Goal: Information Seeking & Learning: Learn about a topic

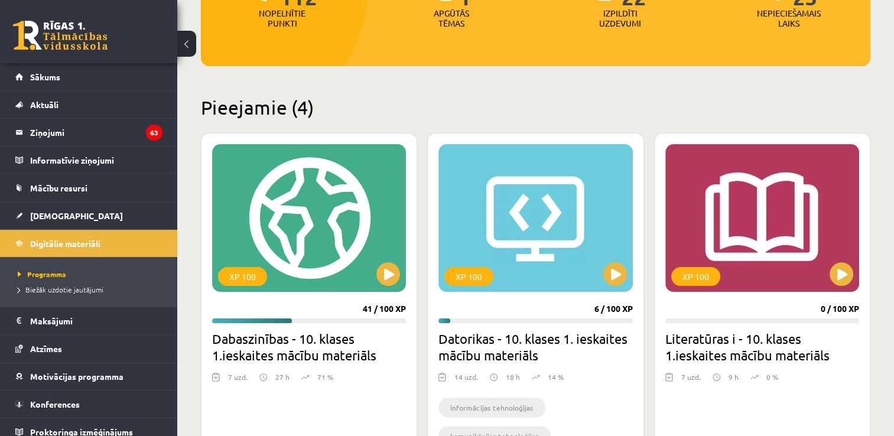
scroll to position [252, 0]
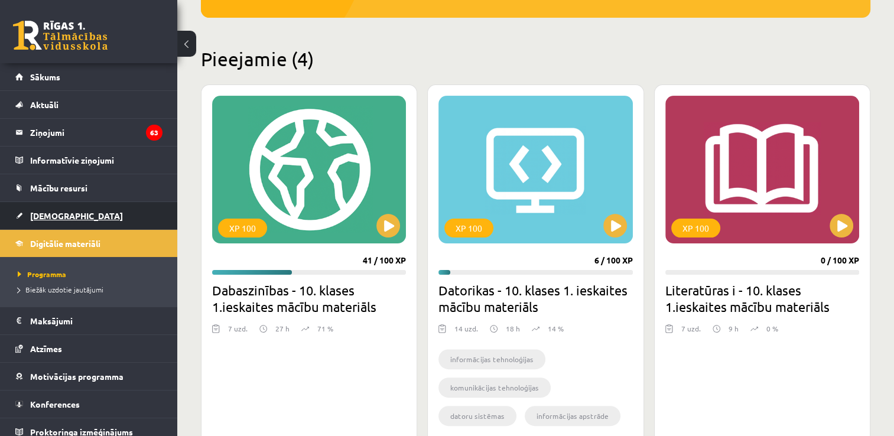
click at [64, 221] on link "[DEMOGRAPHIC_DATA]" at bounding box center [88, 215] width 147 height 27
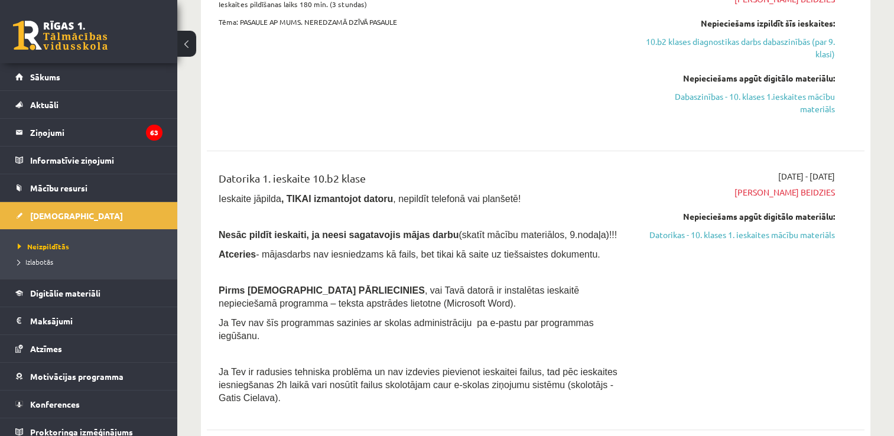
scroll to position [236, 0]
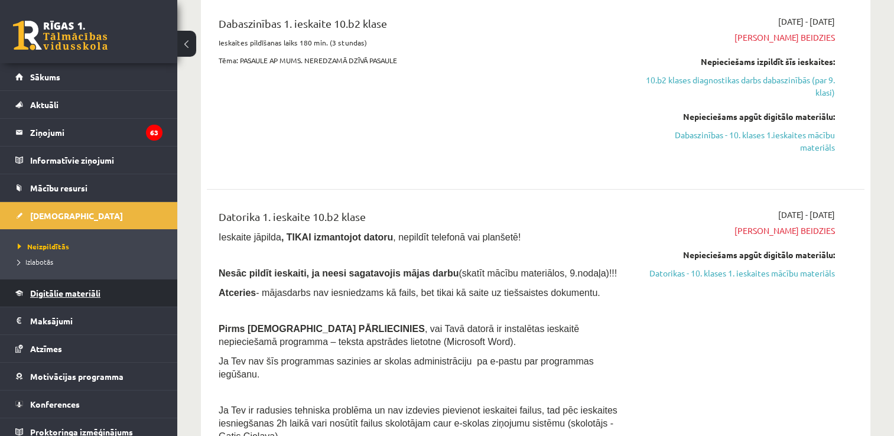
click at [78, 287] on link "Digitālie materiāli" at bounding box center [88, 292] width 147 height 27
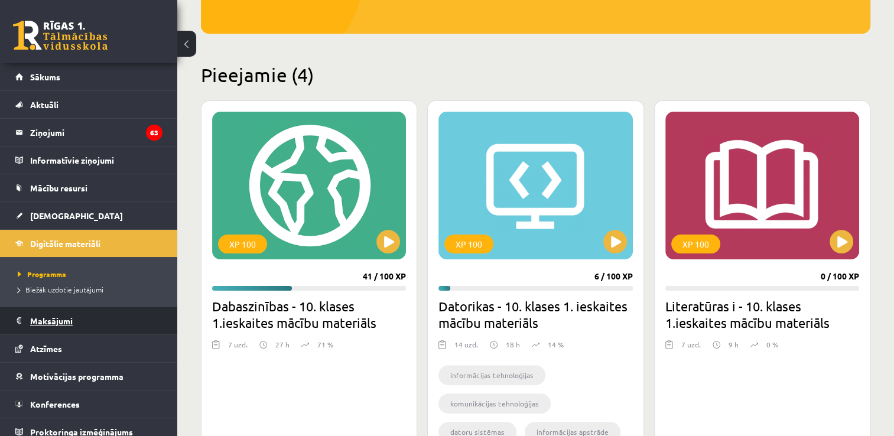
click at [118, 315] on legend "Maksājumi 0" at bounding box center [96, 320] width 132 height 27
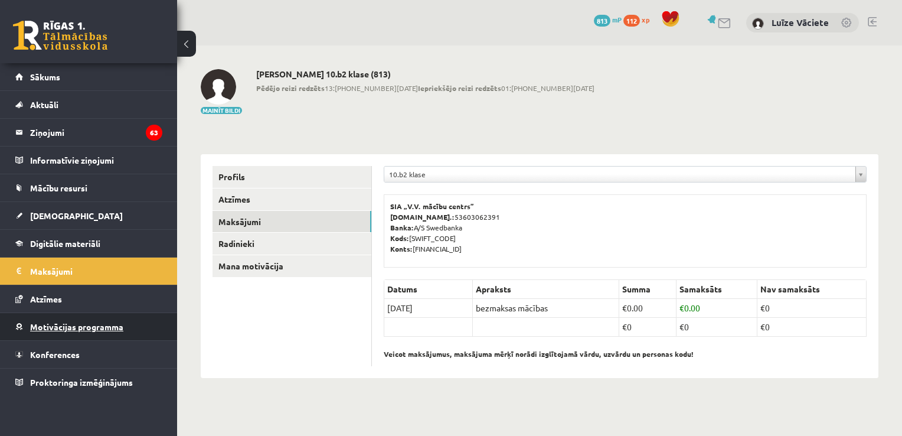
click at [117, 327] on span "Motivācijas programma" at bounding box center [76, 326] width 93 height 11
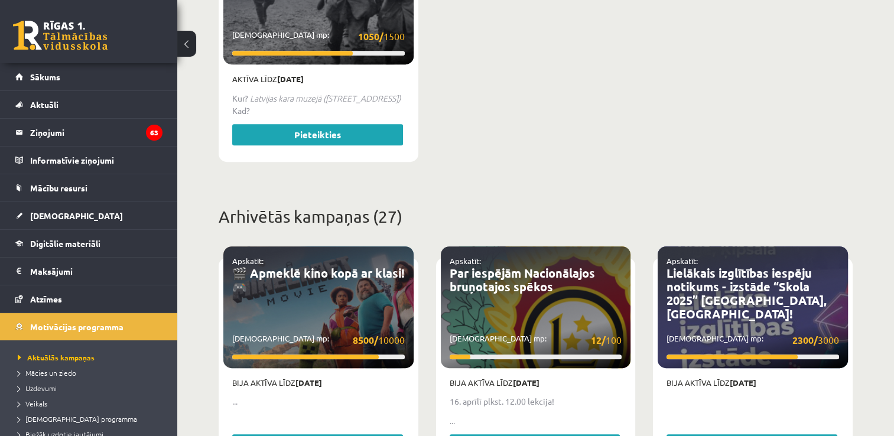
scroll to position [472, 0]
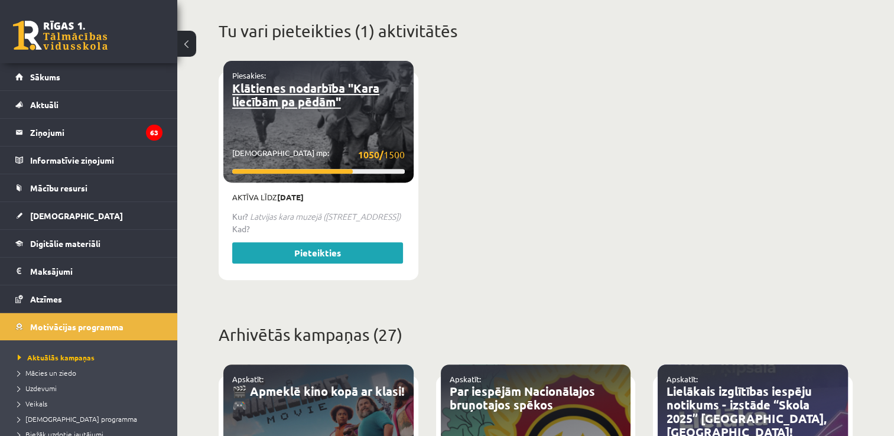
click at [333, 80] on link "Klātienes nodarbība "Kara liecībām pa pēdām"" at bounding box center [305, 94] width 147 height 29
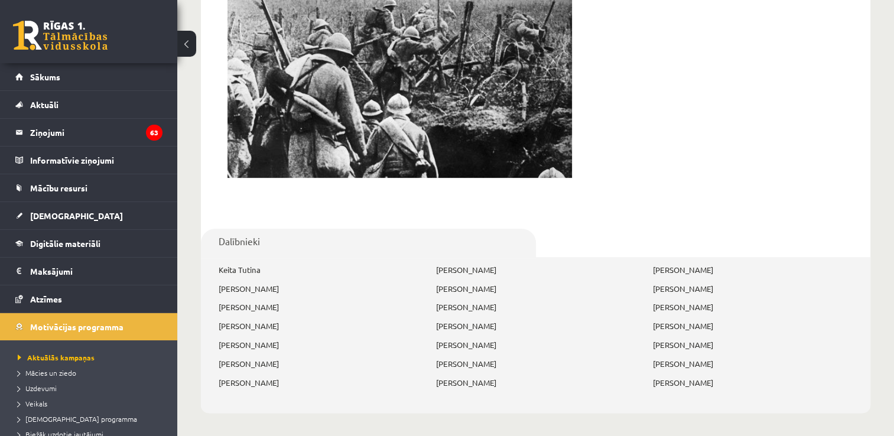
scroll to position [540, 0]
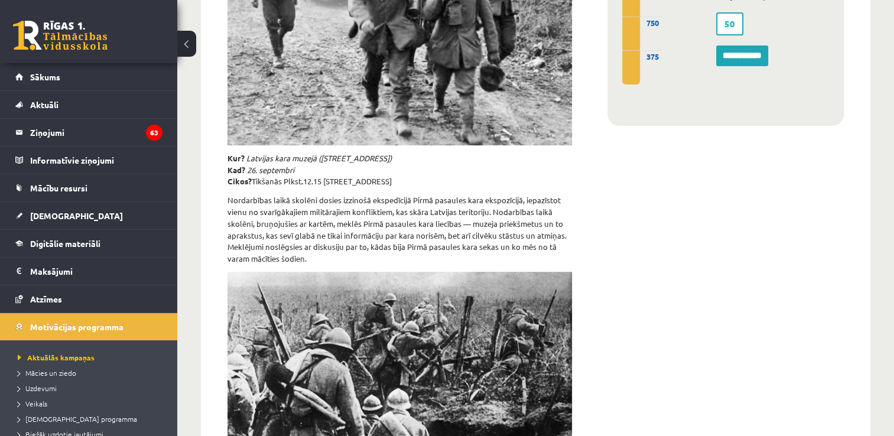
scroll to position [9, 0]
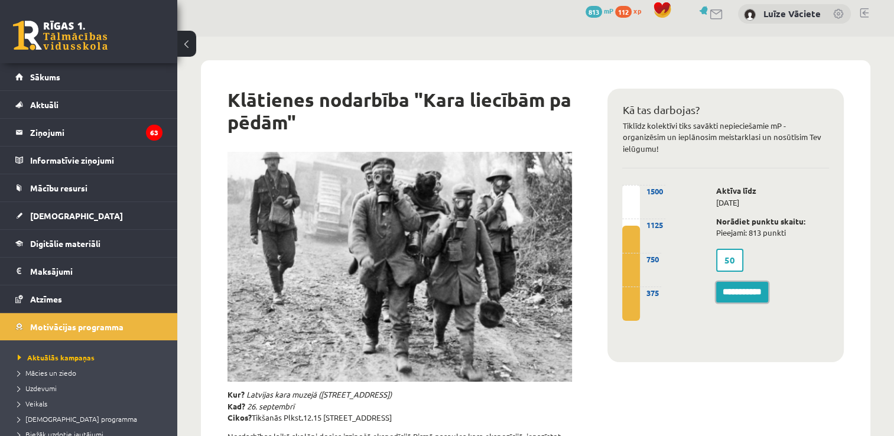
click at [740, 292] on input "**********" at bounding box center [742, 292] width 52 height 21
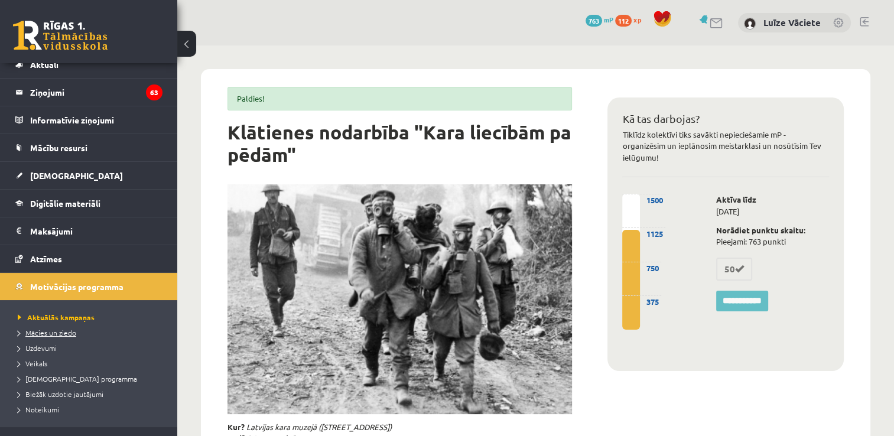
scroll to position [59, 0]
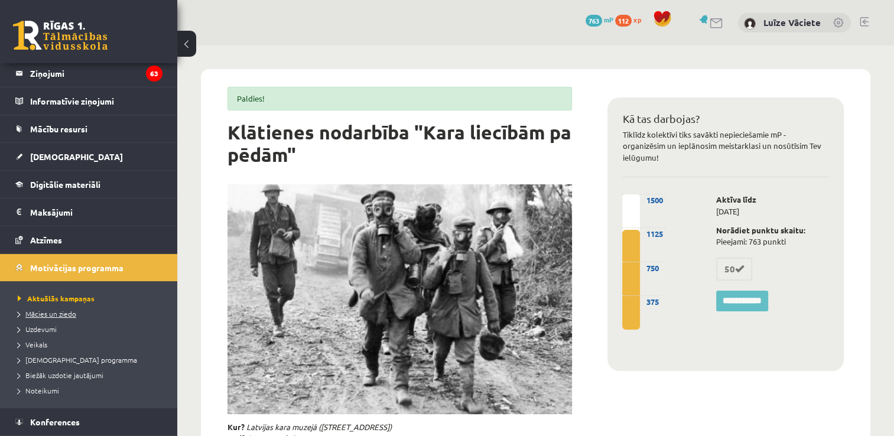
click at [51, 318] on link "Mācies un ziedo" at bounding box center [92, 313] width 148 height 11
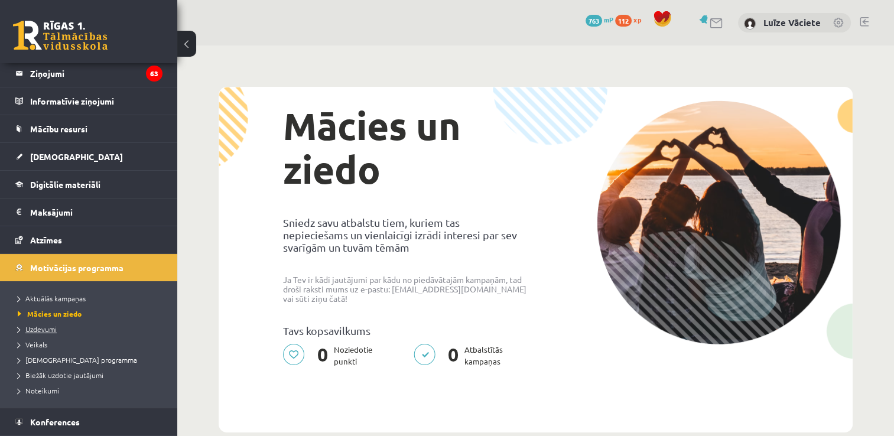
click at [40, 332] on link "Uzdevumi" at bounding box center [92, 329] width 148 height 11
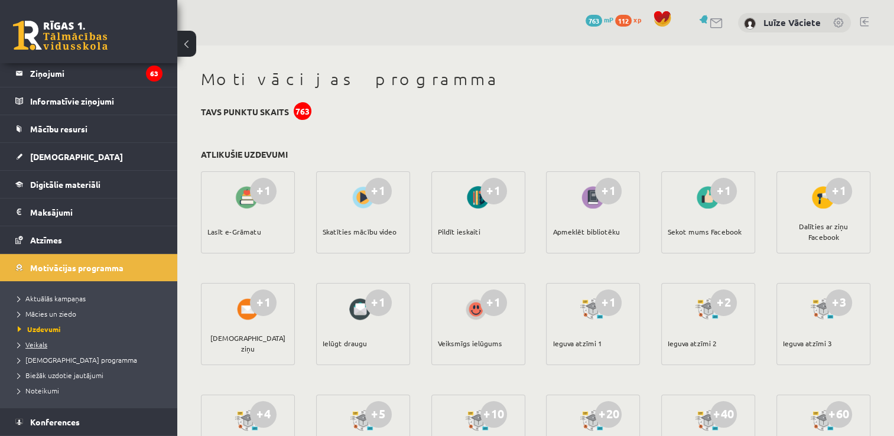
click at [50, 341] on link "Veikals" at bounding box center [92, 344] width 148 height 11
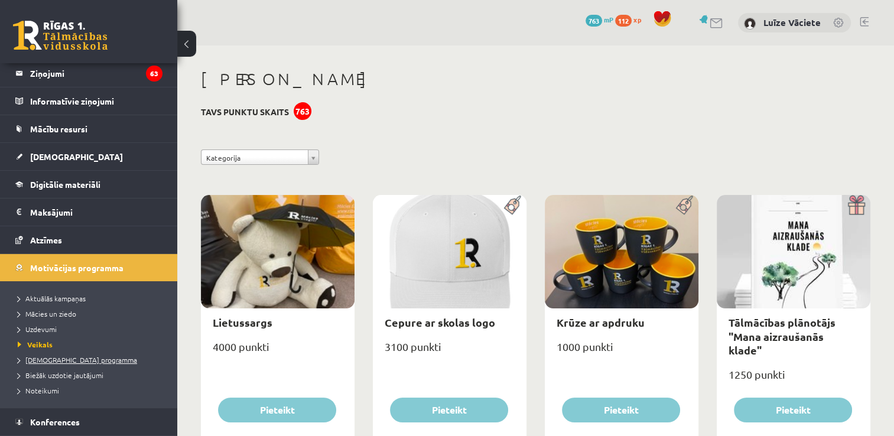
click at [60, 361] on span "[DEMOGRAPHIC_DATA] programma" at bounding box center [77, 359] width 119 height 9
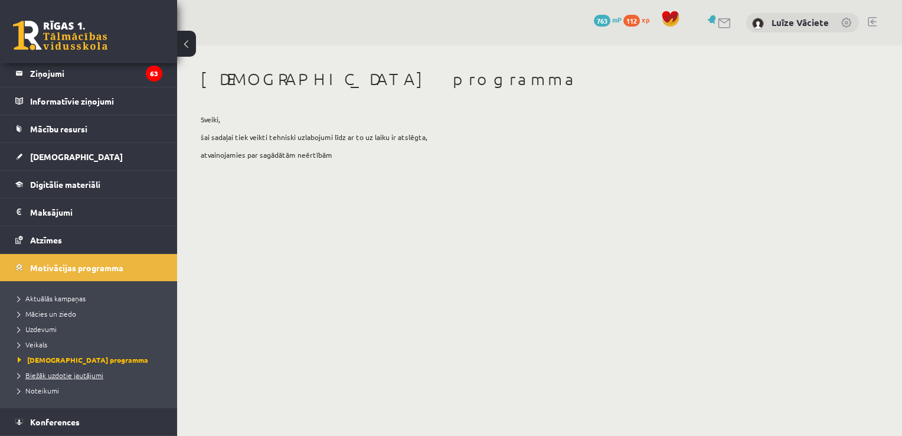
click at [65, 376] on span "Biežāk uzdotie jautājumi" at bounding box center [61, 374] width 86 height 9
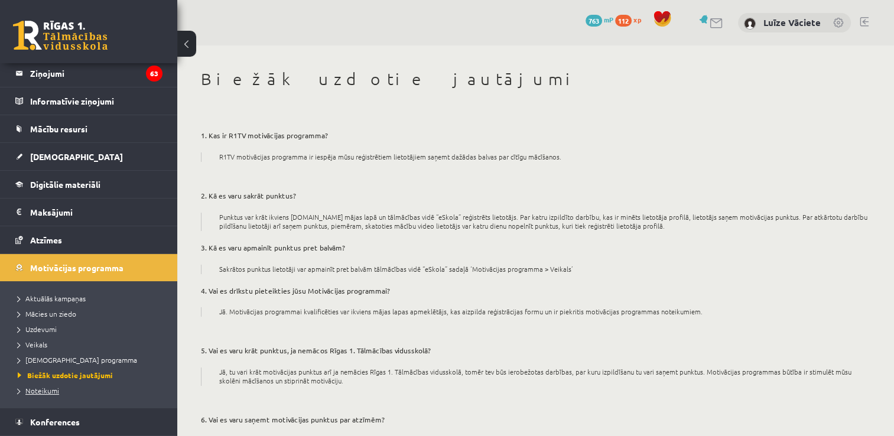
click at [51, 386] on span "Noteikumi" at bounding box center [38, 390] width 41 height 9
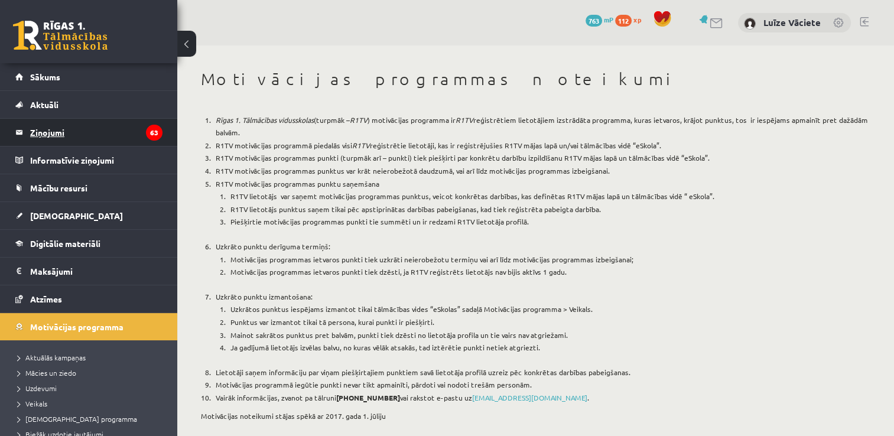
click at [80, 138] on legend "Ziņojumi 63" at bounding box center [96, 132] width 132 height 27
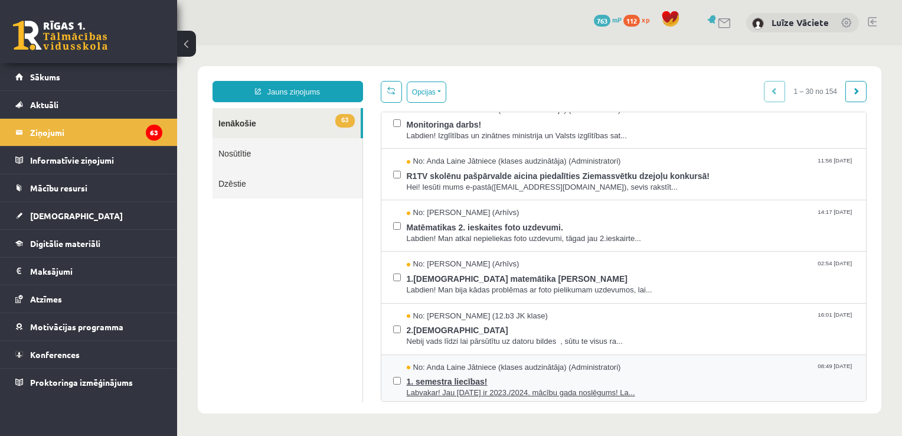
click at [601, 362] on span "No: Anda Laine Jātniece (klases audzinātāja) (Administratori)" at bounding box center [514, 367] width 214 height 11
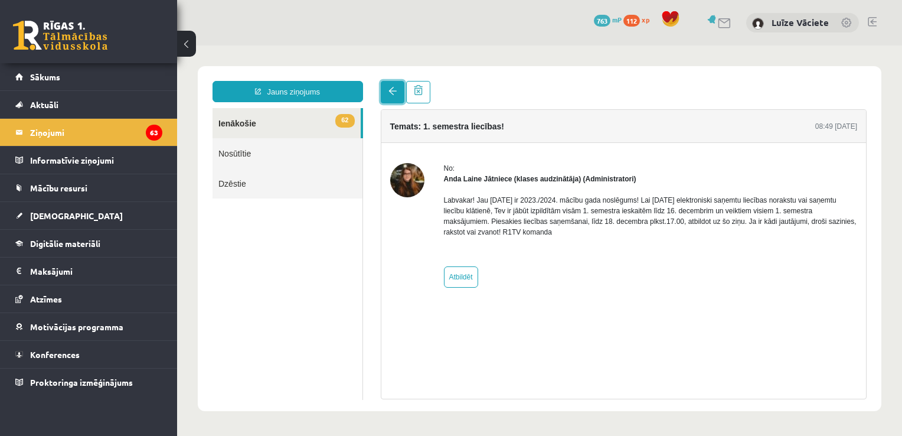
click at [385, 89] on link at bounding box center [393, 92] width 24 height 22
click at [396, 100] on link at bounding box center [393, 92] width 24 height 22
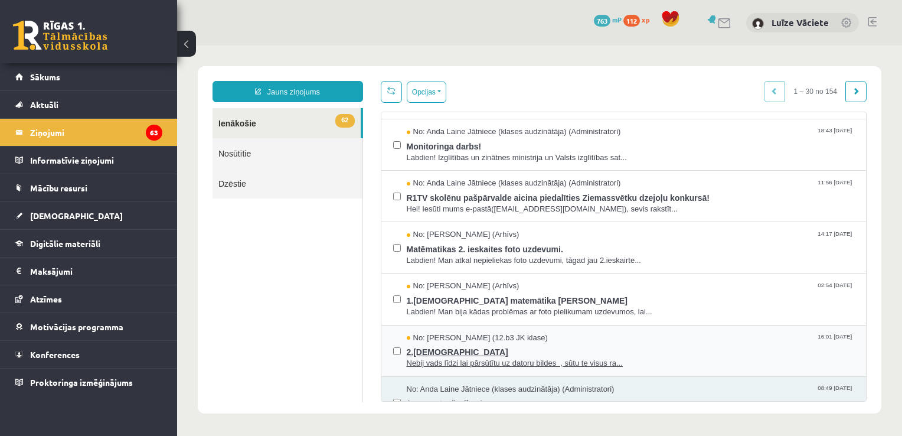
scroll to position [1250, 0]
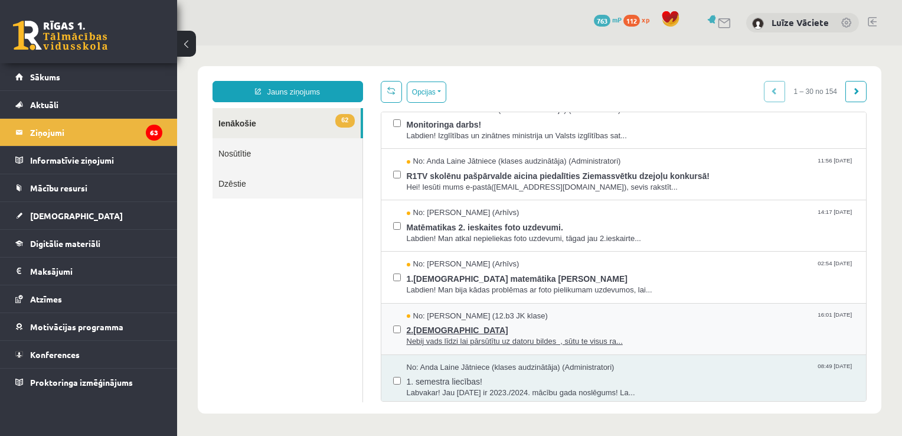
click at [545, 321] on span "2.ieakaite" at bounding box center [631, 328] width 448 height 15
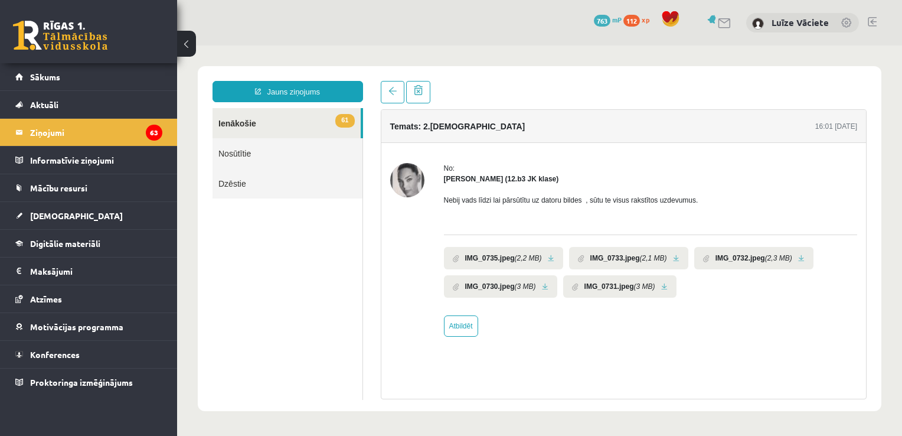
scroll to position [0, 0]
click at [389, 95] on span at bounding box center [393, 91] width 8 height 8
click at [396, 94] on span at bounding box center [393, 91] width 8 height 8
click at [399, 93] on link at bounding box center [393, 92] width 24 height 22
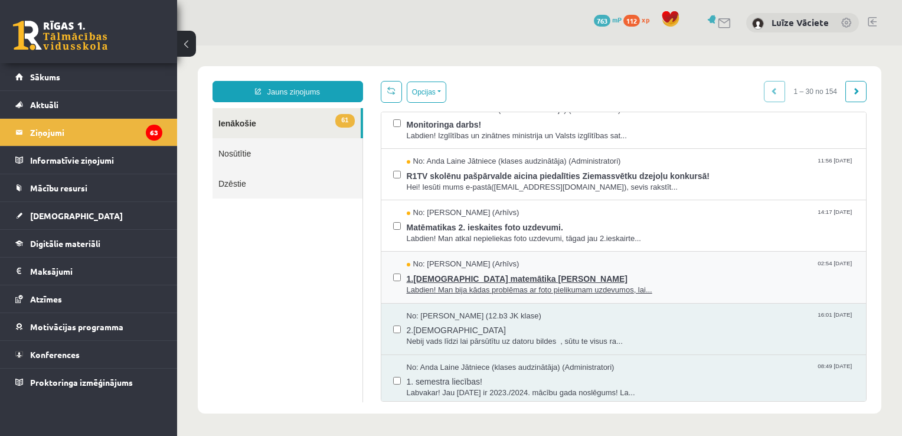
click at [481, 262] on span "No: Aleksandrs Šarafejevs (Arhīvs)" at bounding box center [463, 264] width 113 height 11
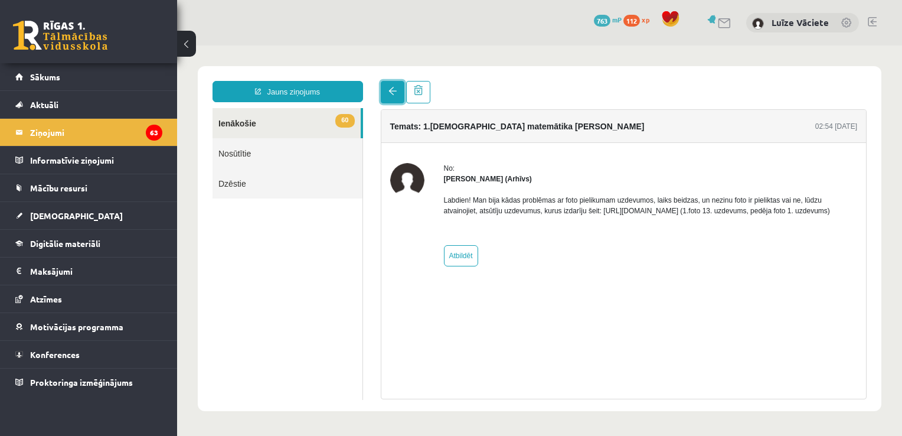
click at [392, 96] on link at bounding box center [393, 92] width 24 height 22
click at [400, 93] on link at bounding box center [393, 92] width 24 height 22
click at [395, 94] on span at bounding box center [393, 91] width 8 height 8
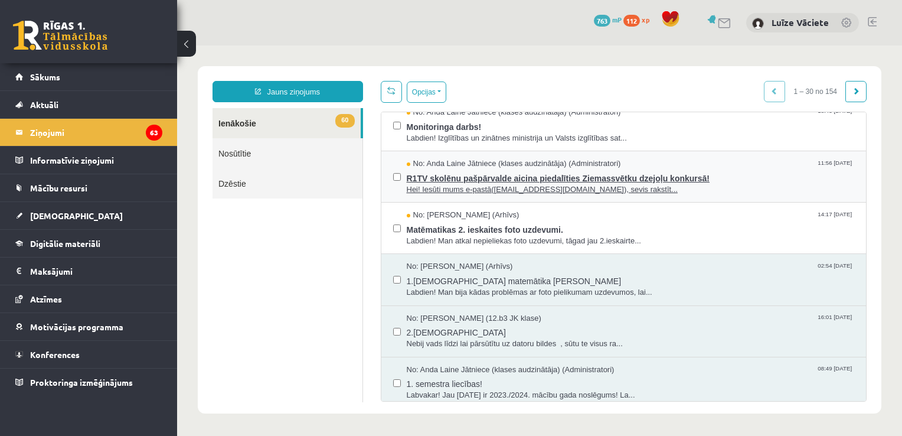
scroll to position [1250, 0]
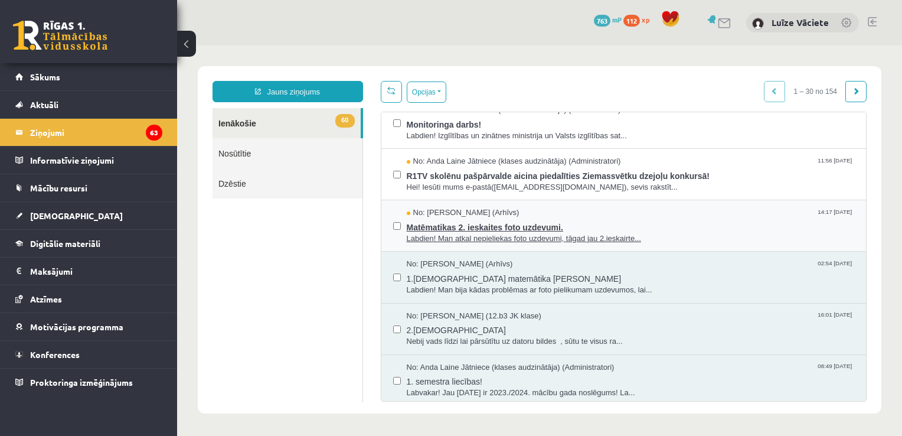
click at [621, 219] on span "Matēmatikas 2. ieskaites foto uzdevumi." at bounding box center [631, 226] width 448 height 15
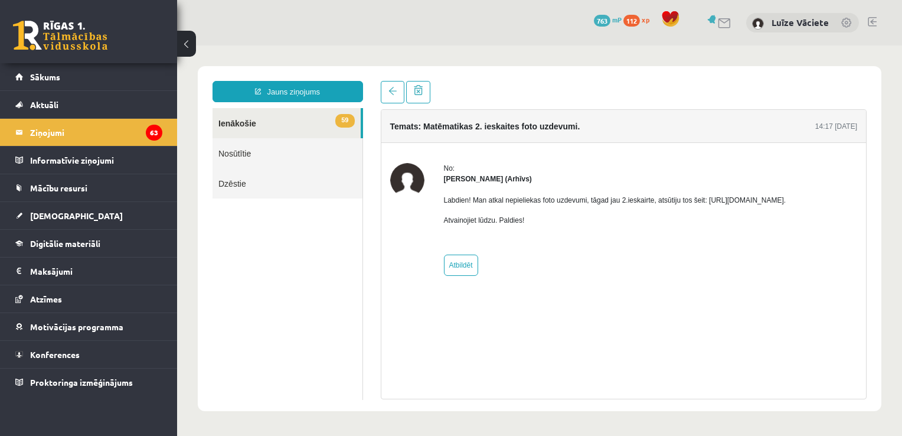
scroll to position [0, 0]
click at [389, 95] on span at bounding box center [393, 91] width 8 height 8
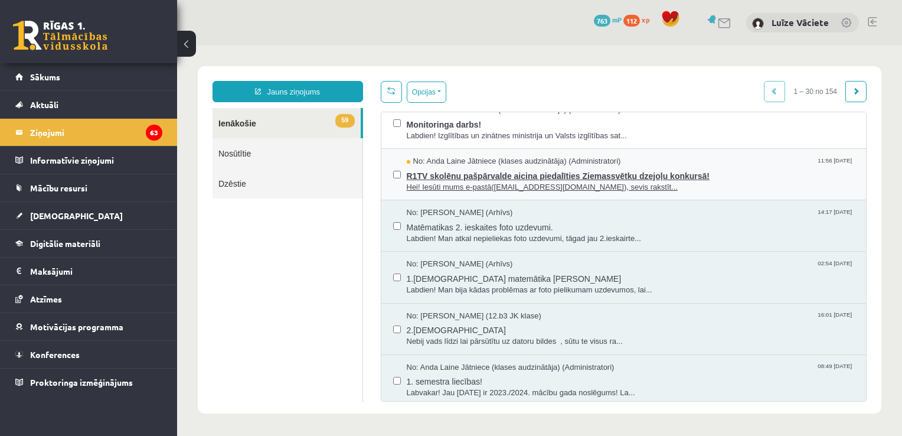
click at [653, 182] on span "Hei! Iesūti mums e-pastā(r1tv.pasparvalde@gmail.com), sevis rakstīt..." at bounding box center [631, 187] width 448 height 11
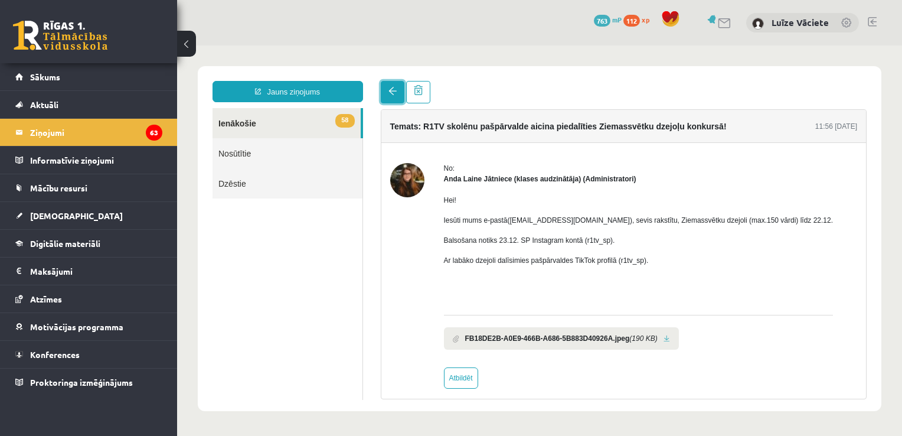
click at [384, 96] on link at bounding box center [393, 92] width 24 height 22
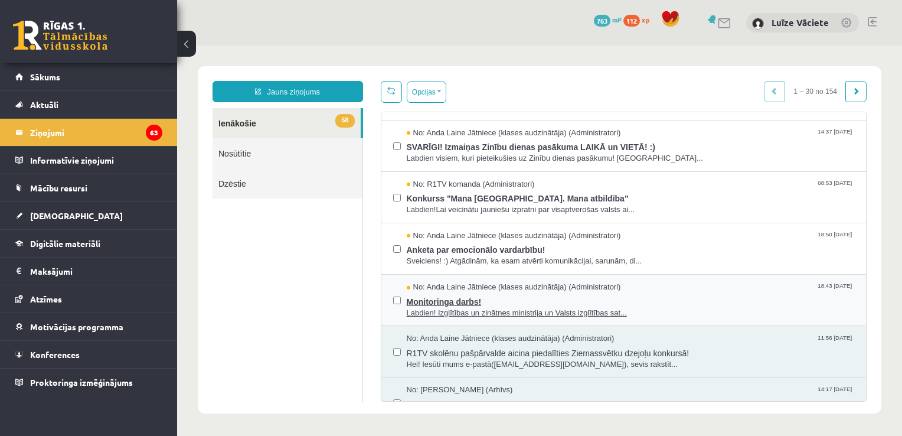
click at [619, 293] on span "Monitoringa darbs!" at bounding box center [631, 300] width 448 height 15
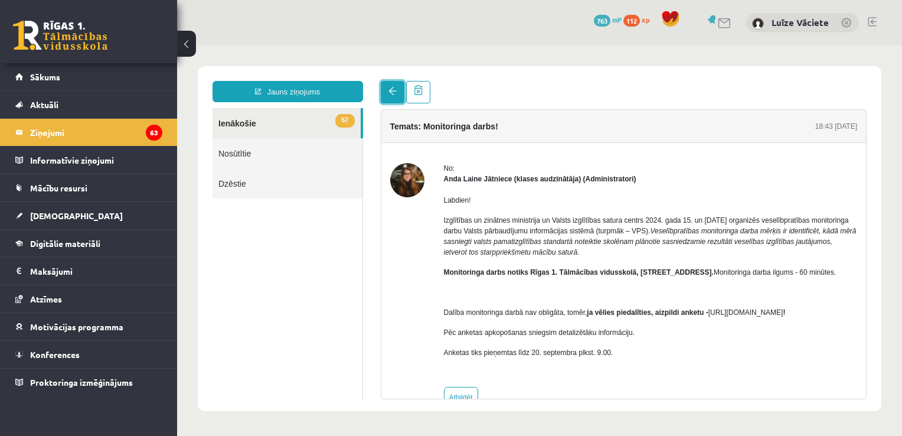
click at [401, 99] on link at bounding box center [393, 92] width 24 height 22
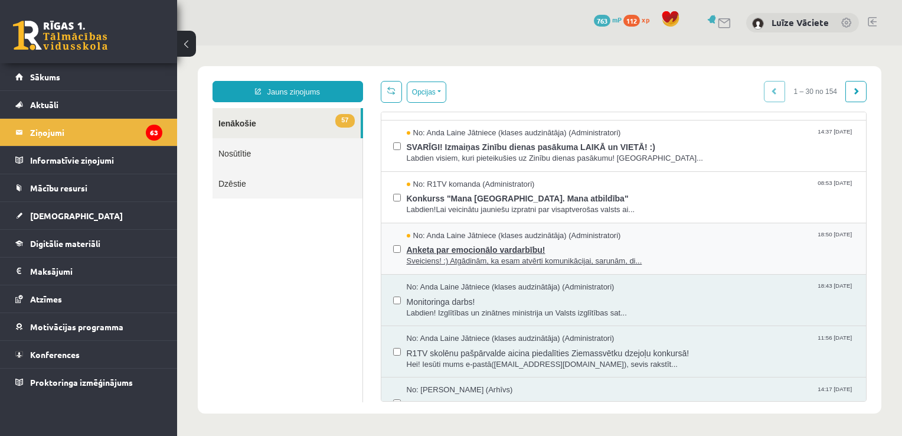
click at [658, 243] on span "Anketa par emocionālo vardarbību!" at bounding box center [631, 248] width 448 height 15
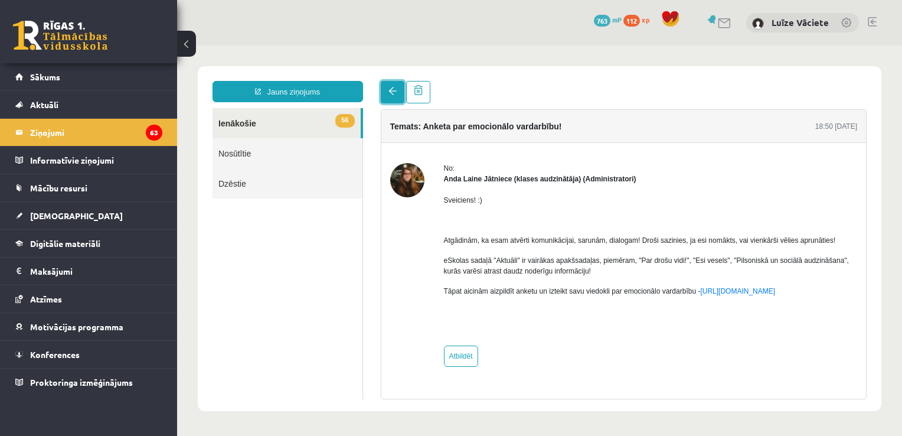
click at [397, 96] on link at bounding box center [393, 92] width 24 height 22
click at [398, 96] on link at bounding box center [393, 92] width 24 height 22
click at [398, 87] on link at bounding box center [393, 92] width 24 height 22
click at [392, 95] on span at bounding box center [393, 91] width 8 height 8
click at [395, 95] on span at bounding box center [393, 91] width 8 height 8
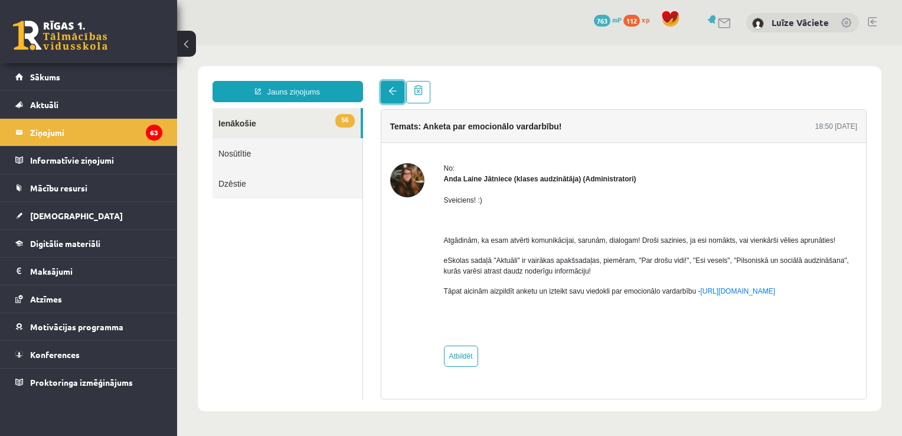
click at [396, 99] on link at bounding box center [393, 92] width 24 height 22
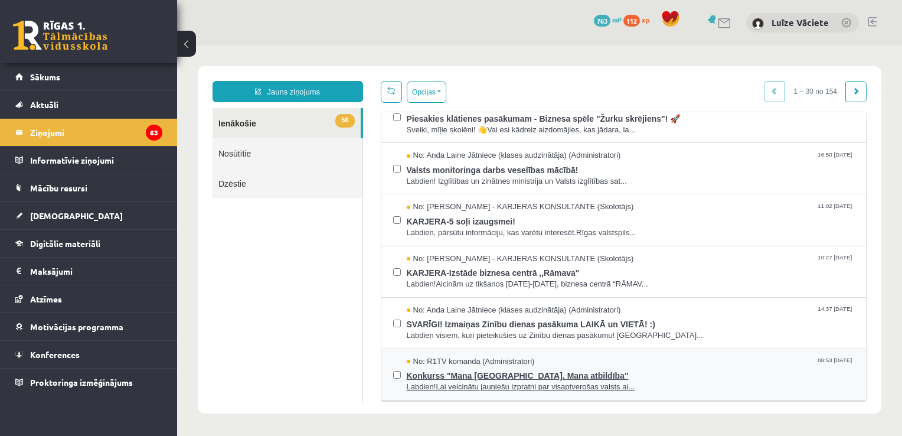
click at [609, 367] on span "Konkurss "Mana Latvija. Mana atbildība"" at bounding box center [631, 374] width 448 height 15
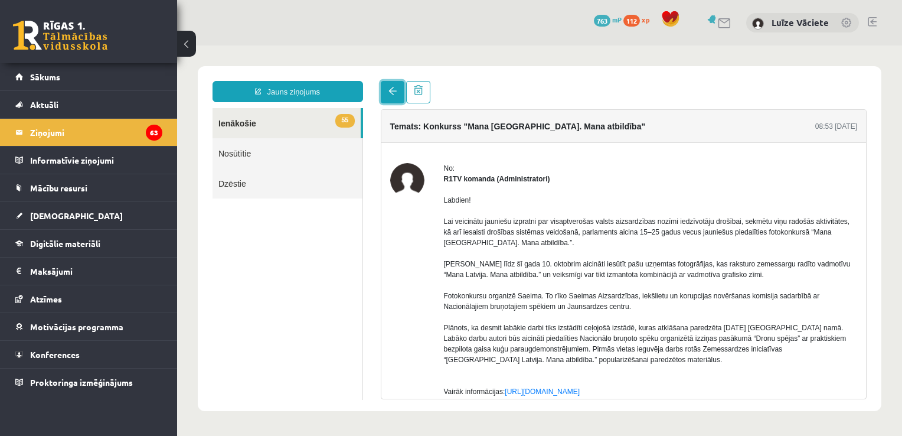
click at [398, 94] on link at bounding box center [393, 92] width 24 height 22
click at [389, 95] on span at bounding box center [393, 91] width 8 height 8
click at [387, 94] on link at bounding box center [393, 92] width 24 height 22
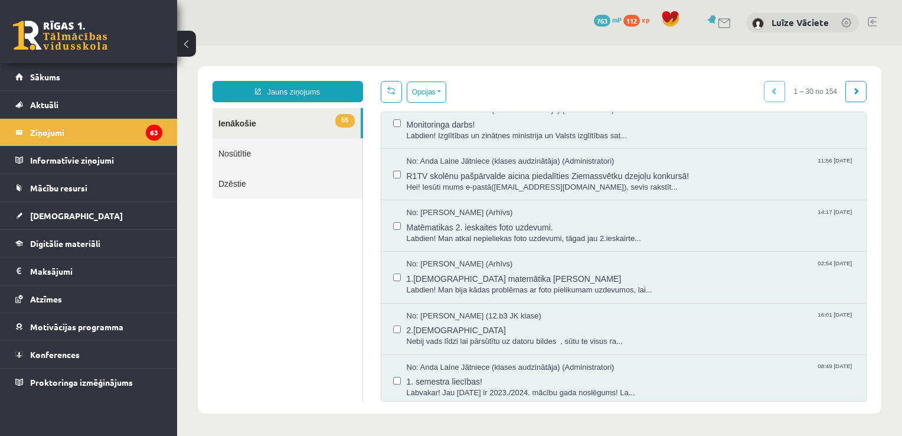
scroll to position [1073, 0]
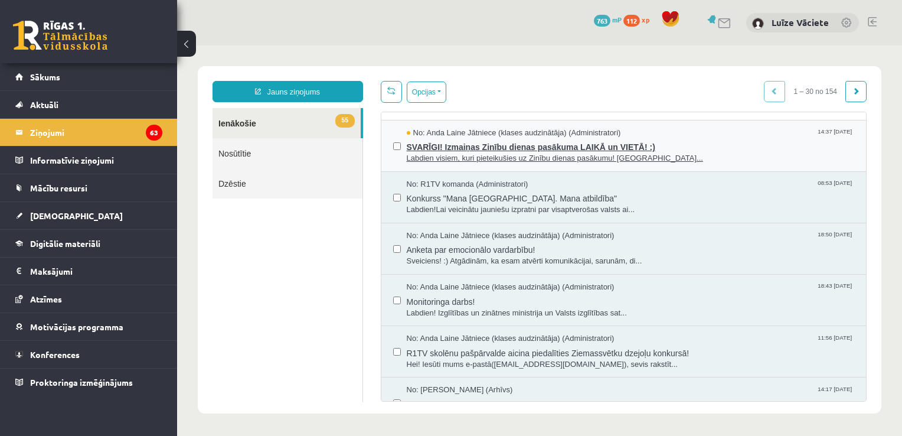
click at [628, 147] on span "SVARĪGI! Izmaiņas Zinību dienas pasākuma LAIKĀ un VIETĀ! :)" at bounding box center [631, 145] width 448 height 15
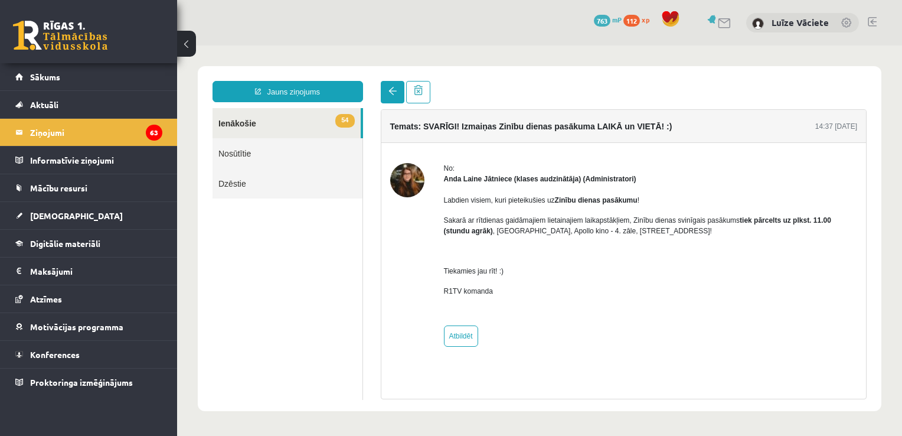
scroll to position [0, 0]
click at [390, 96] on link at bounding box center [393, 92] width 24 height 22
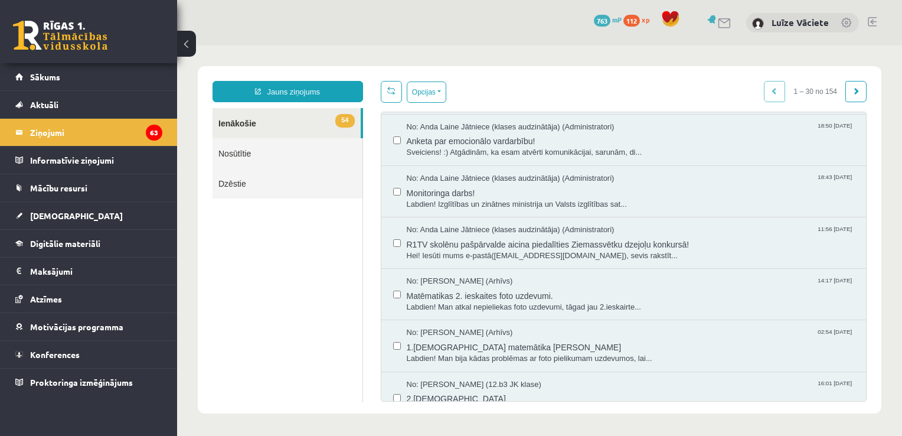
scroll to position [1004, 0]
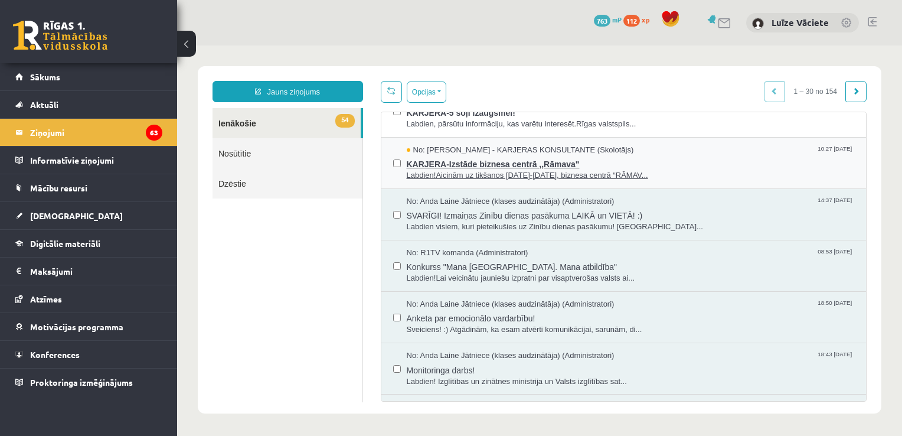
click at [617, 162] on span "KARJERA-Izstāde biznesa centrā ,,Rāmava"" at bounding box center [631, 162] width 448 height 15
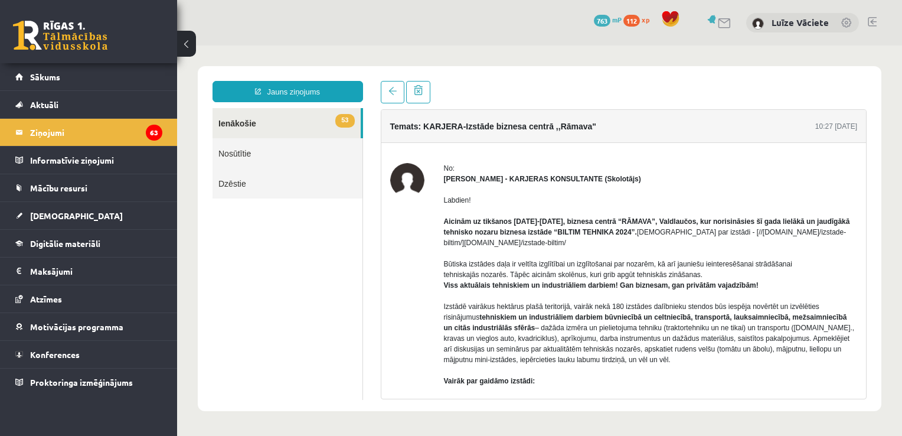
scroll to position [0, 0]
click at [398, 92] on link at bounding box center [393, 92] width 24 height 22
click at [385, 90] on link at bounding box center [393, 92] width 24 height 22
drag, startPoint x: 390, startPoint y: 103, endPoint x: 398, endPoint y: 89, distance: 16.1
click at [390, 102] on div "Temats: KARJERA-Izstāde biznesa centrā ,,Rāmava" 10:27 17/09/2024 No: Karīna Sa…" at bounding box center [624, 240] width 504 height 318
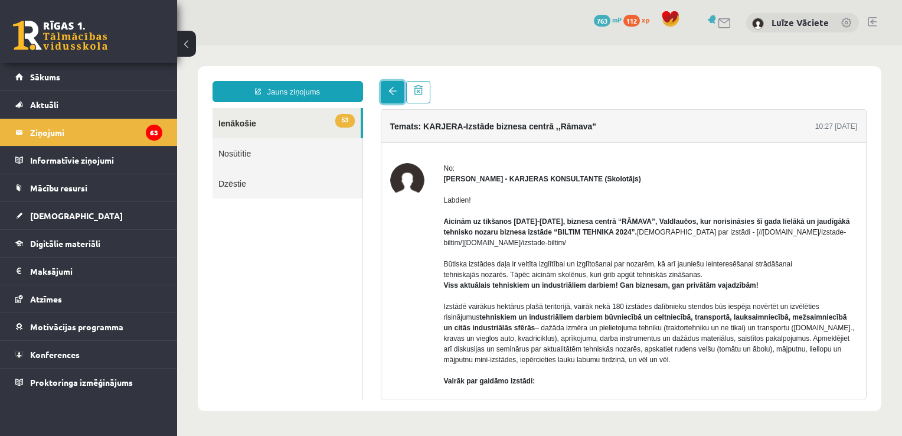
click at [398, 89] on link at bounding box center [393, 92] width 24 height 22
click at [389, 93] on span at bounding box center [393, 91] width 8 height 8
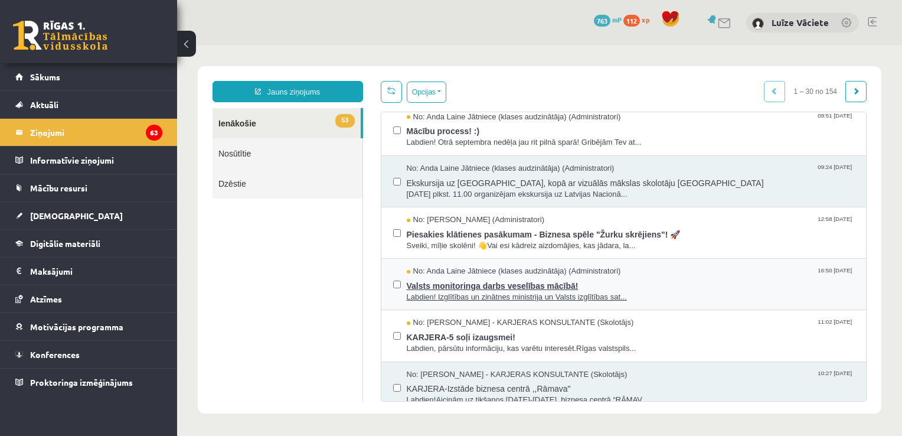
scroll to position [777, 0]
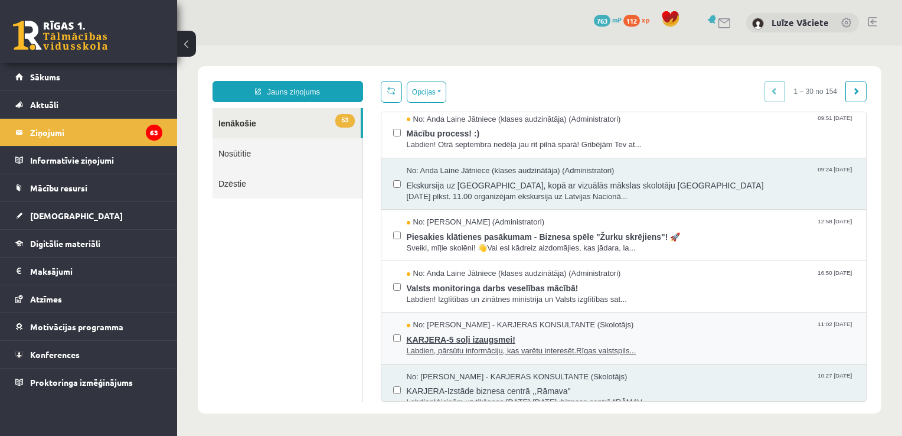
click at [588, 331] on span "KARJERA-5 soļi izaugsmei!" at bounding box center [631, 338] width 448 height 15
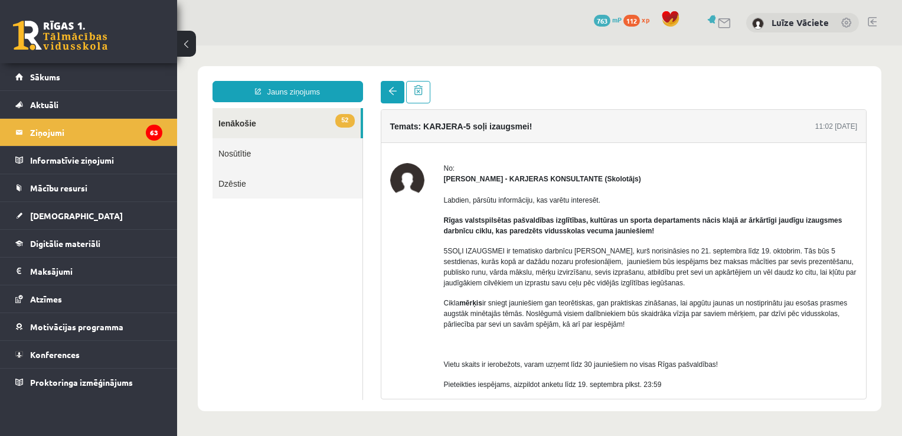
scroll to position [0, 0]
click at [395, 87] on span at bounding box center [393, 91] width 8 height 8
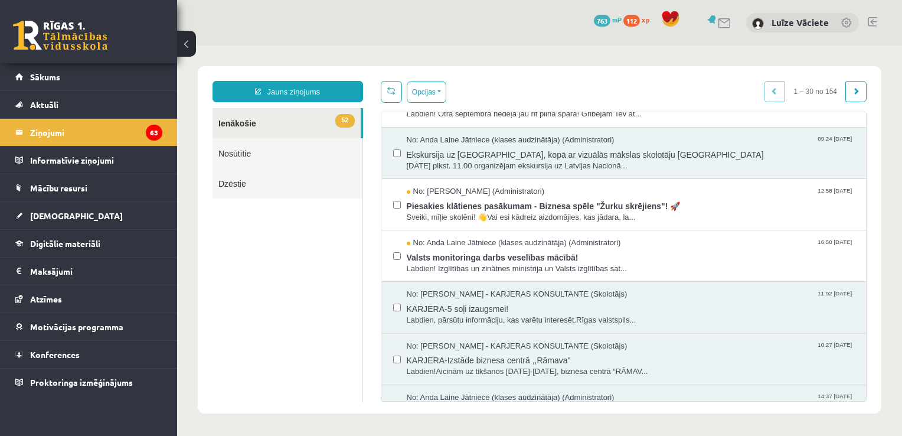
scroll to position [827, 0]
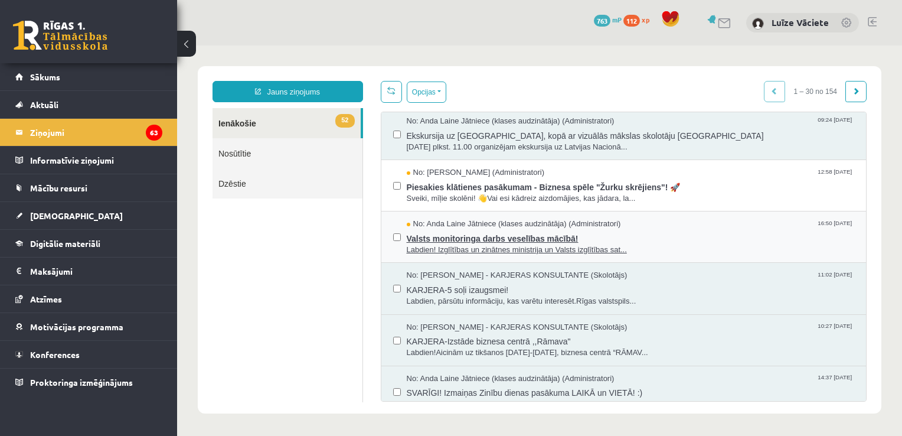
click at [602, 245] on span "Labdien! Izglītības un zinātnes ministrija un Valsts izglītības sat..." at bounding box center [631, 250] width 448 height 11
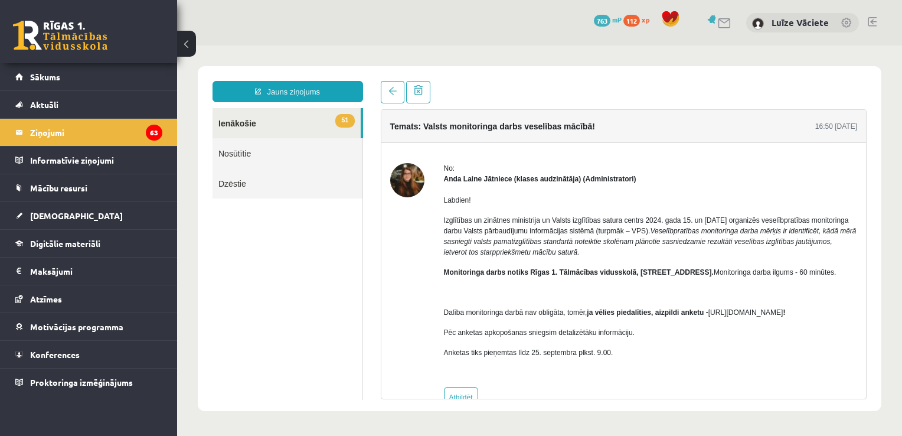
scroll to position [0, 0]
click at [395, 89] on span at bounding box center [393, 91] width 8 height 8
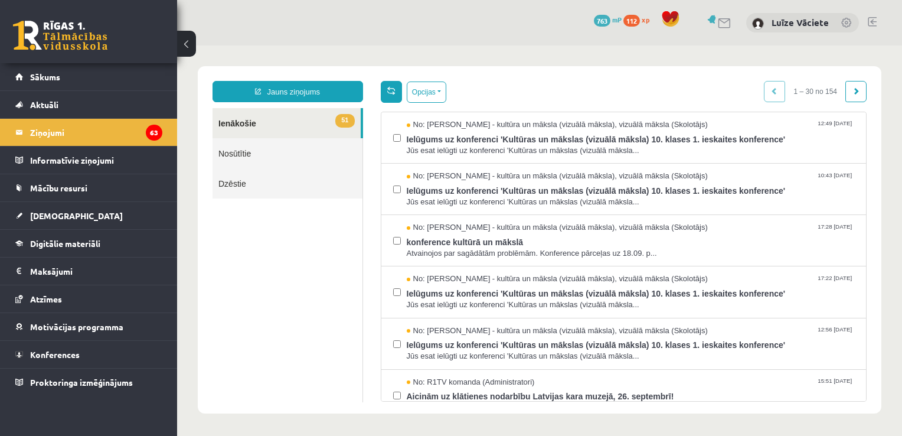
click at [387, 89] on span at bounding box center [391, 90] width 8 height 8
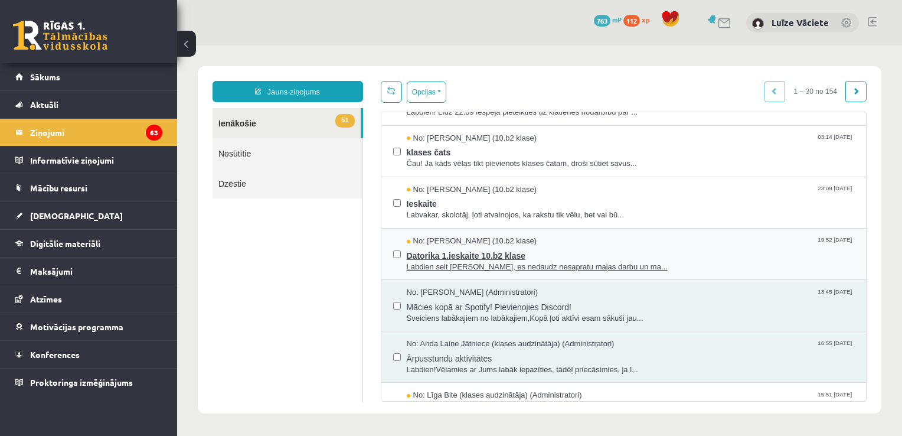
click at [641, 249] on span "Datorika 1.ieskaite 10.b2 klase" at bounding box center [631, 254] width 448 height 15
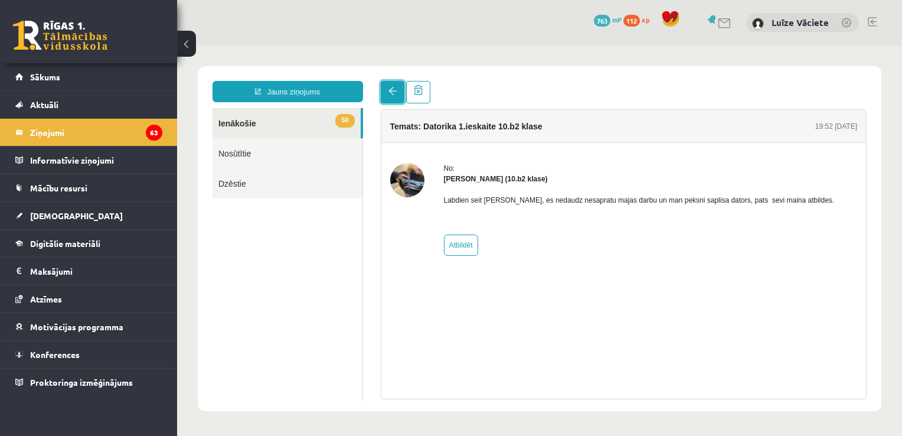
click at [400, 89] on link at bounding box center [393, 92] width 24 height 22
click at [399, 89] on link at bounding box center [393, 92] width 24 height 22
click at [389, 91] on span at bounding box center [393, 91] width 8 height 8
click at [387, 100] on link at bounding box center [393, 92] width 24 height 22
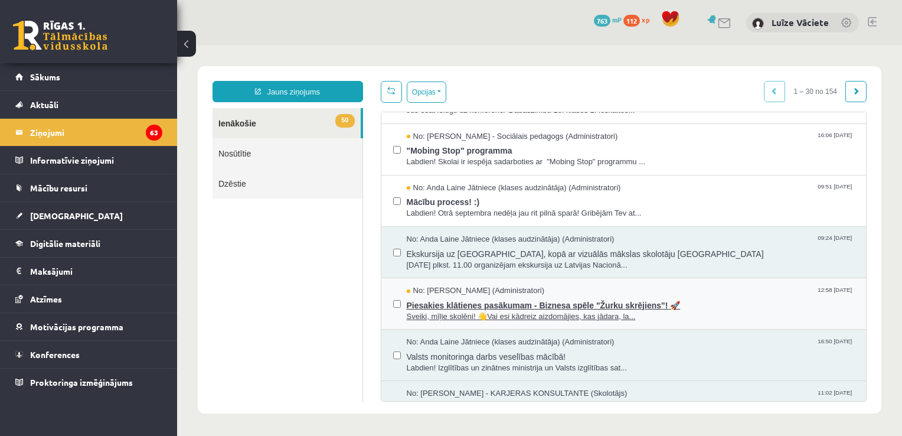
click at [543, 313] on span "Sveiki, mīļie skolēni! 👋Vai esi kādreiz aizdomājies, kas jādara, la..." at bounding box center [631, 316] width 448 height 11
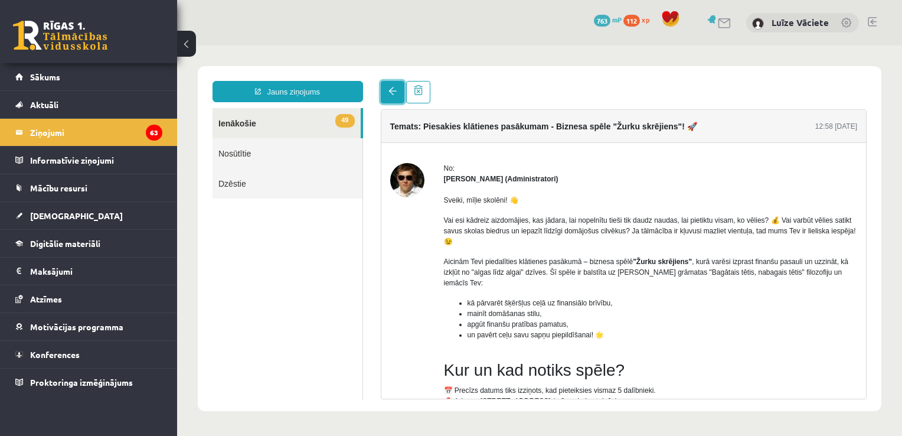
click at [389, 96] on link at bounding box center [393, 92] width 24 height 22
click at [399, 94] on link at bounding box center [393, 92] width 24 height 22
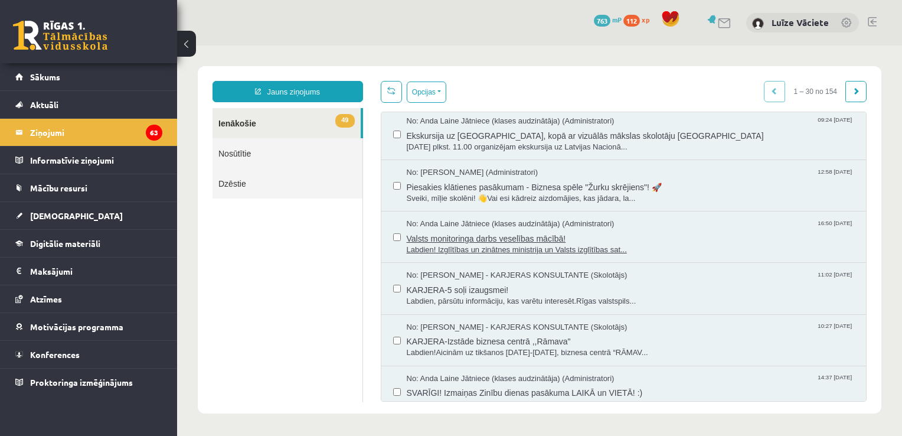
scroll to position [650, 0]
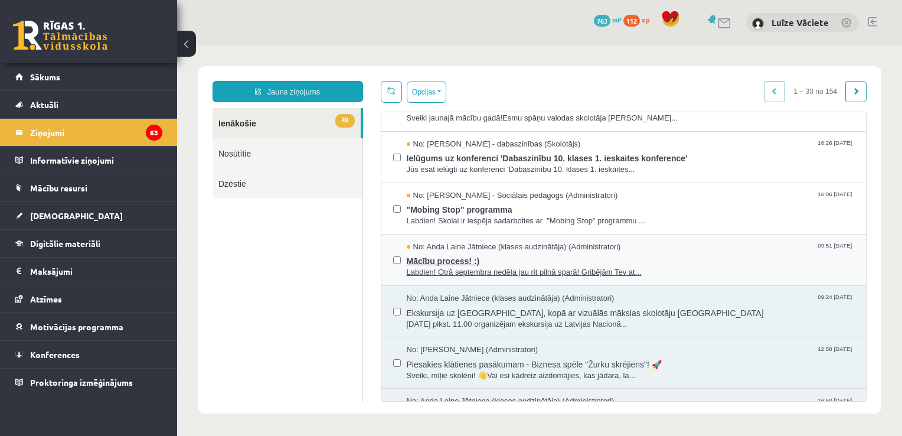
click at [539, 261] on span "Mācību process! :)" at bounding box center [631, 259] width 448 height 15
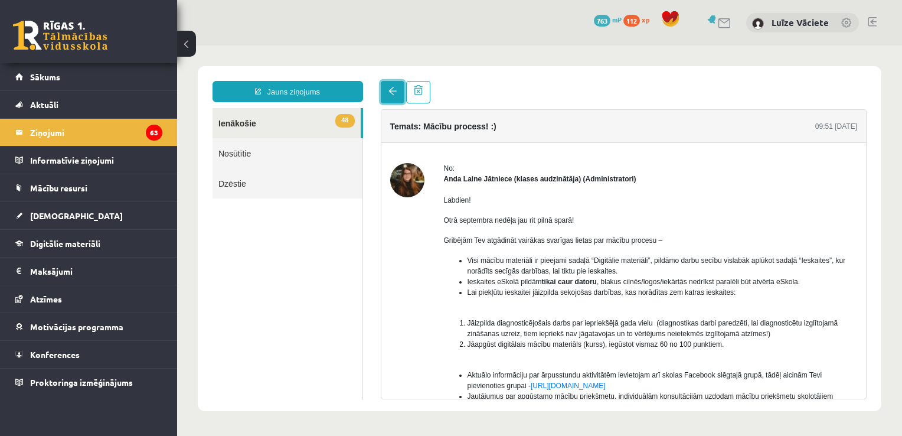
scroll to position [0, 0]
click at [387, 95] on link at bounding box center [393, 92] width 24 height 22
click at [397, 97] on link at bounding box center [393, 92] width 24 height 22
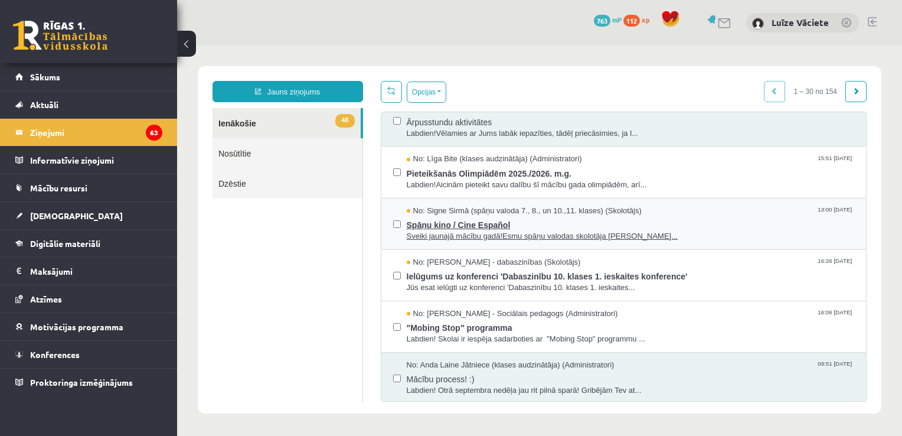
scroll to position [709, 0]
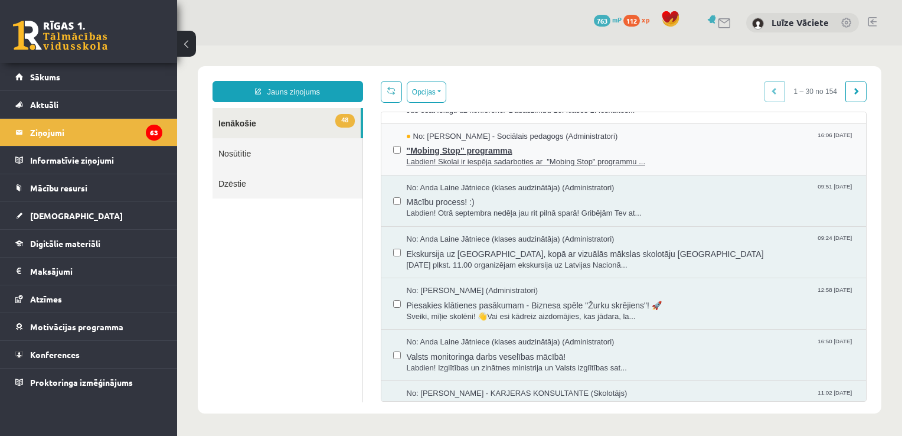
click at [498, 157] on span "Labdien! Skolai ir iespēja sadarboties ar "Mobing Stop" programmu ..." at bounding box center [631, 162] width 448 height 11
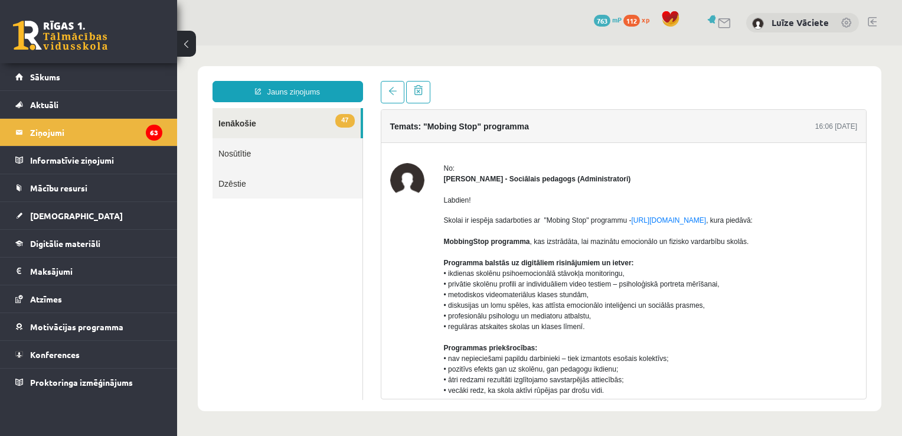
scroll to position [0, 0]
click at [399, 87] on link at bounding box center [393, 92] width 24 height 22
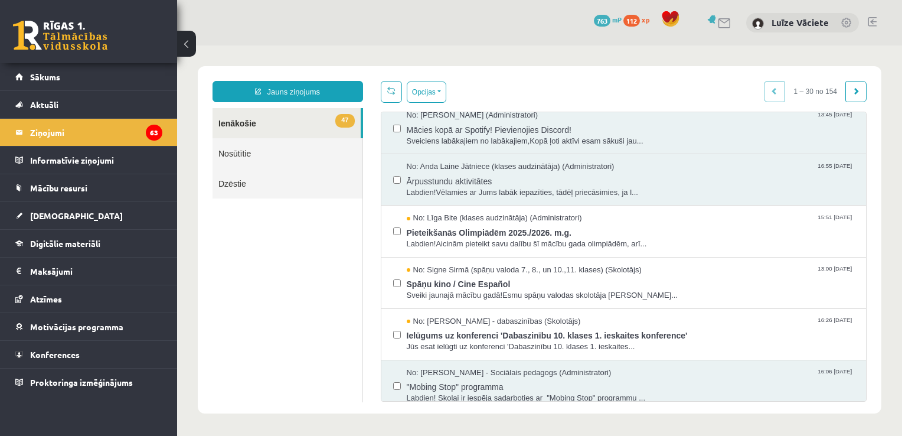
scroll to position [384, 0]
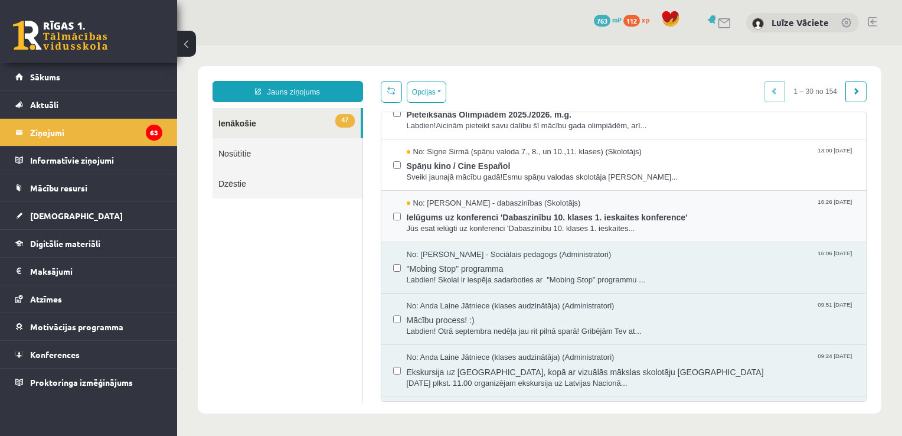
click at [585, 191] on div "No: Sanita Baumane - dabaszinības (Skolotājs) 16:26 09/09/2025 Ielūgums uz konf…" at bounding box center [624, 216] width 485 height 51
click at [586, 198] on div "No: Sanita Baumane - dabaszinības (Skolotājs) 16:26 09/09/2025" at bounding box center [631, 203] width 448 height 11
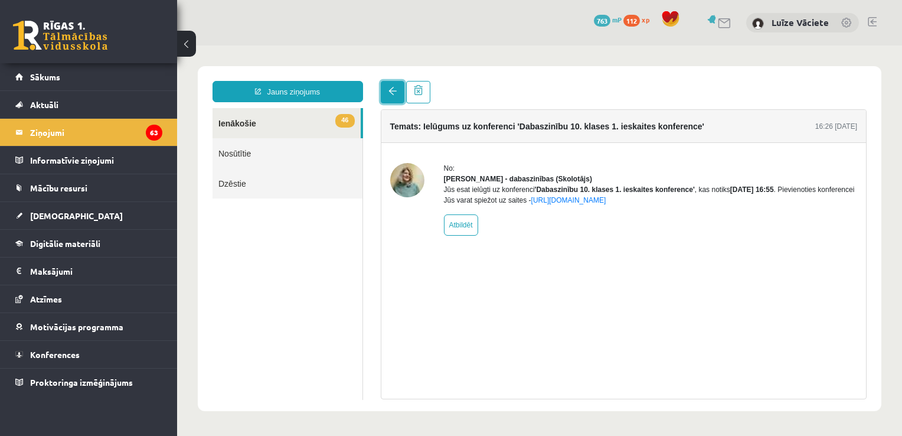
click at [402, 96] on link at bounding box center [393, 92] width 24 height 22
click at [383, 91] on link at bounding box center [393, 92] width 24 height 22
click at [394, 88] on span at bounding box center [393, 91] width 8 height 8
click at [400, 89] on link at bounding box center [393, 92] width 24 height 22
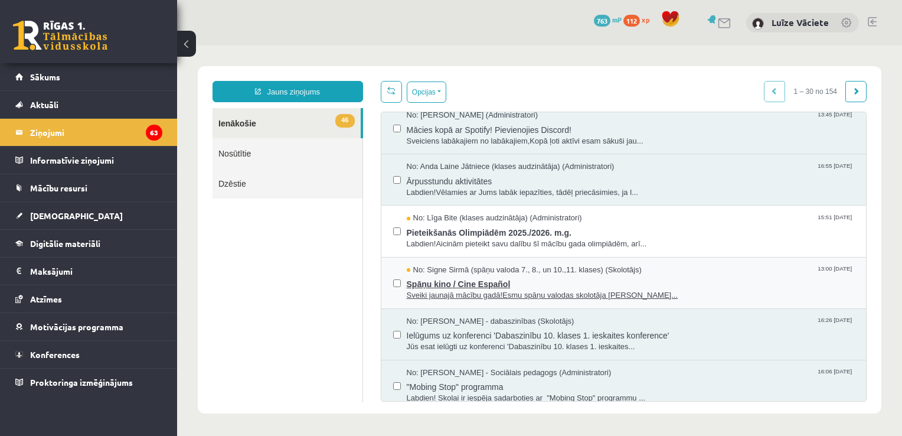
click at [573, 278] on span "Spāņu kino / Cine Español" at bounding box center [631, 282] width 448 height 15
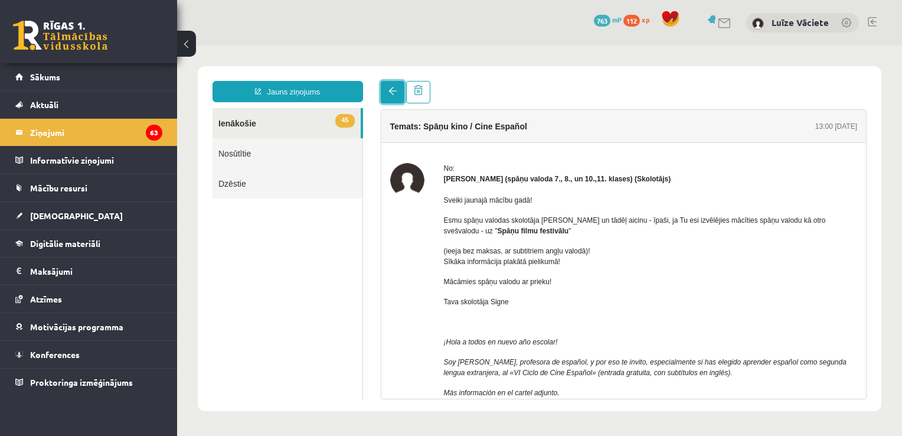
click at [395, 95] on span at bounding box center [393, 91] width 8 height 8
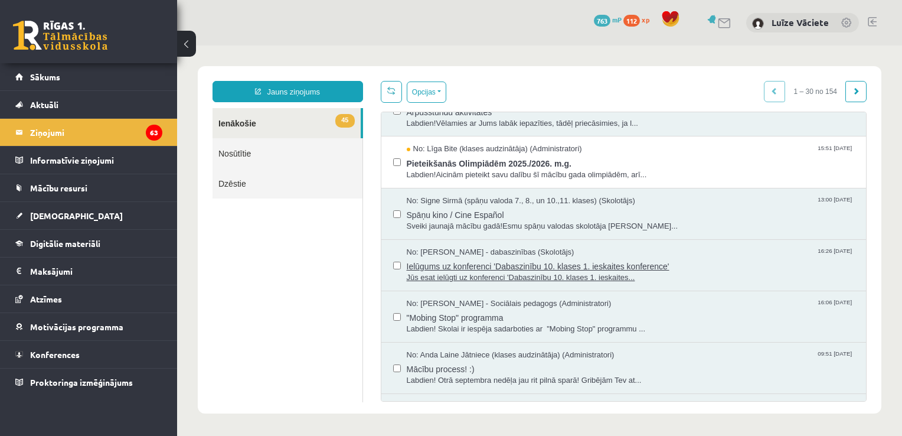
scroll to position [472, 0]
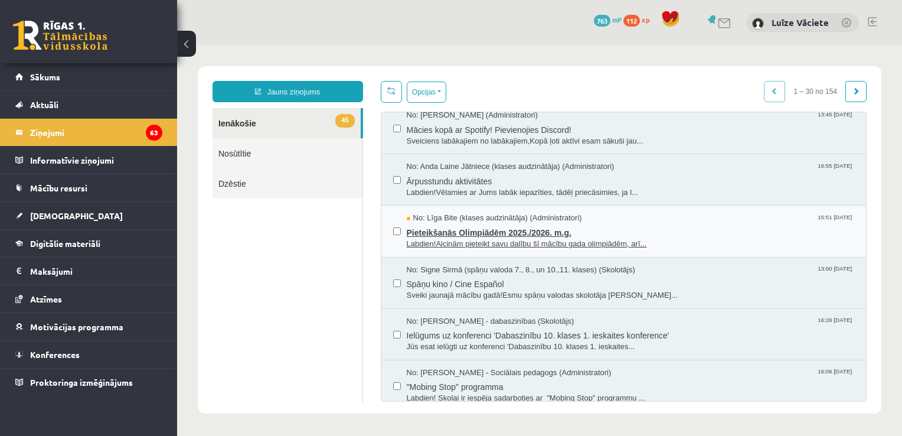
click at [611, 228] on span "Pieteikšanās Olimpiādēm 2025./2026. m.g." at bounding box center [631, 231] width 448 height 15
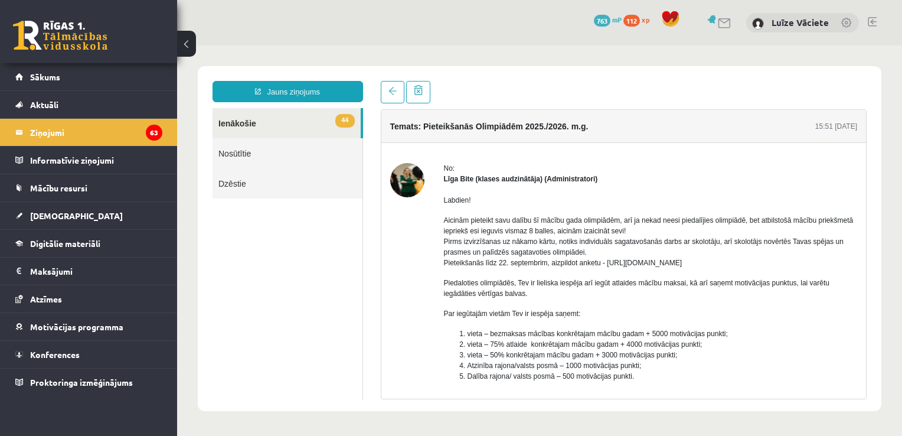
scroll to position [0, 0]
click at [399, 94] on link at bounding box center [393, 92] width 24 height 22
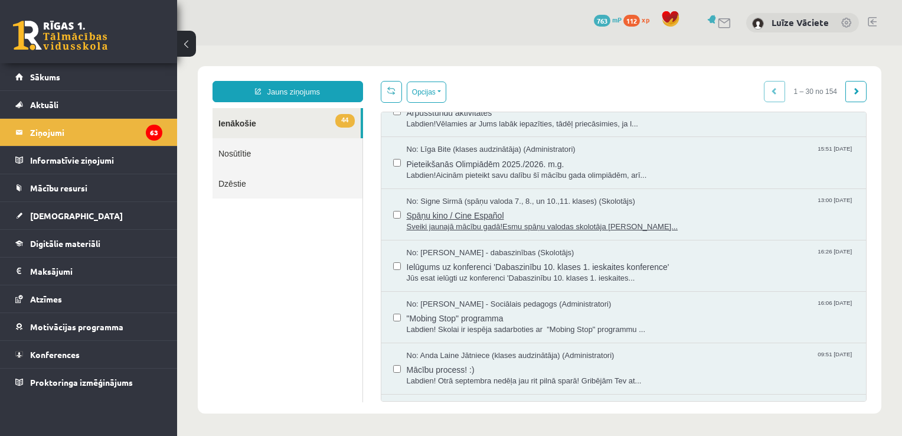
click at [520, 221] on span "Sveiki jaunajā mācību gadā!Esmu spāņu valodas skolotāja Signe Sirmā..." at bounding box center [631, 226] width 448 height 11
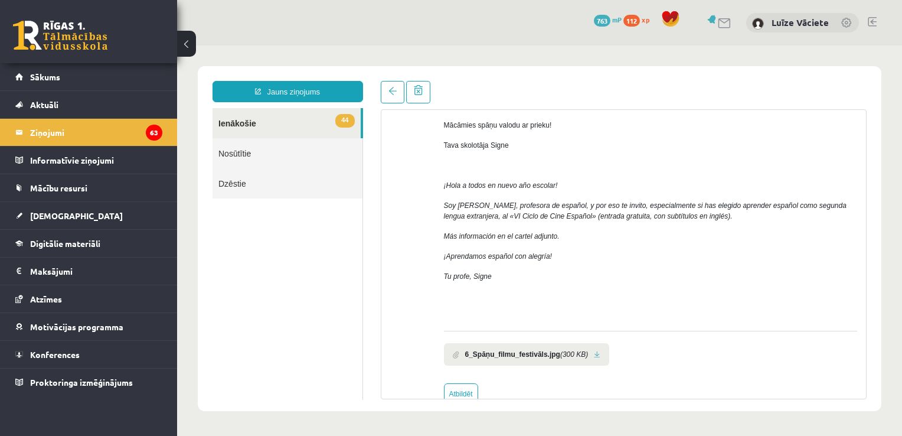
scroll to position [177, 0]
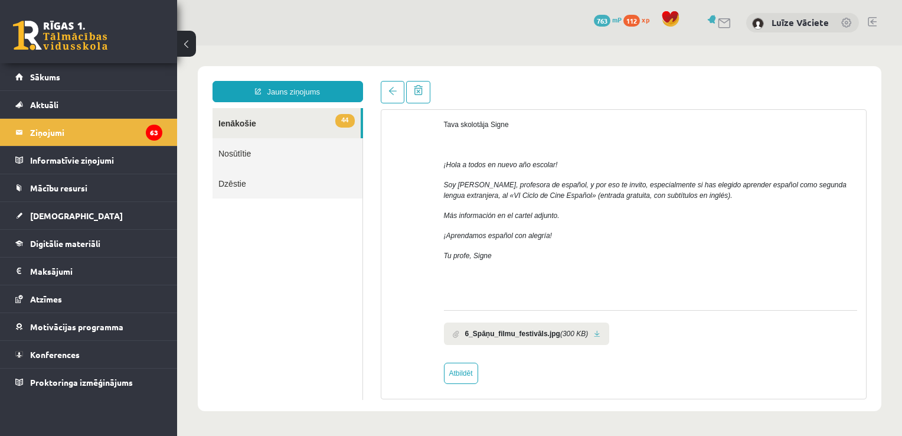
click at [594, 334] on link at bounding box center [597, 334] width 6 height 8
click at [392, 86] on link at bounding box center [393, 92] width 24 height 22
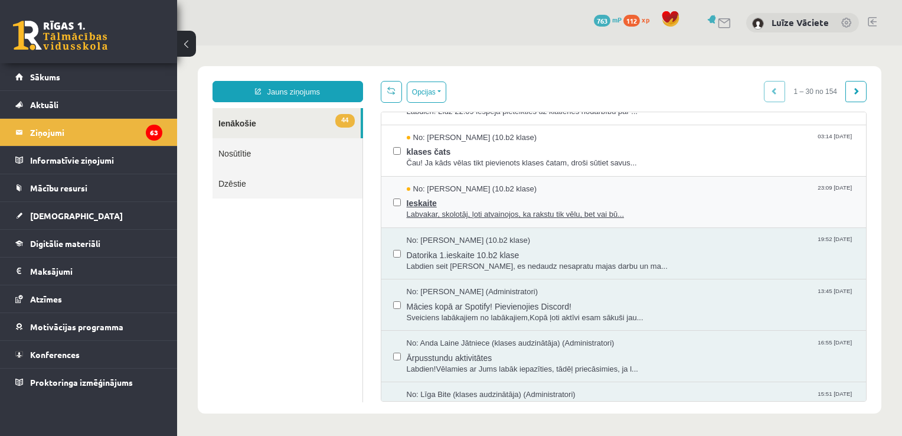
scroll to position [295, 0]
click at [504, 221] on div "No: Marija Skudra (10.b2 klase) 23:09 14/09/2025 Ieskaite Labvakar, skolotāj, ļ…" at bounding box center [624, 202] width 485 height 51
click at [558, 201] on span "Ieskaite" at bounding box center [631, 202] width 448 height 15
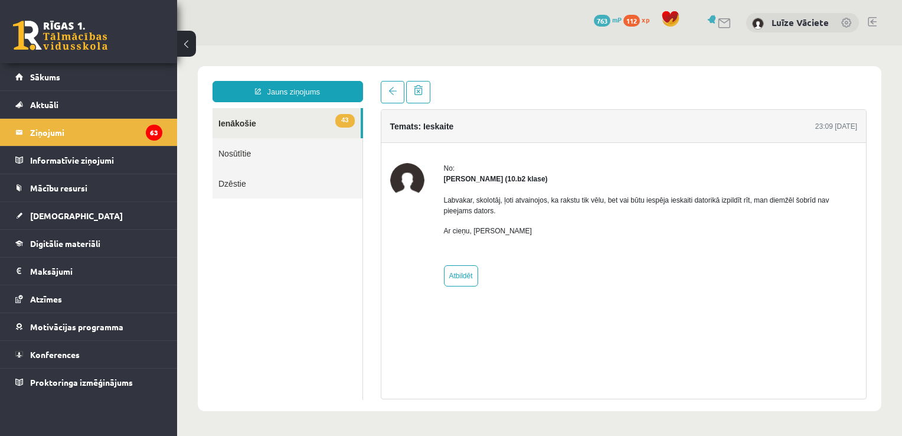
scroll to position [0, 0]
click at [387, 104] on div "Temats: Ieskaite 23:09 14/09/2025 No: Marija Skudra (10.b2 klase) Labvakar, sko…" at bounding box center [624, 240] width 504 height 318
click at [389, 97] on link at bounding box center [393, 92] width 24 height 22
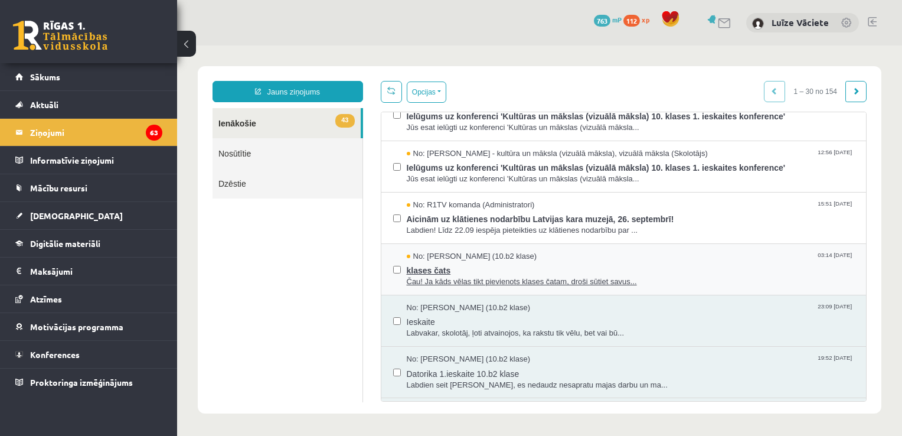
click at [584, 262] on span "klases čats" at bounding box center [631, 269] width 448 height 15
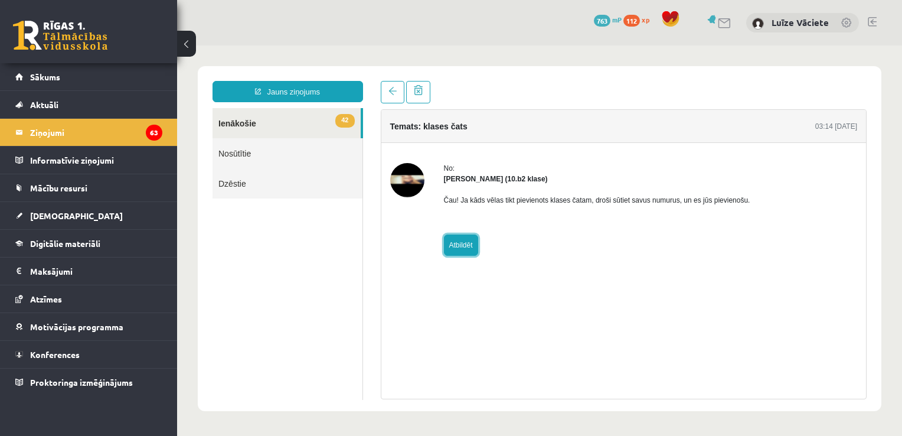
click at [465, 242] on link "Atbildēt" at bounding box center [461, 244] width 34 height 21
type input "**********"
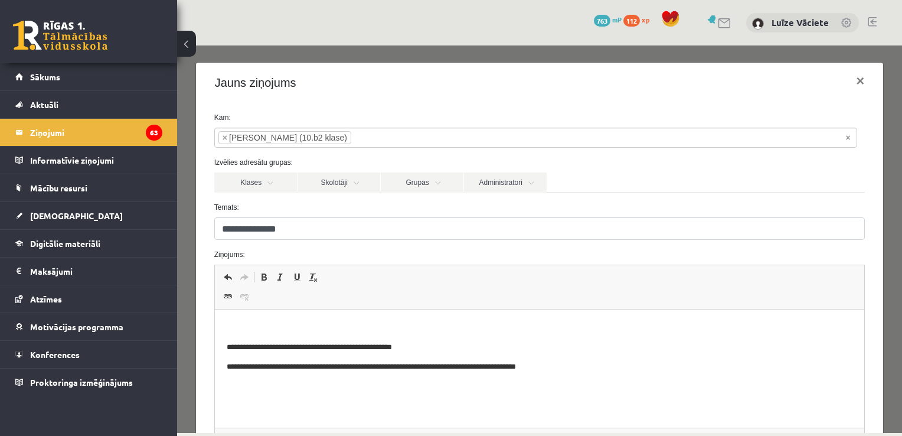
click at [494, 322] on p "Editor, wiswyg-editor-47433779776480-1758451795-294" at bounding box center [539, 327] width 627 height 12
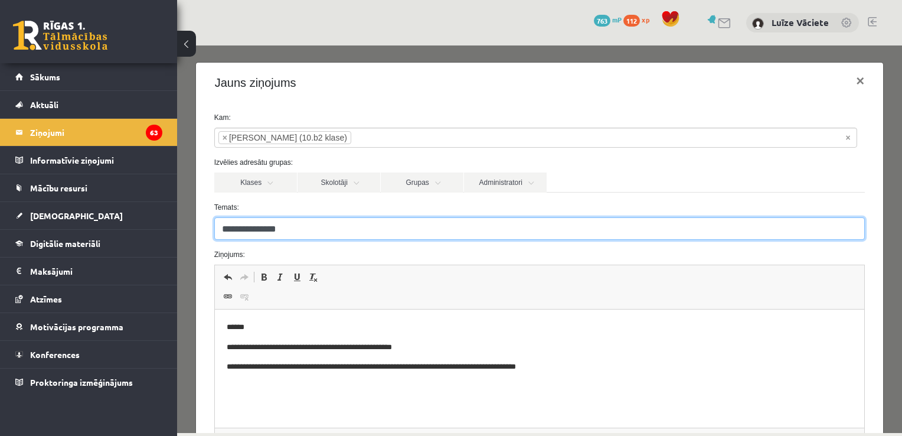
drag, startPoint x: 357, startPoint y: 234, endPoint x: 298, endPoint y: 239, distance: 59.2
click at [298, 239] on input "**********" at bounding box center [539, 228] width 651 height 22
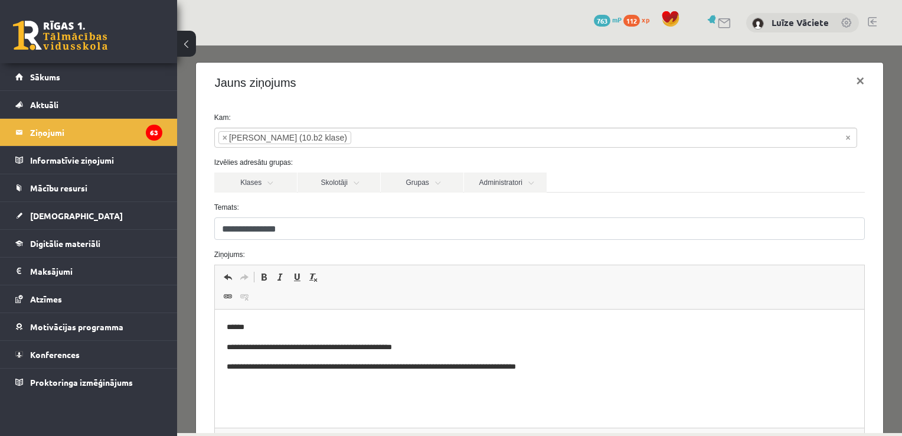
click at [302, 253] on label "Ziņojums:" at bounding box center [540, 254] width 669 height 11
click at [269, 185] on link "Klases" at bounding box center [255, 182] width 83 height 20
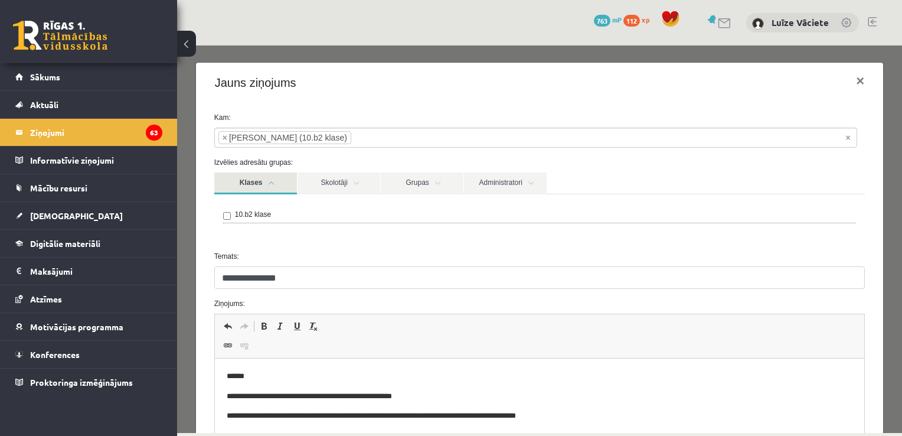
click at [269, 185] on link "Klases" at bounding box center [255, 183] width 83 height 22
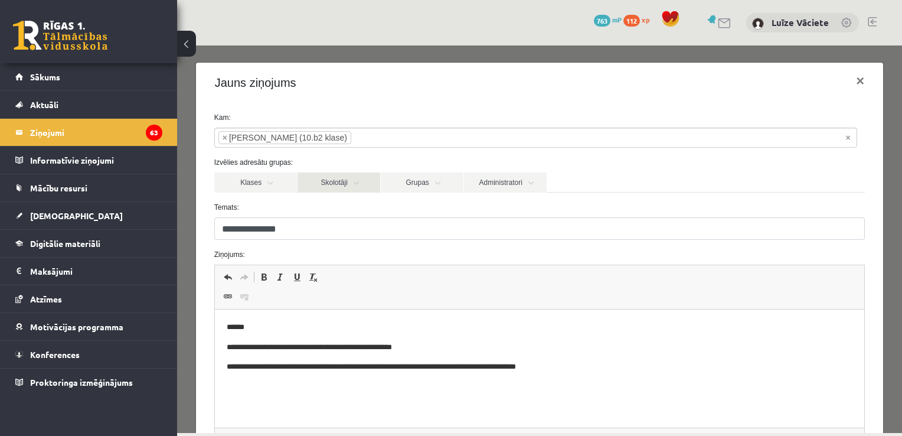
click at [351, 184] on link "Skolotāji" at bounding box center [339, 182] width 83 height 20
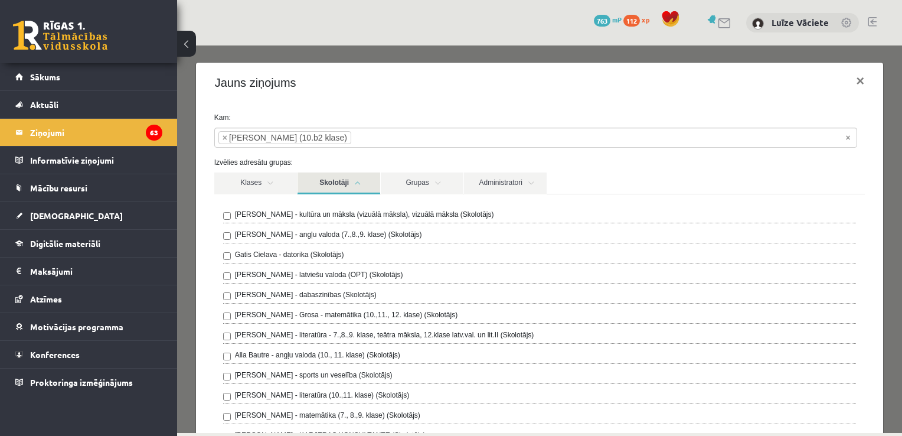
click at [351, 183] on link "Skolotāji" at bounding box center [339, 183] width 83 height 22
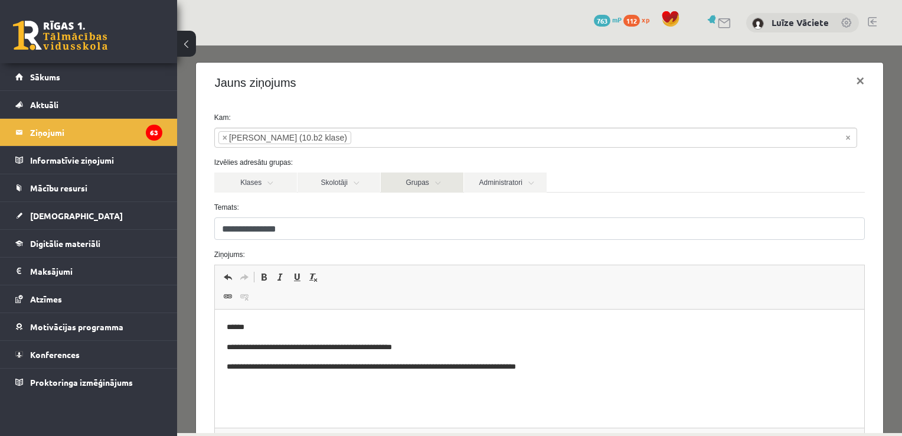
click at [434, 175] on link "Grupas" at bounding box center [422, 182] width 83 height 20
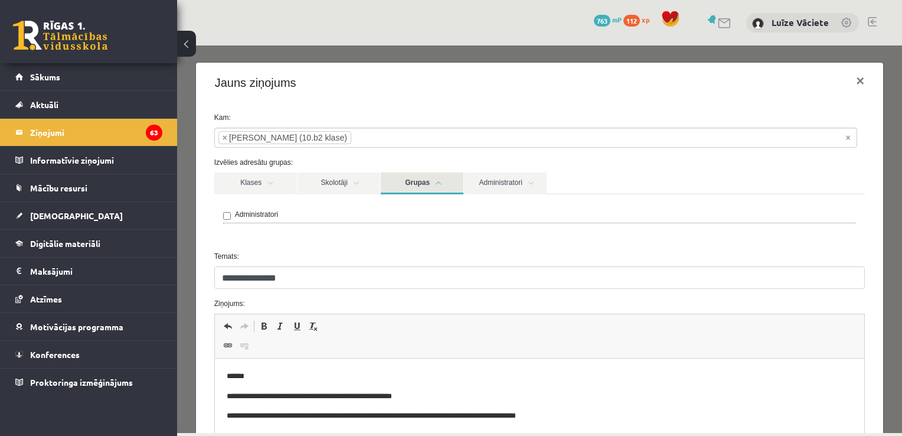
click at [433, 177] on link "Grupas" at bounding box center [422, 183] width 83 height 22
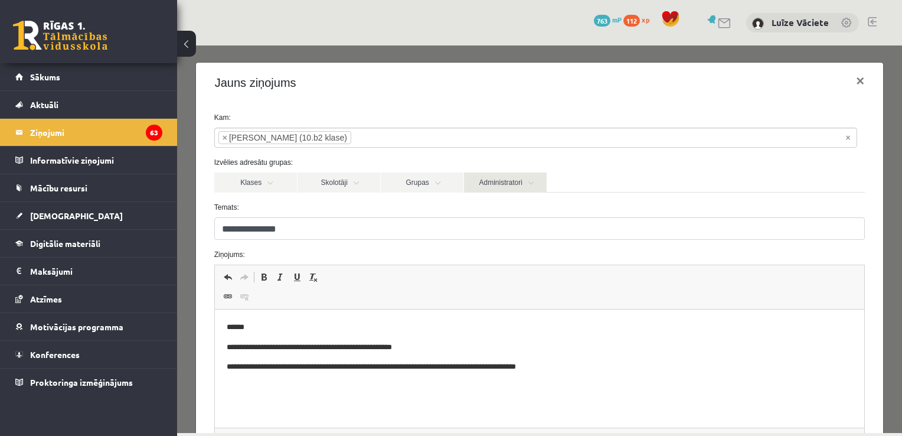
click at [489, 189] on link "Administratori" at bounding box center [505, 182] width 83 height 20
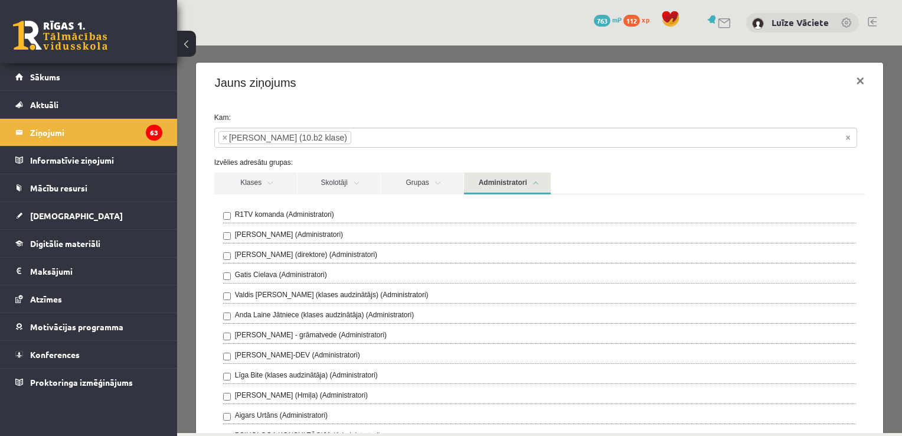
click at [489, 189] on link "Administratori" at bounding box center [507, 183] width 87 height 22
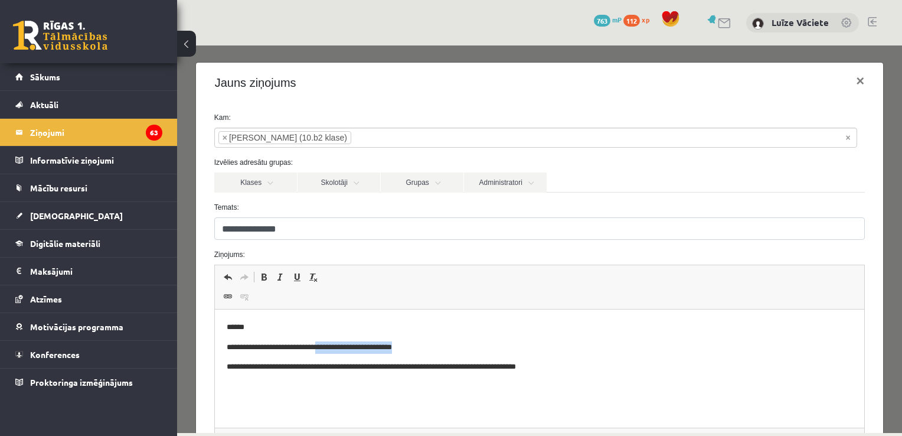
drag, startPoint x: 317, startPoint y: 347, endPoint x: 409, endPoint y: 348, distance: 91.6
click at [410, 347] on p "**********" at bounding box center [535, 347] width 618 height 12
click at [416, 357] on body "**********" at bounding box center [539, 347] width 627 height 52
drag, startPoint x: 410, startPoint y: 349, endPoint x: 320, endPoint y: 352, distance: 91.0
click at [320, 352] on p "**********" at bounding box center [535, 347] width 618 height 12
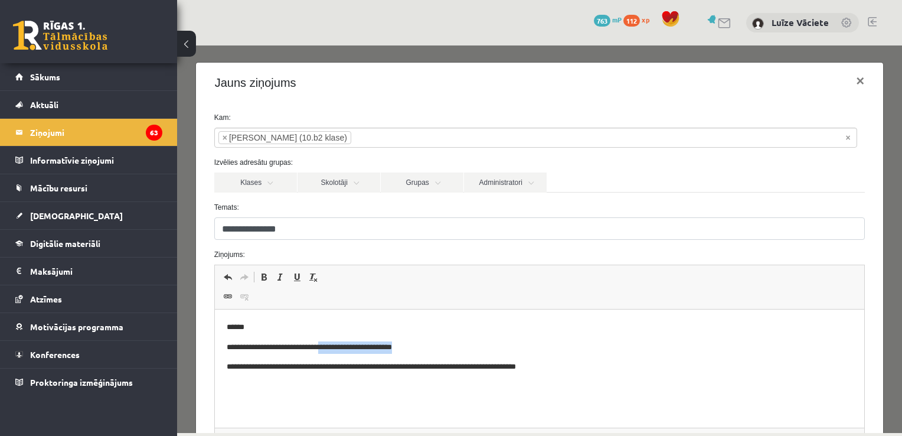
copy p "**********"
click at [185, 46] on button at bounding box center [186, 44] width 19 height 26
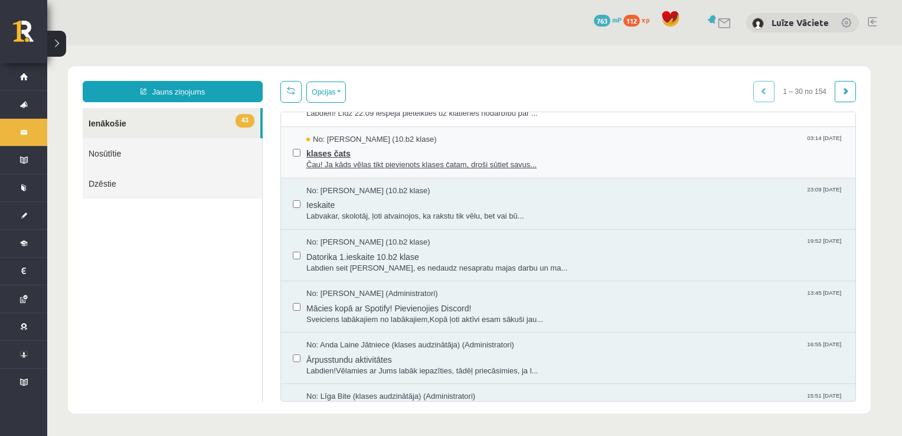
scroll to position [236, 0]
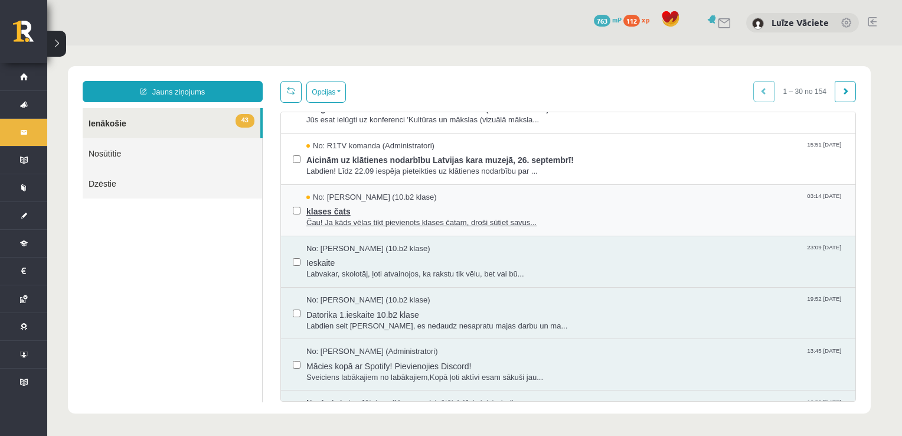
click at [521, 207] on span "klases čats" at bounding box center [575, 210] width 537 height 15
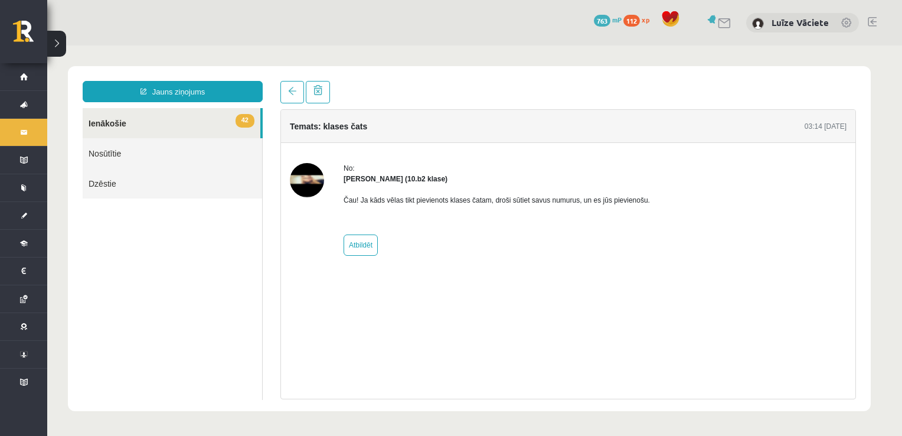
scroll to position [0, 0]
click at [361, 243] on link "Atbildēt" at bounding box center [361, 244] width 34 height 21
type input "**********"
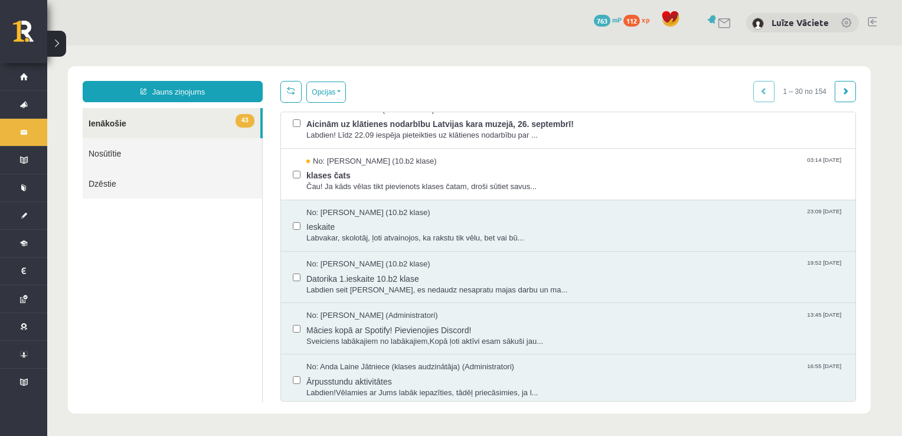
scroll to position [236, 0]
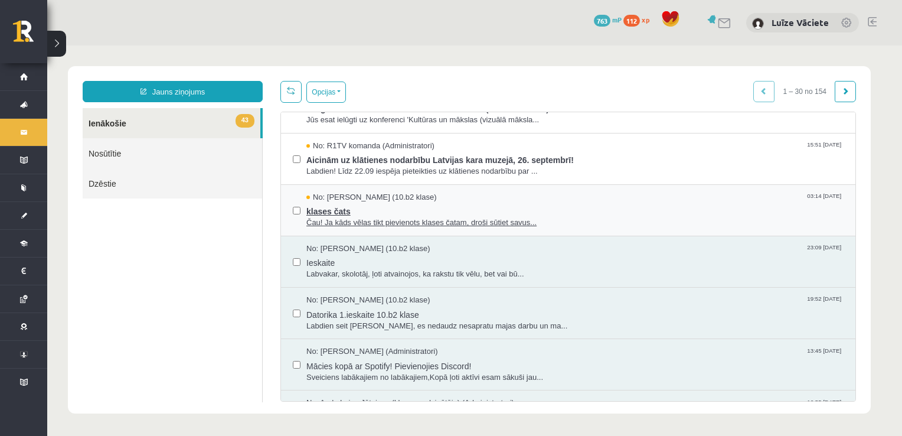
click at [464, 212] on span "klases čats" at bounding box center [575, 210] width 537 height 15
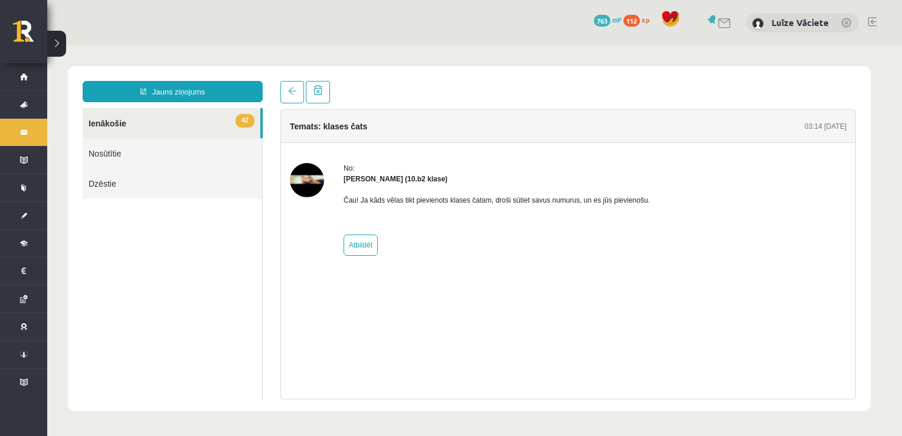
scroll to position [0, 0]
click at [294, 97] on link at bounding box center [293, 92] width 24 height 22
click at [294, 98] on link at bounding box center [293, 92] width 24 height 22
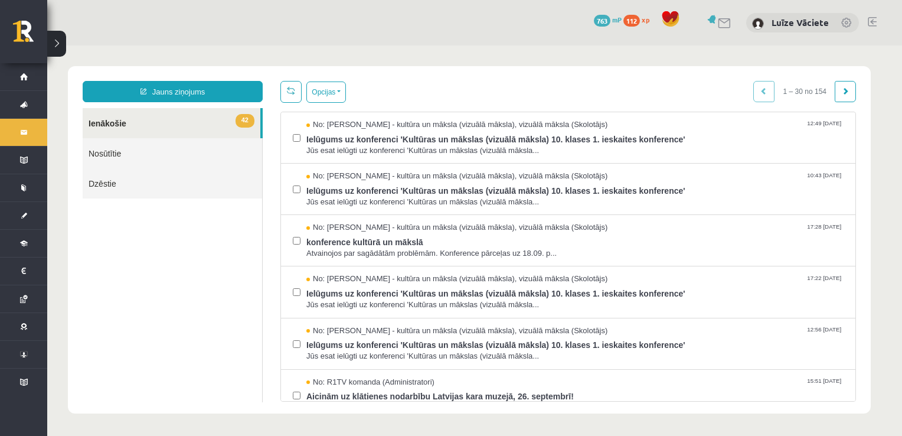
drag, startPoint x: 301, startPoint y: 88, endPoint x: 298, endPoint y: 93, distance: 6.4
click at [298, 93] on link at bounding box center [291, 92] width 21 height 22
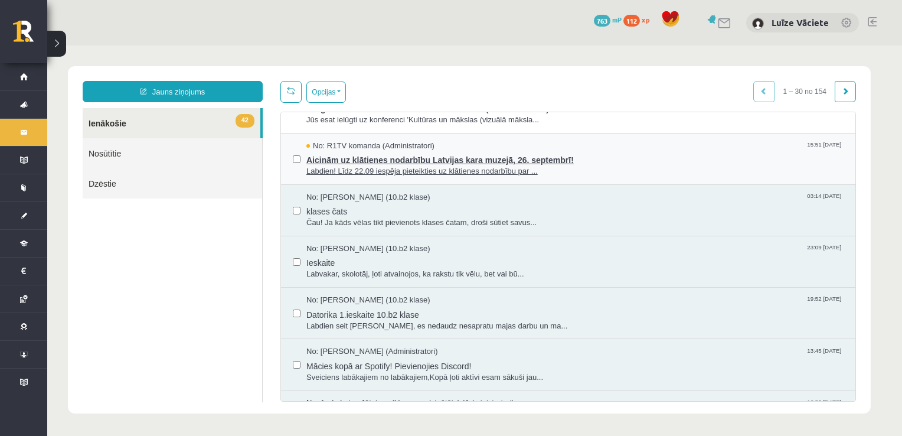
click at [538, 162] on span "Aicinām uz klātienes nodarbību Latvijas kara muzejā, 26. septembrī!" at bounding box center [575, 158] width 537 height 15
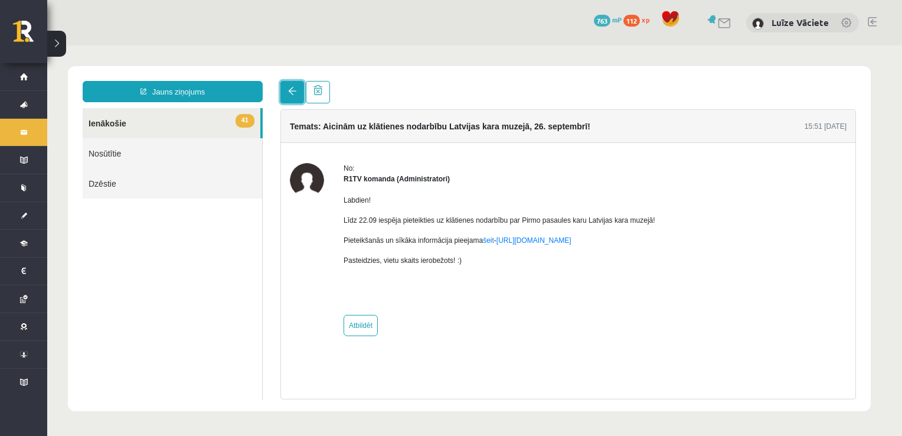
click at [289, 93] on span at bounding box center [292, 91] width 8 height 8
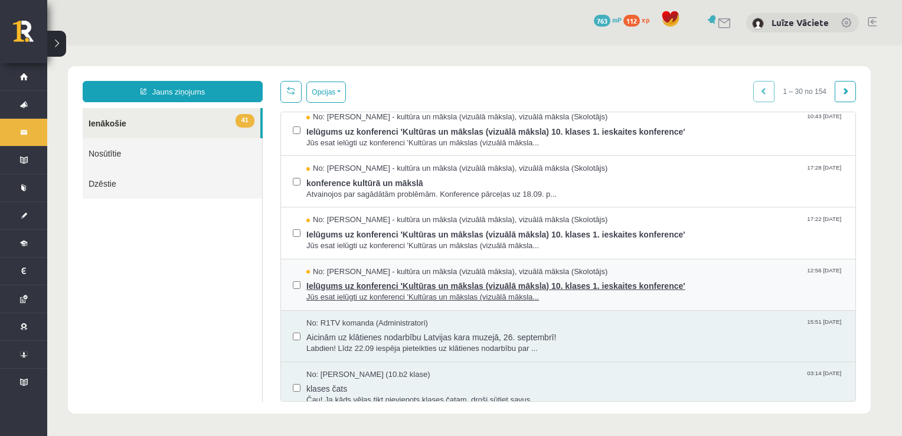
click at [491, 280] on span "Ielūgums uz konferenci 'Kultūras un mākslas (vizuālā māksla) 10. klases 1. iesk…" at bounding box center [575, 284] width 537 height 15
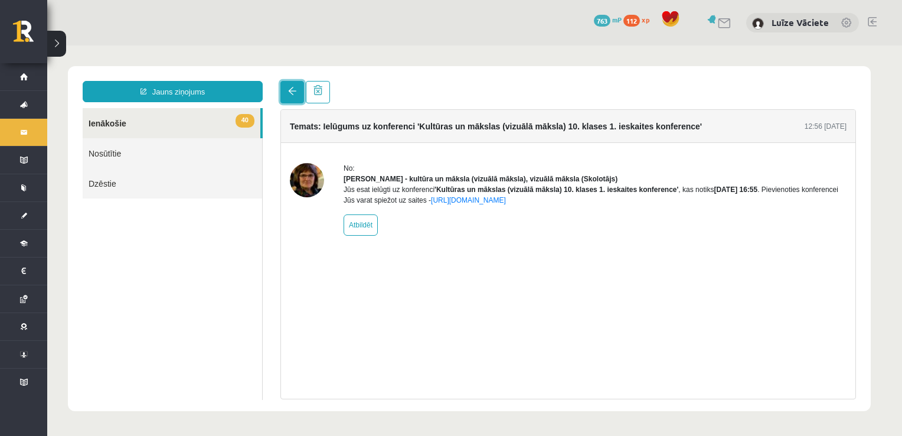
click at [291, 96] on link at bounding box center [293, 92] width 24 height 22
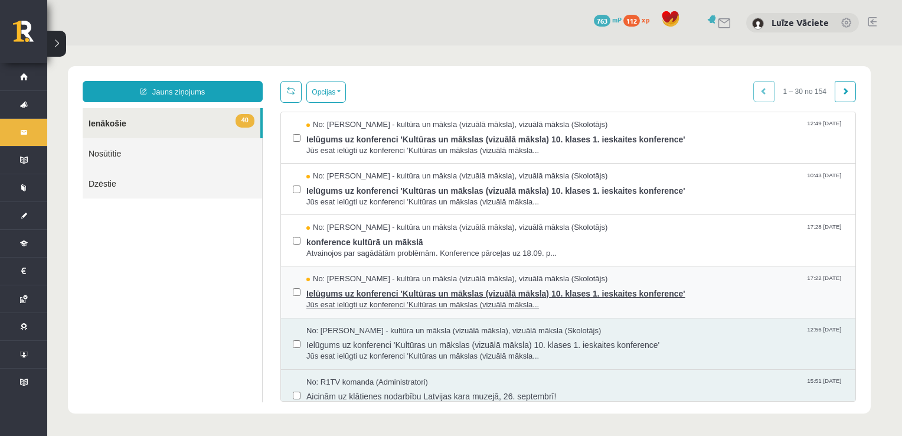
click at [540, 285] on span "Ielūgums uz konferenci 'Kultūras un mākslas (vizuālā māksla) 10. klases 1. iesk…" at bounding box center [575, 292] width 537 height 15
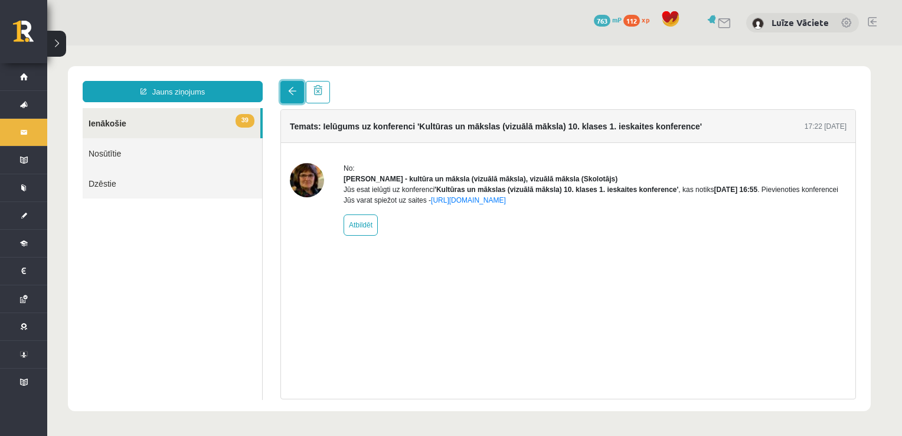
click at [288, 91] on span at bounding box center [292, 91] width 8 height 8
click at [289, 90] on span at bounding box center [292, 91] width 8 height 8
click at [300, 88] on link at bounding box center [293, 92] width 24 height 22
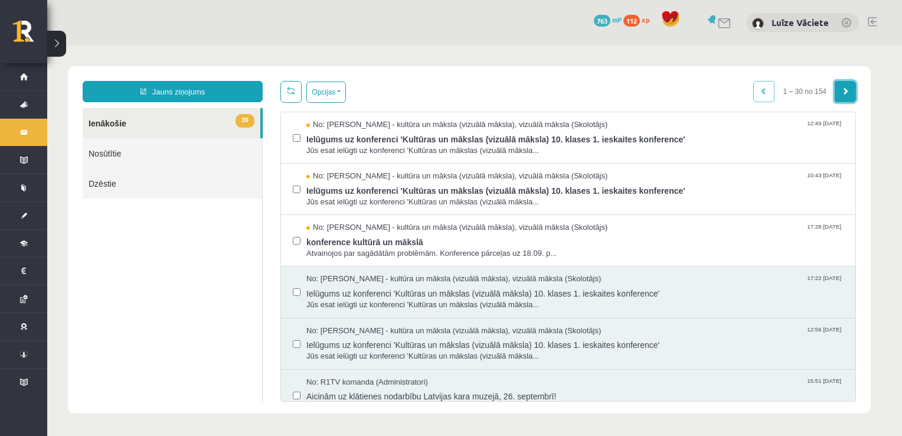
click at [841, 91] on link at bounding box center [845, 91] width 21 height 21
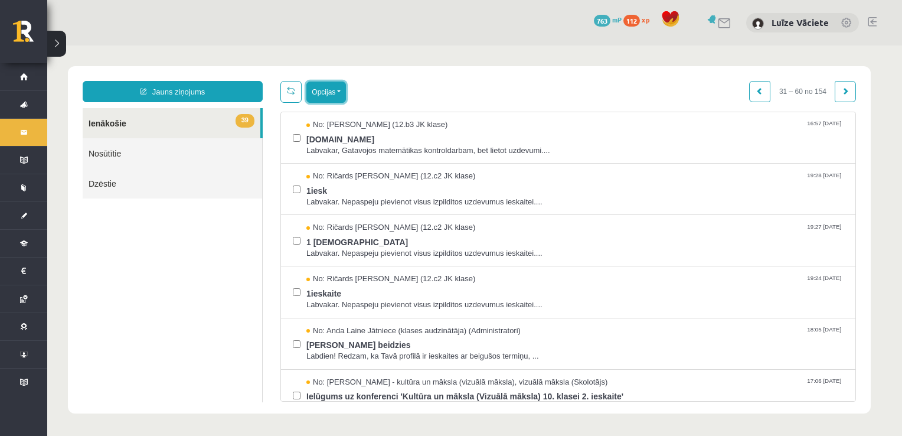
click at [324, 92] on button "Opcijas" at bounding box center [327, 92] width 40 height 21
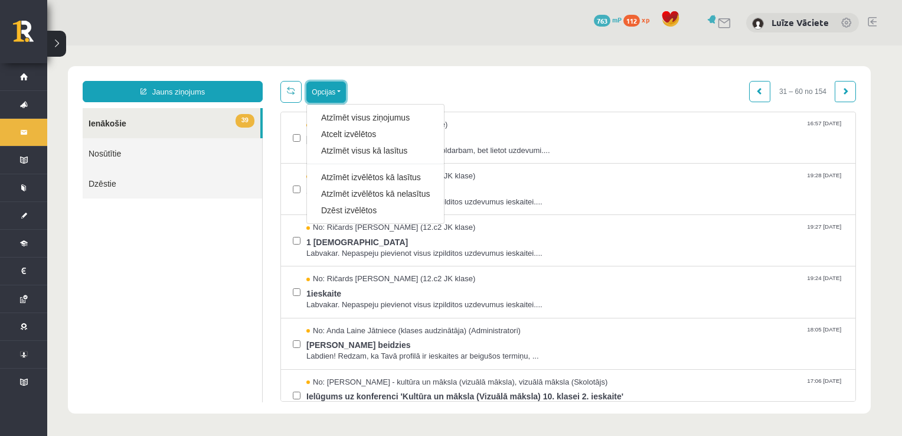
drag, startPoint x: 326, startPoint y: 92, endPoint x: 317, endPoint y: 170, distance: 78.5
click at [326, 93] on button "Opcijas" at bounding box center [327, 92] width 40 height 21
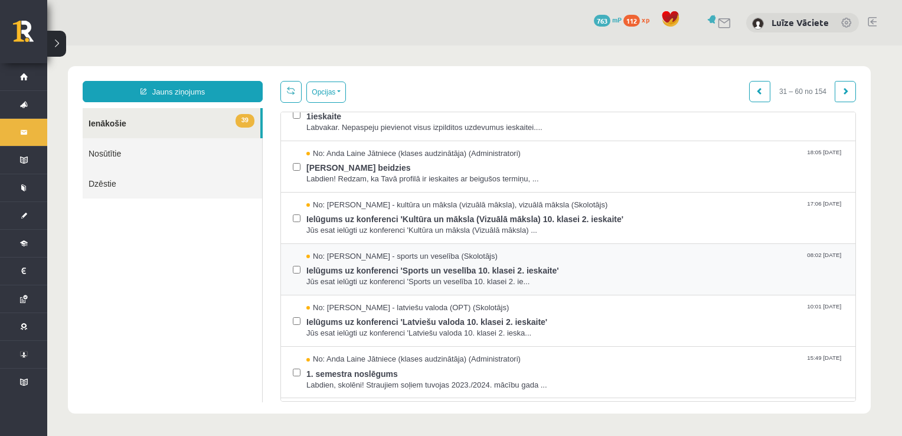
click at [301, 266] on div "No: Elvijs Antonišķis - sports un veselība (Skolotājs) 08:02 04/12/2023 Ielūgum…" at bounding box center [568, 269] width 551 height 37
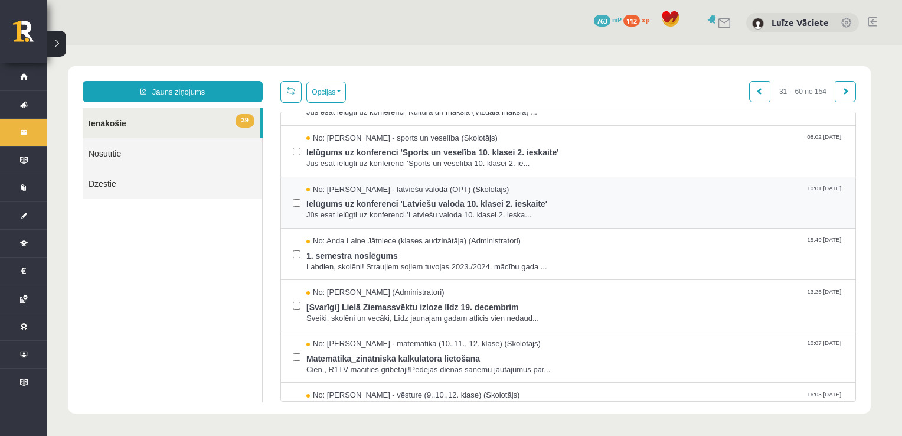
click at [305, 205] on div "No: Laila Jirgensone - latviešu valoda (OPT) (Skolotājs) 10:01 02/12/2023 Ielūg…" at bounding box center [568, 202] width 551 height 37
click at [302, 250] on div "No: Anda Laine Jātniece (klases audzinātāja) (Administratori) 15:49 30/11/2023 …" at bounding box center [568, 254] width 551 height 37
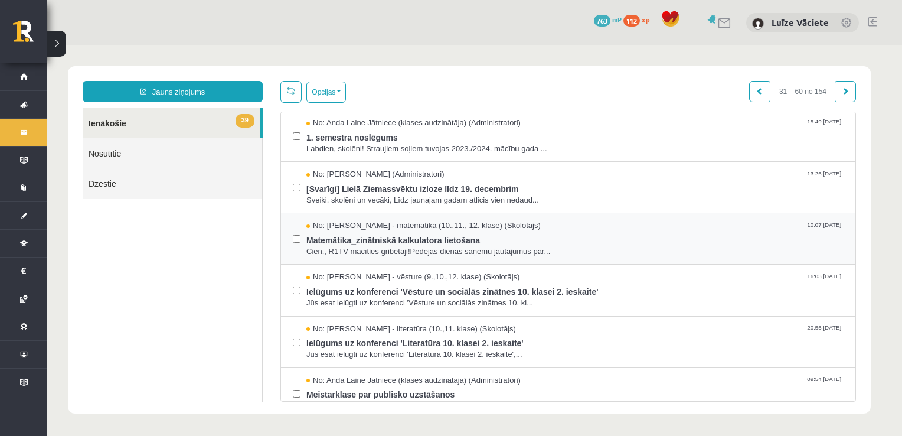
click at [302, 232] on div "No: Laima Tukāne - Grosa - matemātika (10.,11., 12. klase) (Skolotājs) 10:07 29…" at bounding box center [568, 238] width 551 height 37
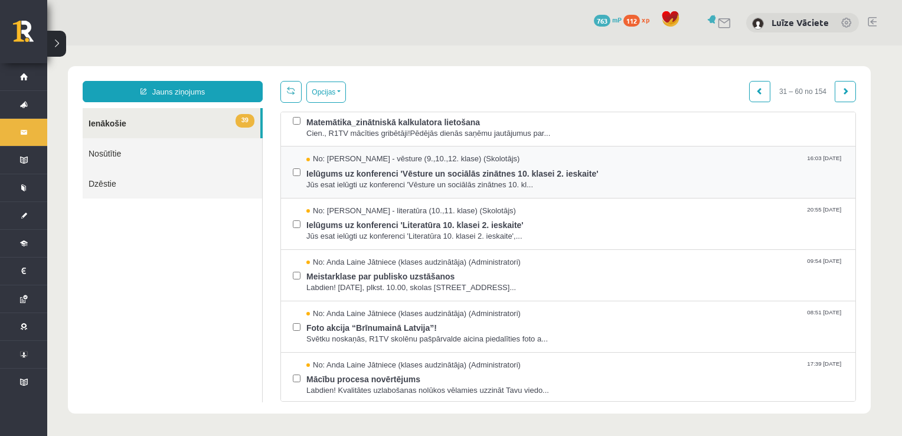
click at [295, 175] on label at bounding box center [297, 167] width 8 height 26
click at [301, 216] on div "No: Samanta Balode - literatūra (10.,11. klase) (Skolotājs) 20:55 22/11/2023 Ie…" at bounding box center [568, 224] width 551 height 37
click at [301, 266] on div "No: Anda Laine Jātniece (klases audzinātāja) (Administratori) 09:54 15/11/2023 …" at bounding box center [568, 275] width 551 height 37
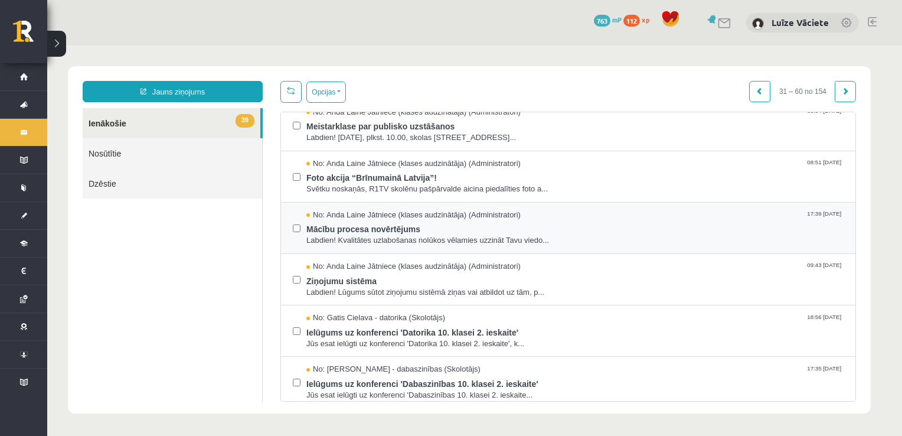
scroll to position [709, 0]
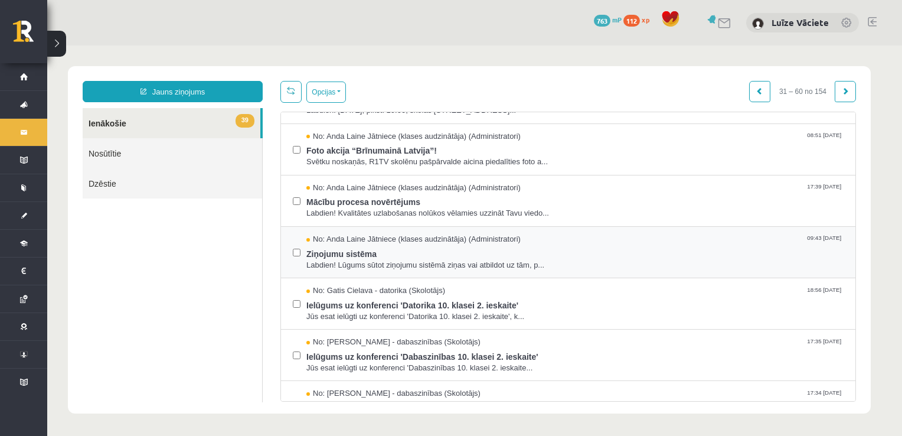
click at [296, 240] on label at bounding box center [297, 247] width 8 height 26
click at [295, 290] on label at bounding box center [297, 298] width 8 height 26
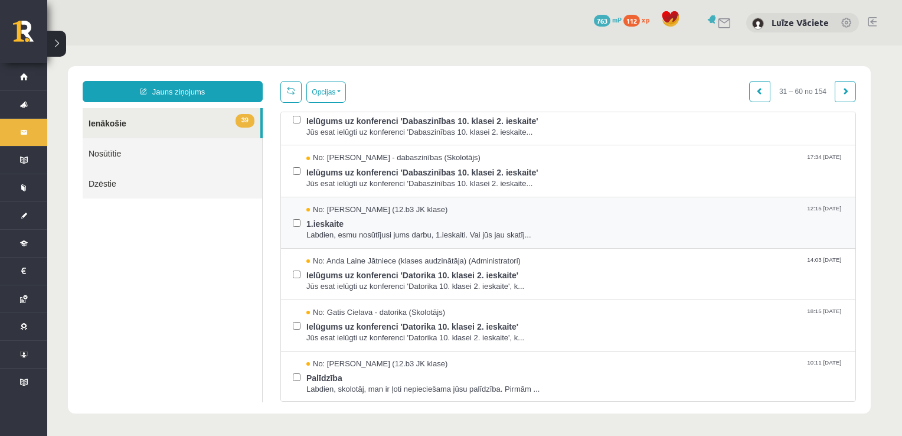
scroll to position [945, 0]
click at [289, 189] on div "No: Sanita Baumane - dabaszinības (Skolotājs) 17:34 08/11/2023 Ielūgums uz konf…" at bounding box center [568, 170] width 575 height 51
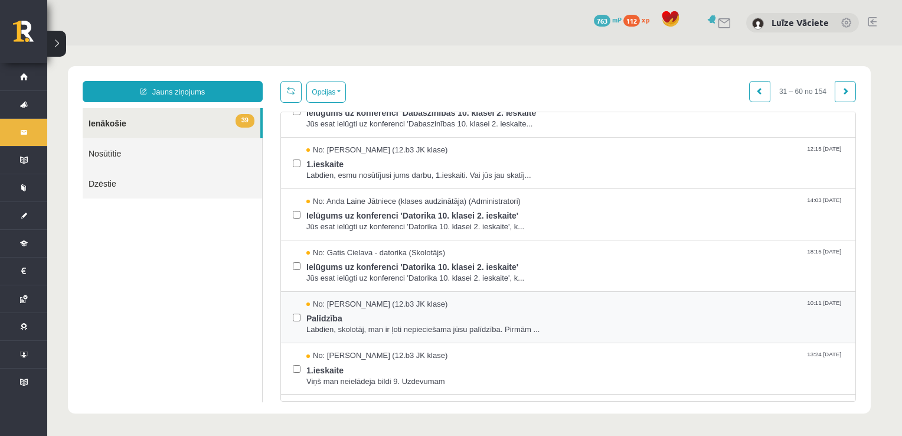
scroll to position [1122, 0]
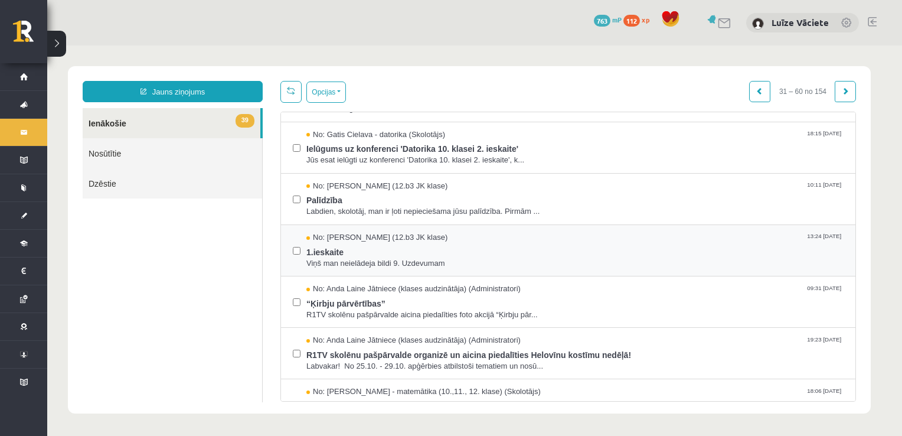
click at [295, 250] on label at bounding box center [297, 245] width 8 height 26
click at [299, 290] on label at bounding box center [297, 296] width 8 height 26
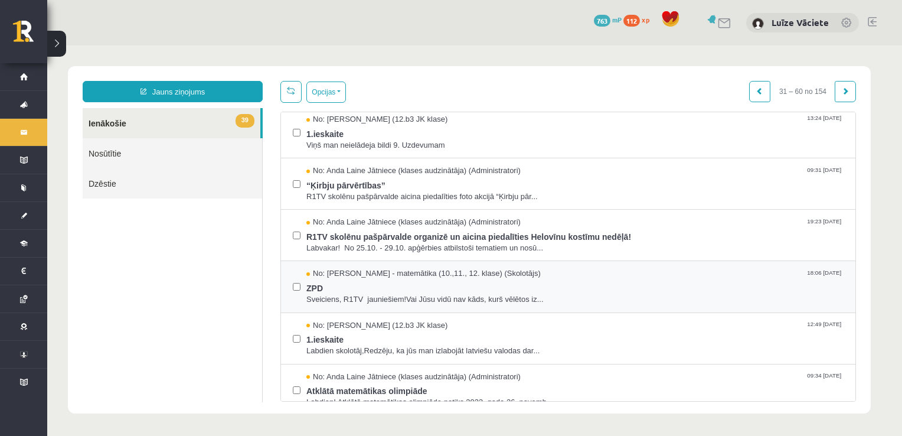
click at [302, 292] on div "No: Laima Tukāne - Grosa - matemātika (10.,11., 12. klase) (Skolotājs) 18:06 24…" at bounding box center [568, 286] width 551 height 37
click at [300, 325] on label at bounding box center [297, 333] width 8 height 26
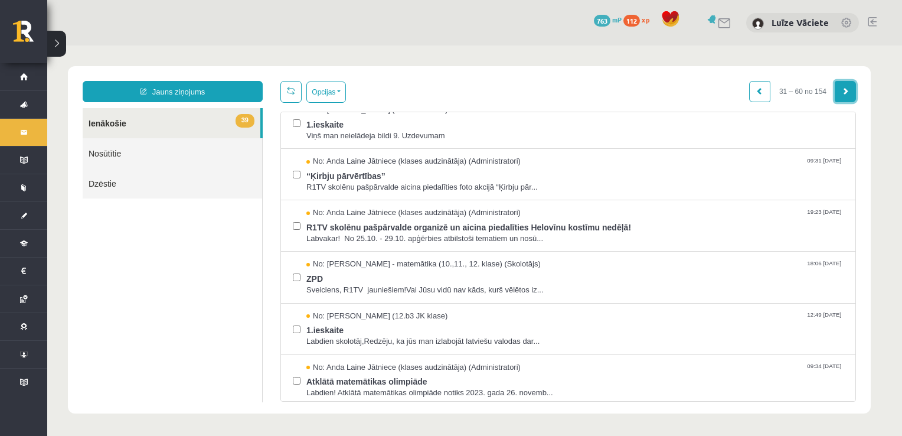
click at [848, 94] on span at bounding box center [845, 90] width 7 height 7
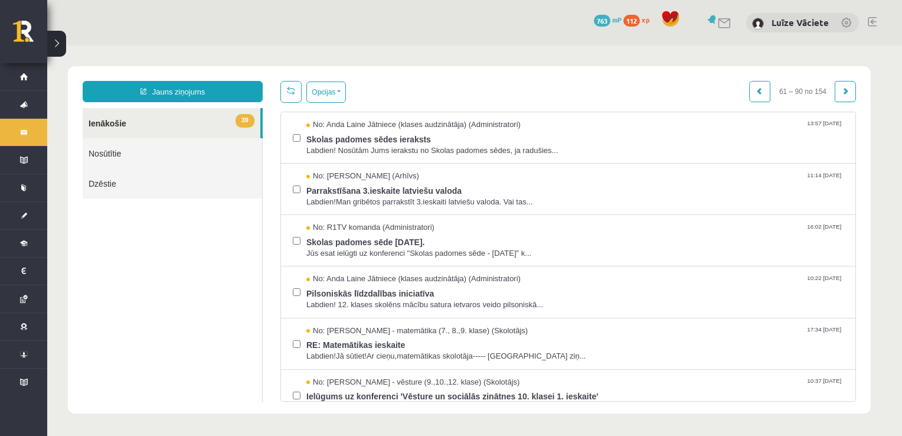
scroll to position [0, 0]
click at [299, 142] on label at bounding box center [297, 132] width 8 height 26
click at [298, 184] on label at bounding box center [297, 184] width 8 height 26
click at [292, 240] on div "No: R1TV komanda (Administratori) 16:02 19/10/2023 Skolas padomes sēde 19.10.20…" at bounding box center [568, 240] width 575 height 51
click at [324, 97] on button "Opcijas" at bounding box center [327, 92] width 40 height 21
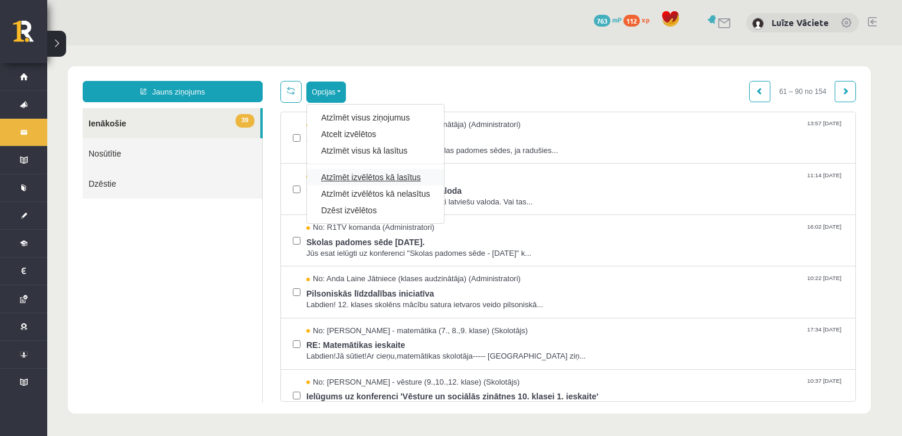
click at [406, 176] on link "Atzīmēt izvēlētos kā lasītus" at bounding box center [375, 177] width 109 height 12
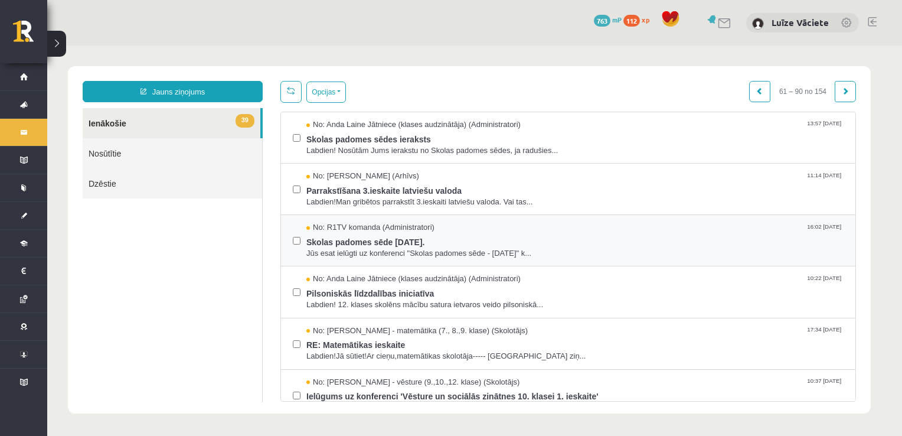
click at [297, 245] on label at bounding box center [297, 235] width 8 height 26
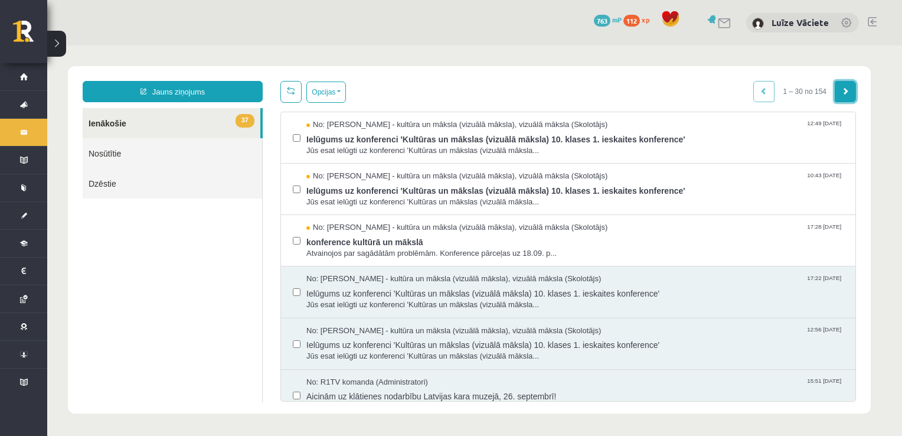
click at [850, 93] on link at bounding box center [845, 91] width 21 height 21
click at [848, 90] on span at bounding box center [845, 90] width 7 height 7
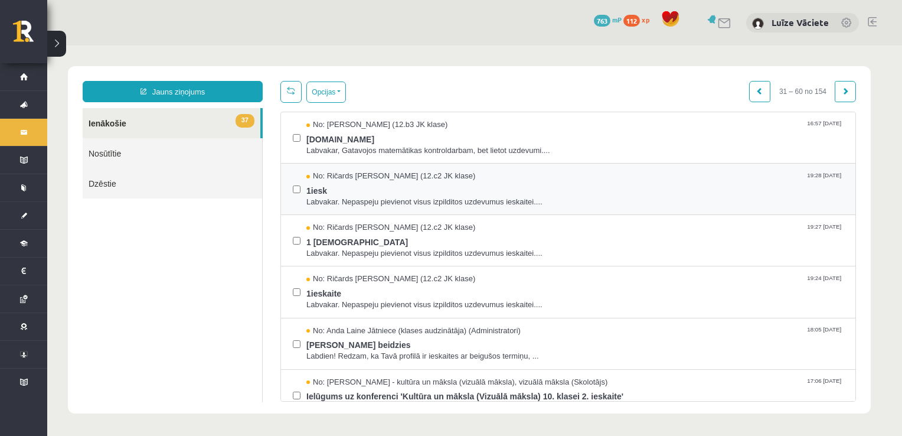
click at [300, 178] on label at bounding box center [297, 184] width 8 height 26
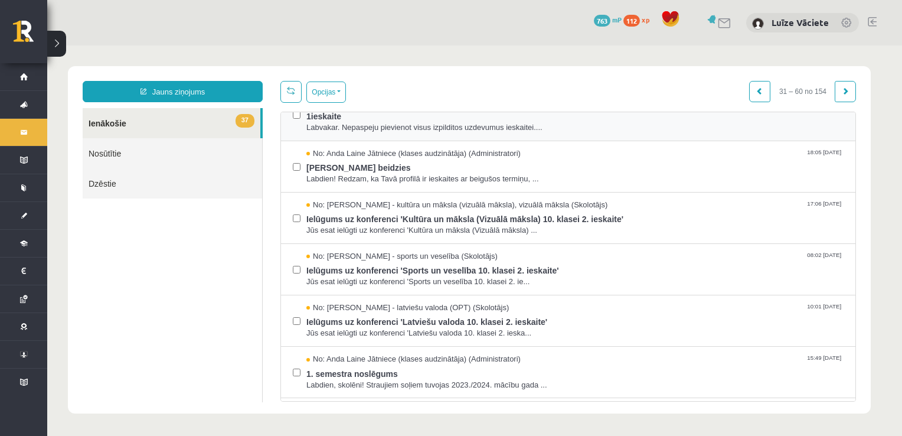
click at [298, 125] on div at bounding box center [297, 114] width 8 height 37
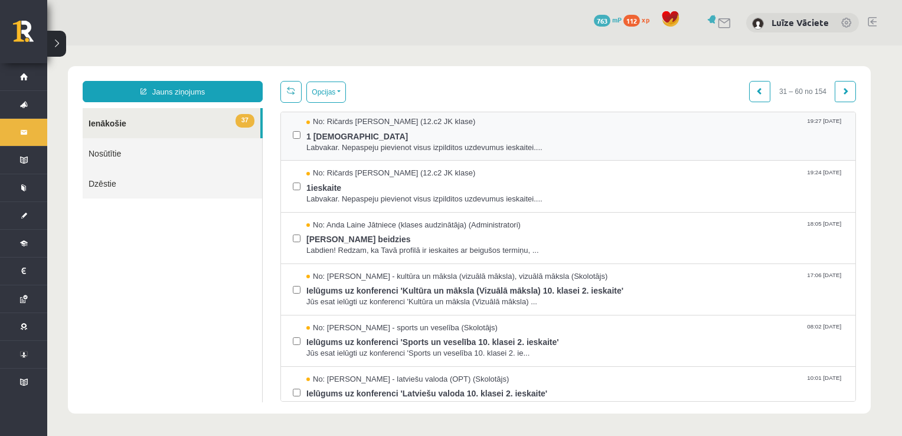
scroll to position [59, 0]
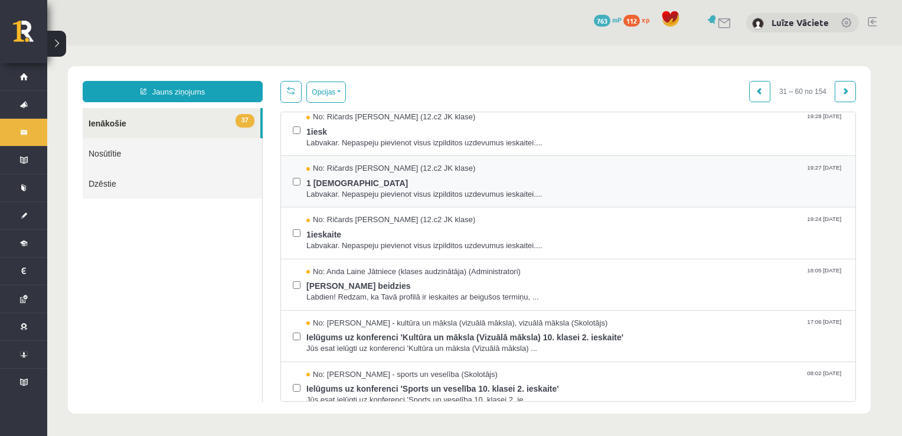
drag, startPoint x: 302, startPoint y: 216, endPoint x: 305, endPoint y: 188, distance: 28.4
click at [301, 214] on div "No: Ričards Eduards Šnore (12.c2 JK klase) 19:24 10/12/2023 1ieskaite Labvakar.…" at bounding box center [568, 232] width 551 height 37
drag, startPoint x: 305, startPoint y: 179, endPoint x: 305, endPoint y: 203, distance: 23.6
click at [305, 180] on div "No: Ričards Eduards Šnore (12.c2 JK klase) 19:27 10/12/2023 1 ieskaite Labvakar…" at bounding box center [568, 181] width 551 height 37
click at [301, 222] on div "No: Ričards Eduards Šnore (12.c2 JK klase) 19:24 10/12/2023 1ieskaite Labvakar.…" at bounding box center [568, 232] width 551 height 37
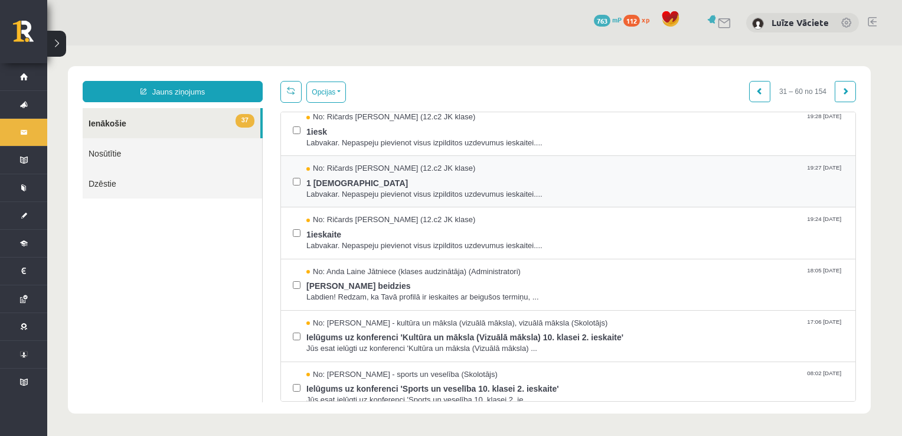
click at [293, 182] on div "No: Ričards Eduards Šnore (12.c2 JK klase) 19:27 10/12/2023 1 ieskaite Labvakar…" at bounding box center [568, 181] width 575 height 51
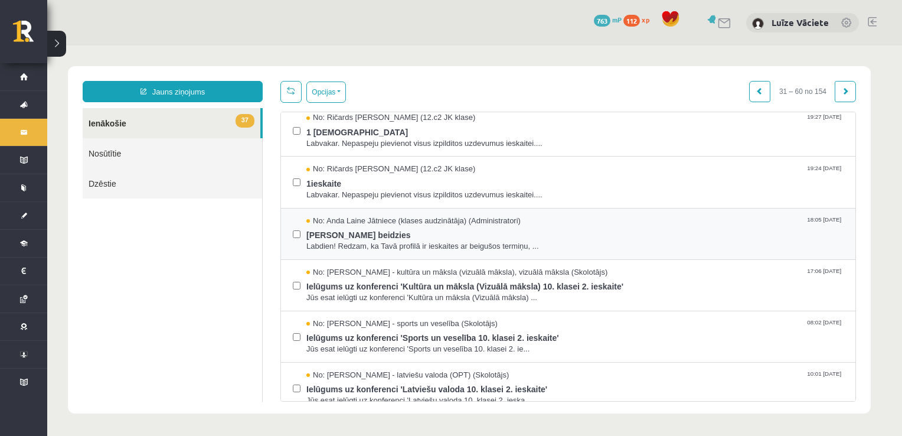
scroll to position [177, 0]
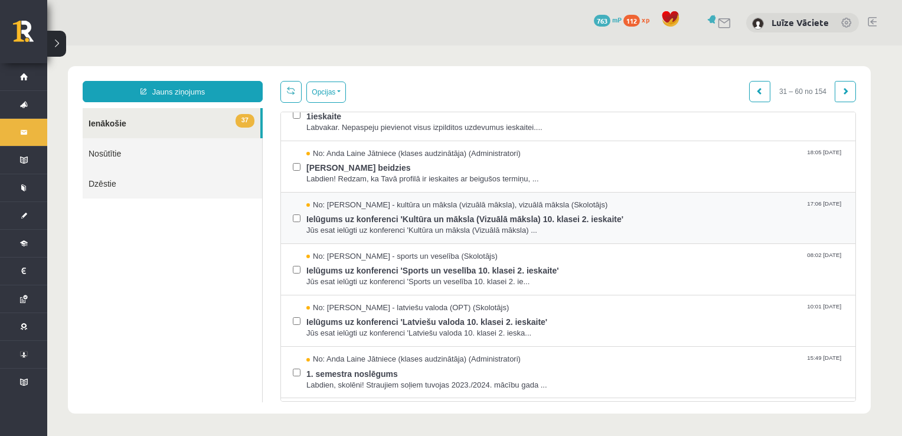
click at [294, 220] on label at bounding box center [297, 213] width 8 height 26
drag, startPoint x: 296, startPoint y: 256, endPoint x: 296, endPoint y: 263, distance: 6.5
click at [296, 262] on label at bounding box center [297, 264] width 8 height 26
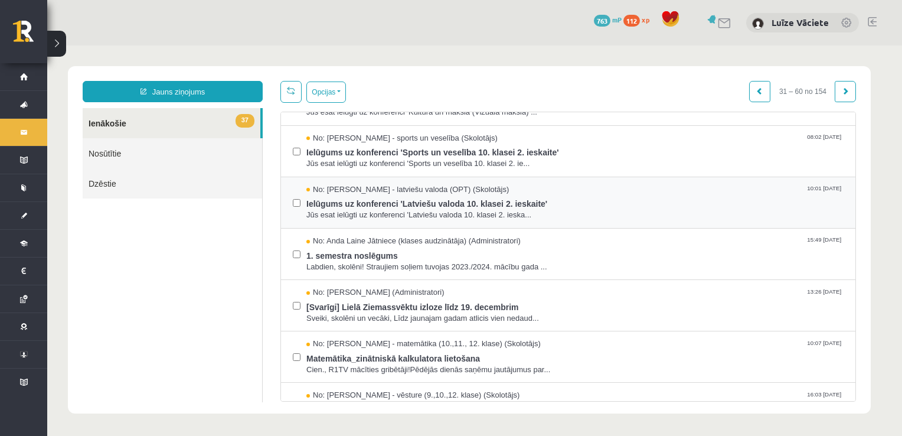
click at [292, 200] on div "No: Laila Jirgensone - latviešu valoda (OPT) (Skolotājs) 10:01 02/12/2023 Ielūg…" at bounding box center [568, 202] width 575 height 51
click at [300, 201] on div "No: Laila Jirgensone - latviešu valoda (OPT) (Skolotājs) 10:01 02/12/2023 Ielūg…" at bounding box center [568, 202] width 575 height 51
click at [298, 246] on label at bounding box center [297, 249] width 8 height 26
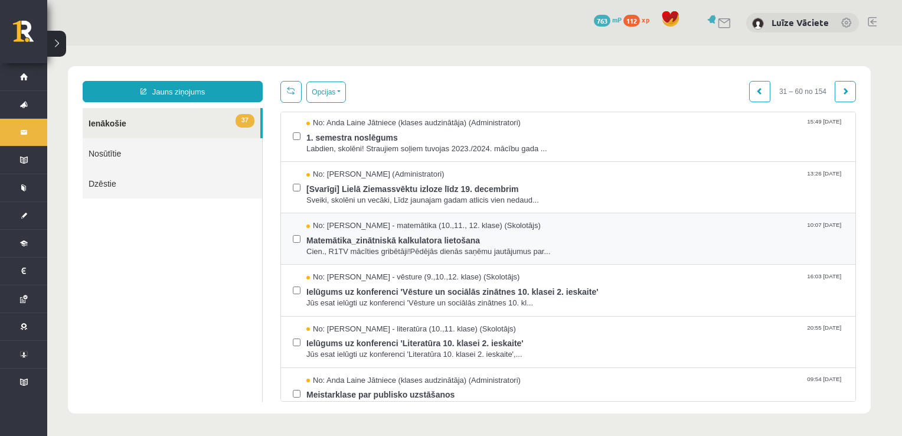
click at [296, 233] on label at bounding box center [297, 233] width 8 height 26
click at [299, 295] on div at bounding box center [297, 290] width 8 height 37
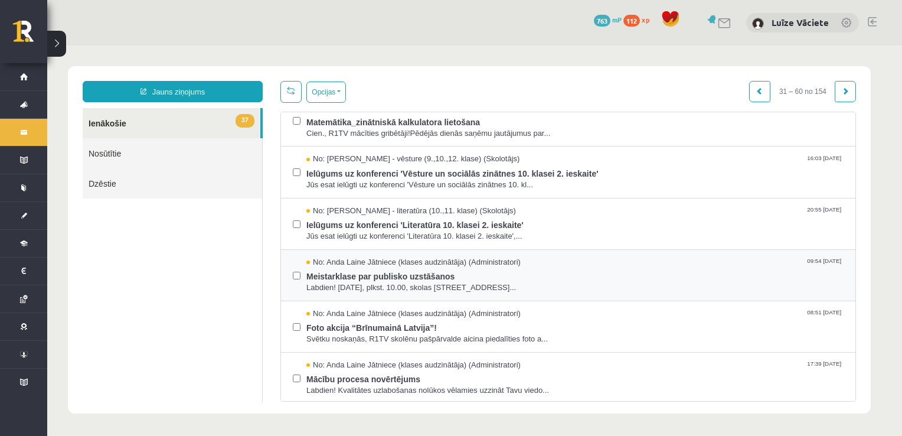
click at [302, 273] on div "No: Anda Laine Jātniece (klases audzinātāja) (Administratori) 09:54 15/11/2023 …" at bounding box center [568, 275] width 551 height 37
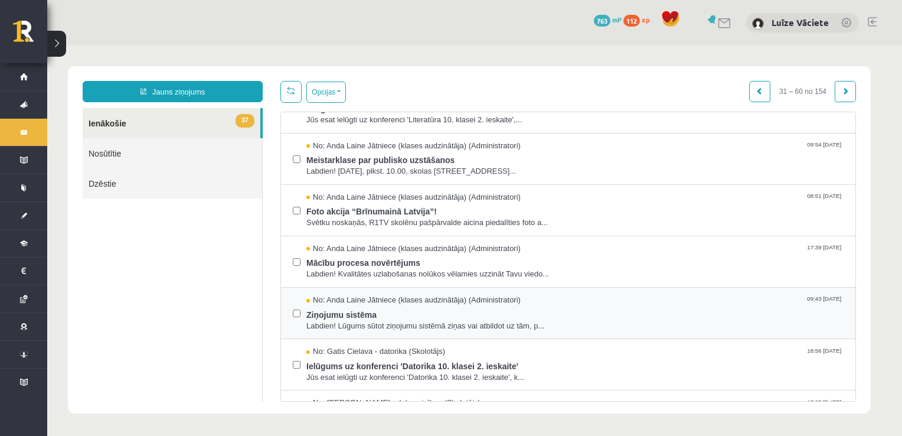
scroll to position [709, 0]
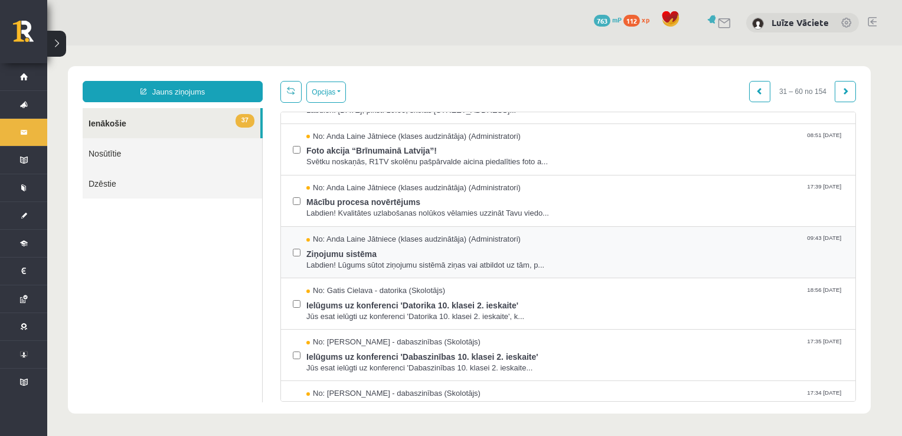
click at [302, 247] on div "No: Anda Laine Jātniece (klases audzinātāja) (Administratori) 09:43 10/11/2023 …" at bounding box center [568, 252] width 551 height 37
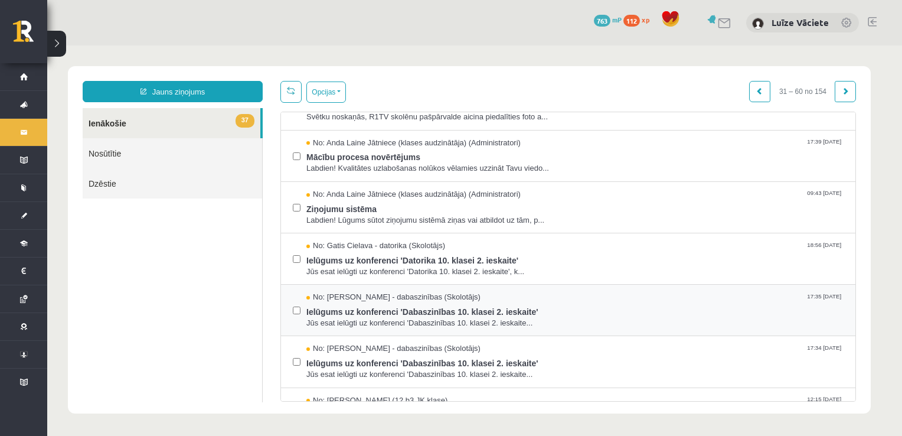
scroll to position [827, 0]
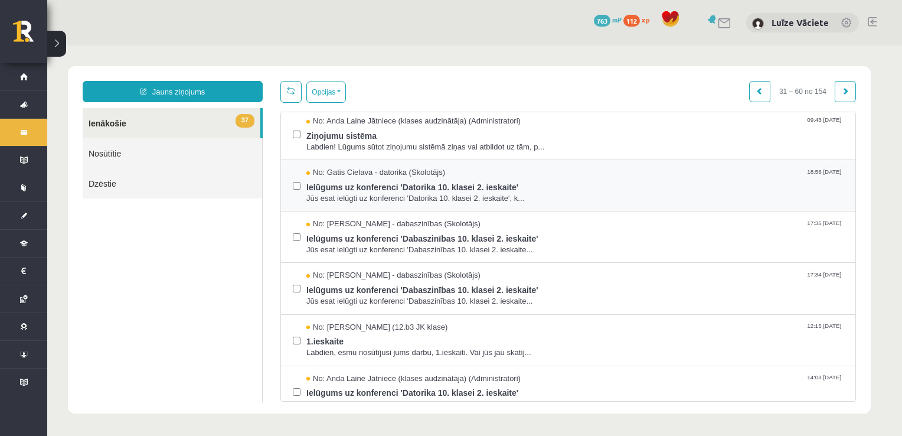
click at [296, 187] on label at bounding box center [297, 180] width 8 height 26
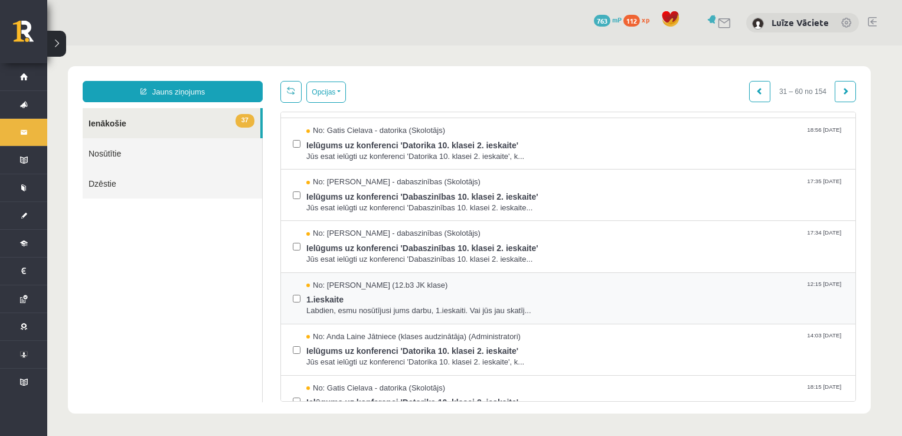
scroll to position [886, 0]
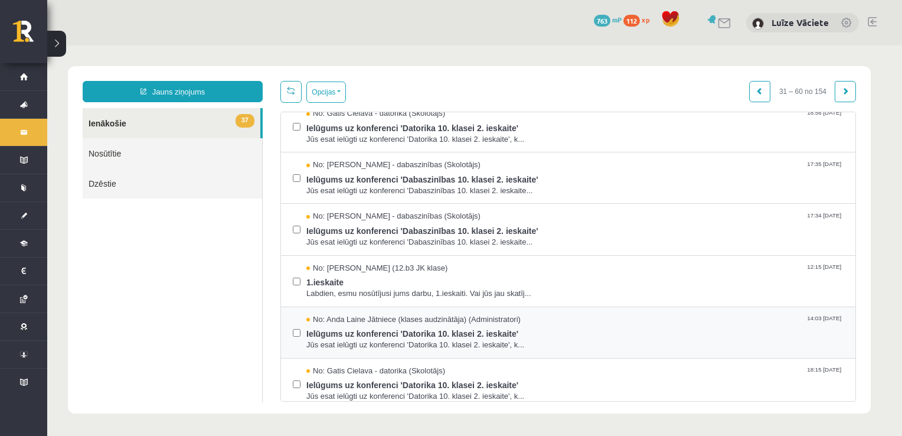
click at [293, 314] on label at bounding box center [297, 327] width 8 height 26
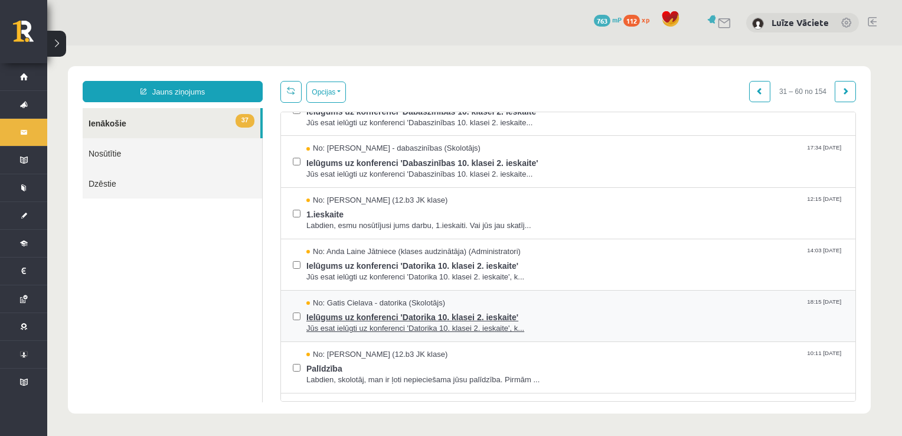
scroll to position [1004, 0]
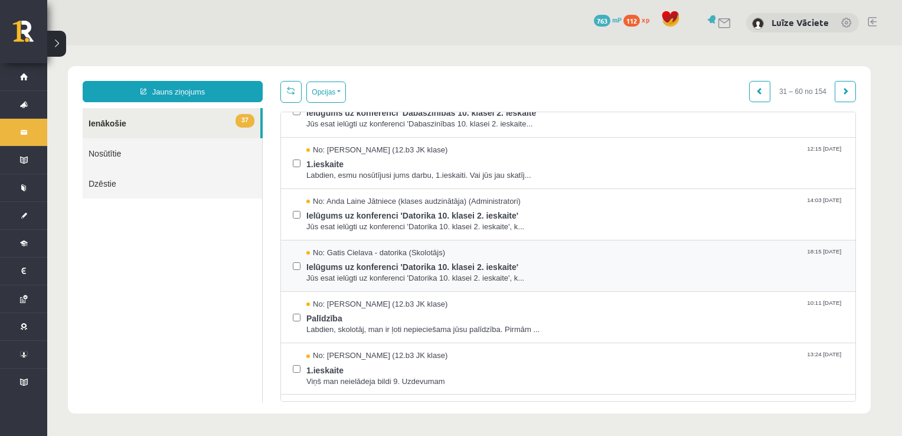
click at [296, 268] on div "No: Gatis Cielava - datorika (Skolotājs) 18:15 02/11/2023 Ielūgums uz konferenc…" at bounding box center [568, 265] width 551 height 37
click at [289, 314] on div "No: Ieva Siliņa (12.b3 JK klase) 10:11 31/10/2023 Palīdzība Labdien, skolotāj, …" at bounding box center [568, 317] width 575 height 51
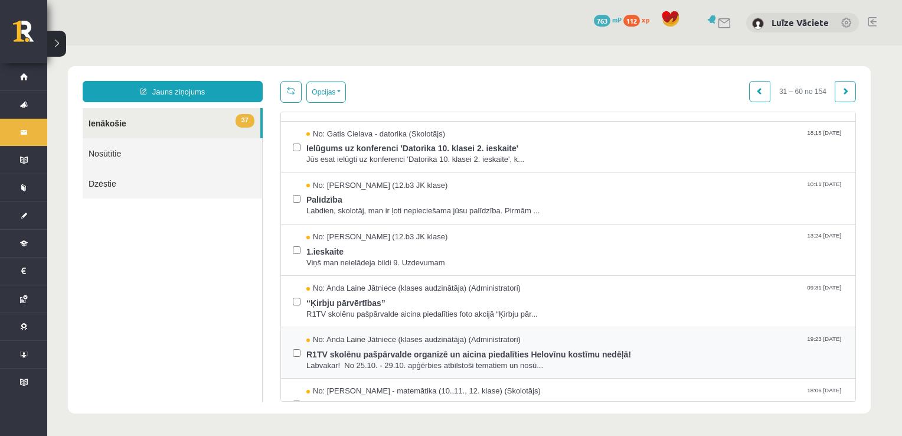
scroll to position [1181, 0]
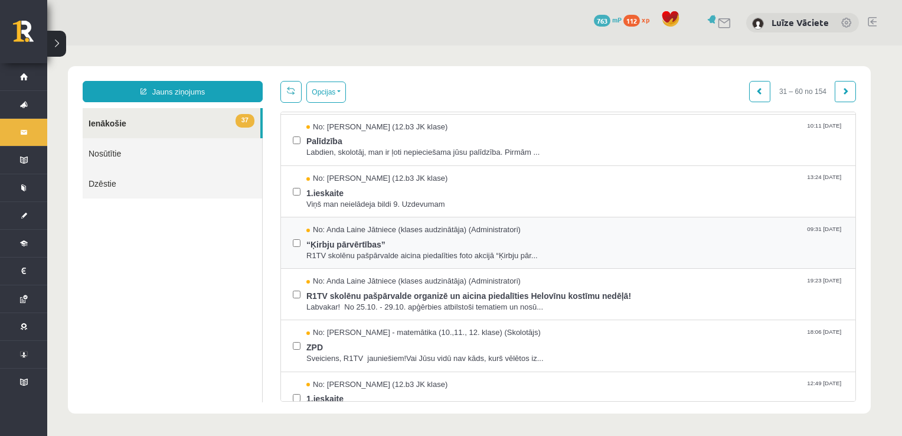
click at [294, 196] on div at bounding box center [297, 191] width 8 height 37
click at [295, 230] on label at bounding box center [297, 237] width 8 height 26
click at [294, 198] on div at bounding box center [297, 191] width 8 height 37
click at [294, 287] on label at bounding box center [297, 289] width 8 height 26
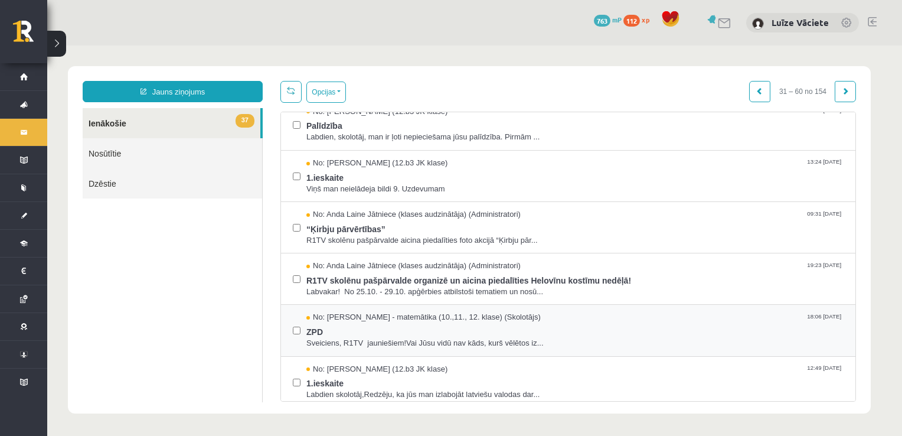
scroll to position [1240, 0]
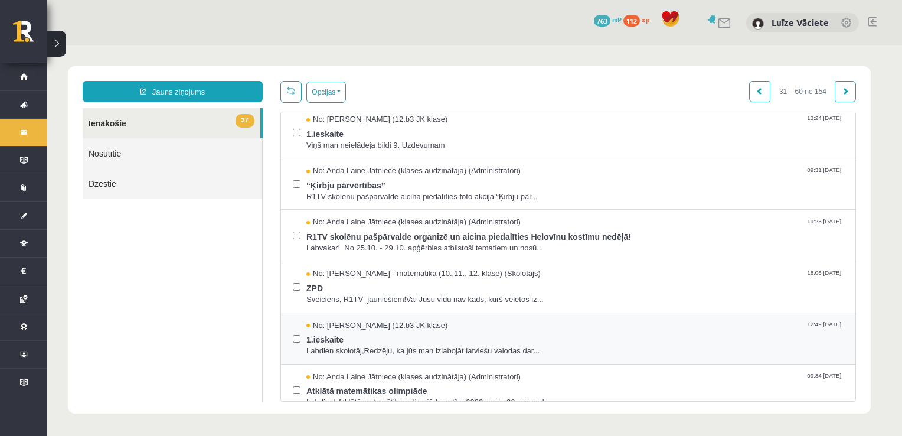
click at [298, 318] on div "No: Ieva Siliņa (12.b3 JK klase) 12:49 24/10/2023 1.ieskaite Labdien skolotāj,R…" at bounding box center [568, 338] width 575 height 51
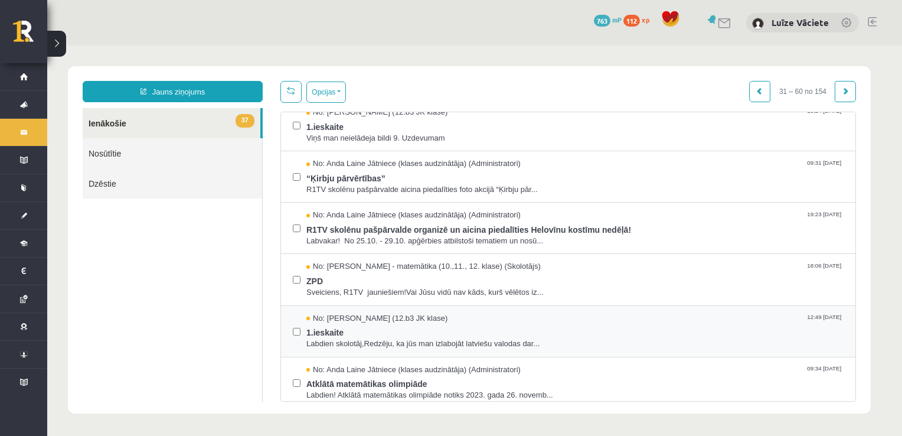
scroll to position [1250, 0]
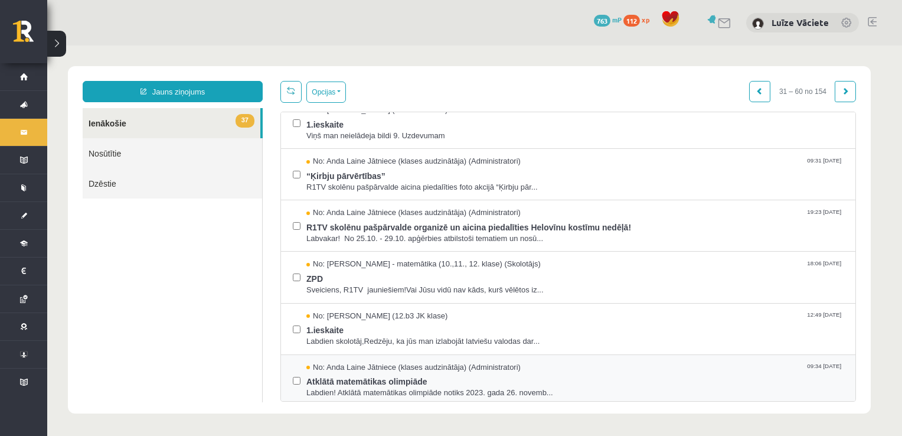
click at [289, 383] on div "No: Anda Laine Jātniece (klases audzinātāja) (Administratori) 09:34 24/10/2023 …" at bounding box center [568, 380] width 575 height 51
click at [847, 89] on span at bounding box center [845, 90] width 7 height 7
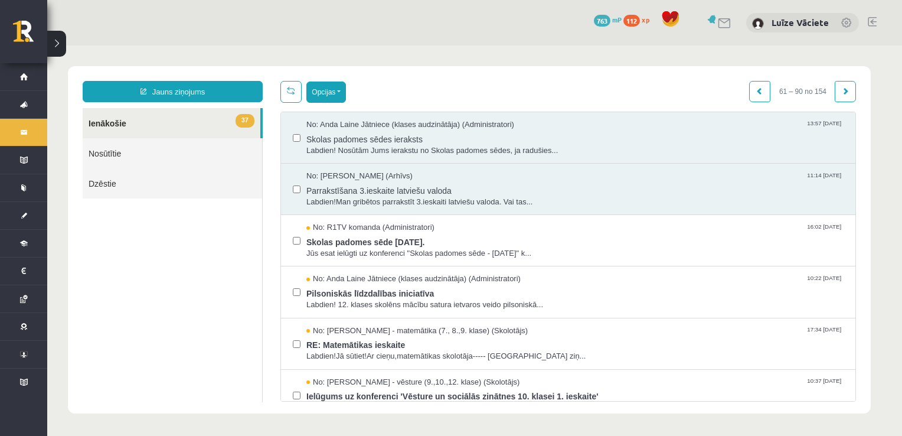
scroll to position [0, 0]
click at [335, 79] on div "Jauns ziņojums 37 Ienākošie Nosūtītie Dzēstie ** ********* ********* ******* Op…" at bounding box center [469, 239] width 803 height 347
click at [296, 230] on label at bounding box center [297, 235] width 8 height 26
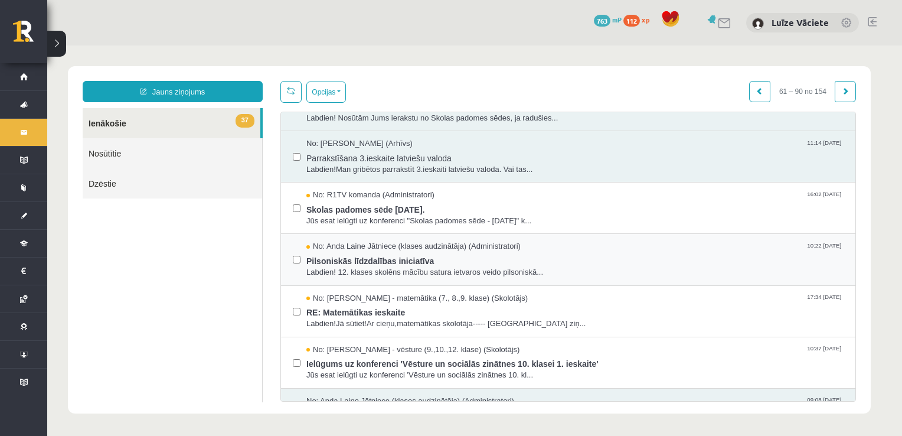
scroll to position [118, 0]
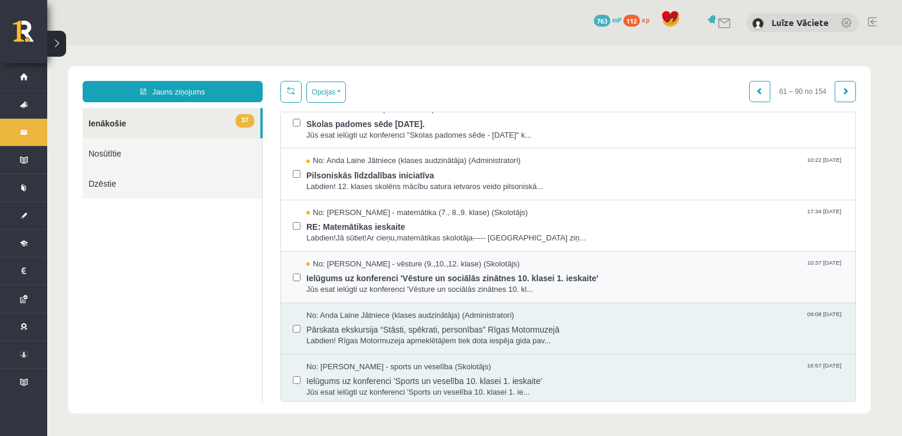
click at [294, 263] on label at bounding box center [297, 272] width 8 height 26
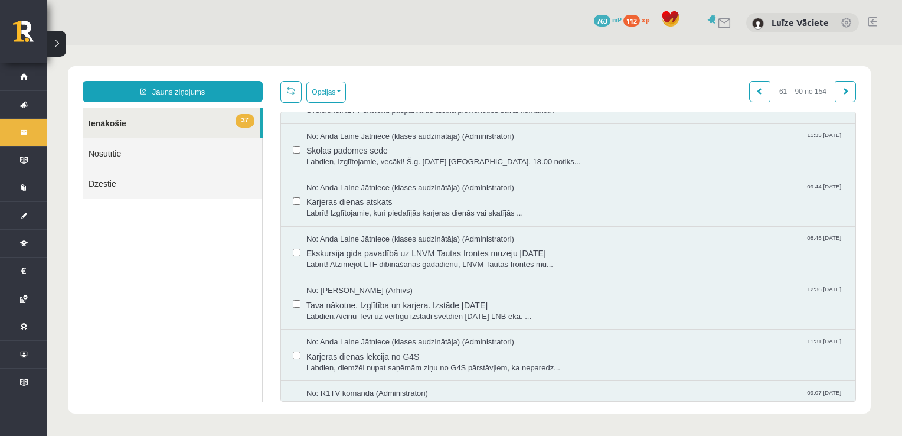
scroll to position [709, 0]
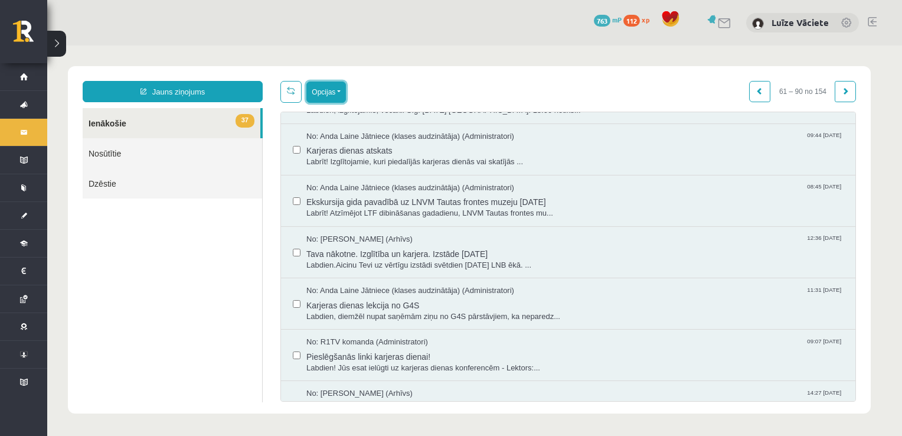
click at [331, 99] on button "Opcijas" at bounding box center [327, 92] width 40 height 21
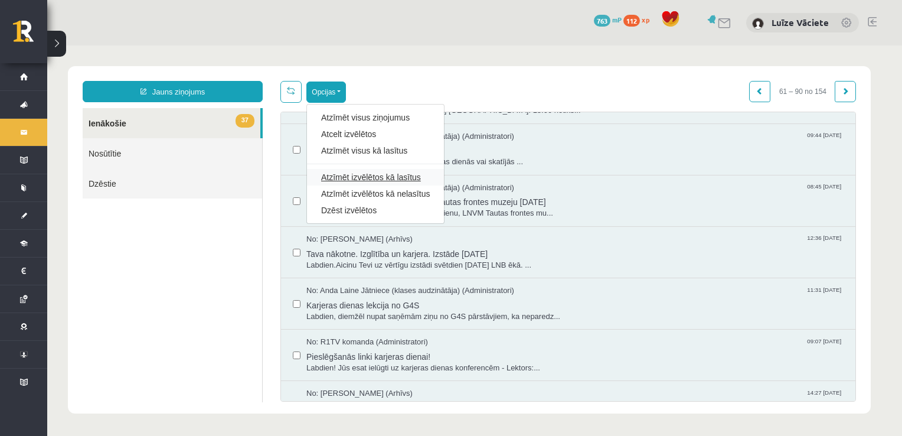
click at [351, 177] on link "Atzīmēt izvēlētos kā lasītus" at bounding box center [375, 177] width 109 height 12
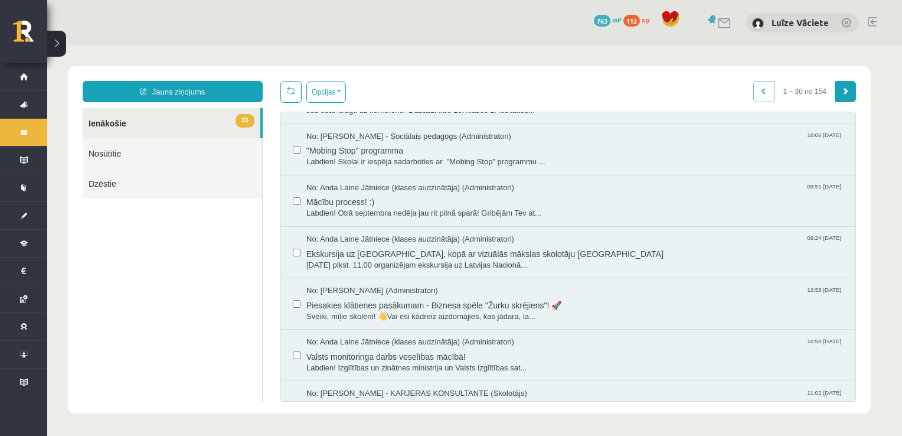
scroll to position [354, 0]
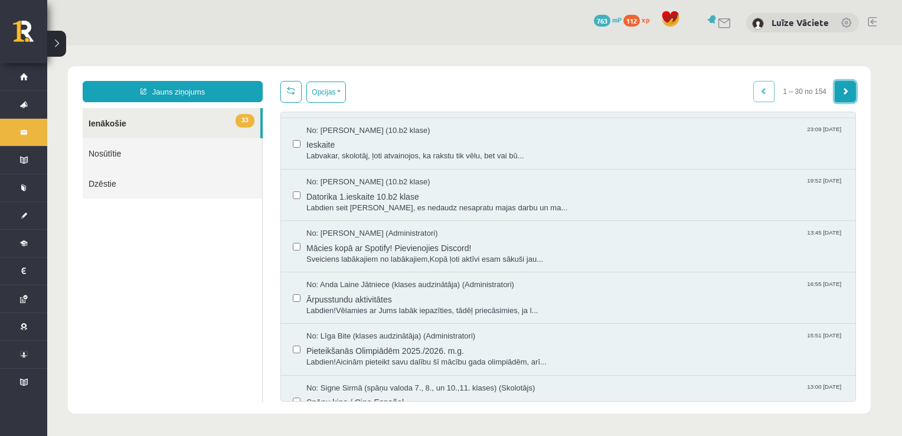
click at [853, 91] on link at bounding box center [845, 91] width 21 height 21
drag, startPoint x: 767, startPoint y: 6, endPoint x: 786, endPoint y: 14, distance: 20.1
drag, startPoint x: 833, startPoint y: 60, endPoint x: 650, endPoint y: 82, distance: 184.5
click at [650, 82] on div "Jauns ziņojums 33 Ienākošie Nosūtītie Dzēstie ** ********* ********* ******* Op…" at bounding box center [469, 239] width 803 height 347
click at [855, 91] on link at bounding box center [845, 91] width 21 height 21
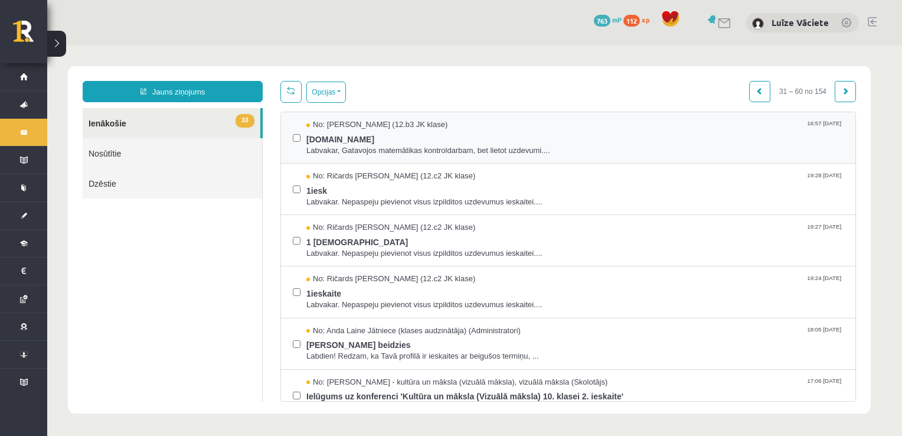
scroll to position [0, 0]
click at [301, 190] on div "No: Ričards Eduards Šnore (12.c2 JK klase) 19:28 10/12/2023 1iesk Labvakar. Nep…" at bounding box center [568, 189] width 551 height 37
click at [301, 240] on div "No: Ričards Eduards Šnore (12.c2 JK klase) 19:27 10/12/2023 1 ieskaite Labvakar…" at bounding box center [568, 240] width 551 height 37
drag, startPoint x: 309, startPoint y: 273, endPoint x: 307, endPoint y: 280, distance: 6.7
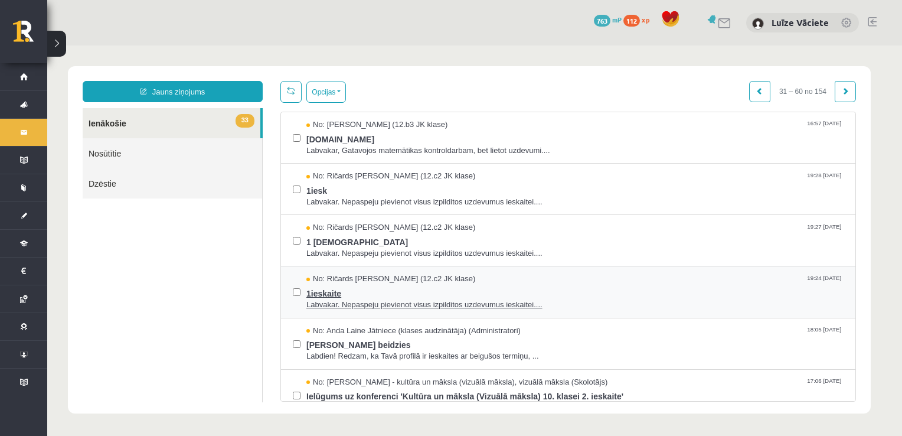
click at [308, 278] on div "No: Ričards Eduards Šnore (12.c2 JK klase) 19:24 10/12/2023 1ieskaite Labvakar.…" at bounding box center [568, 291] width 575 height 51
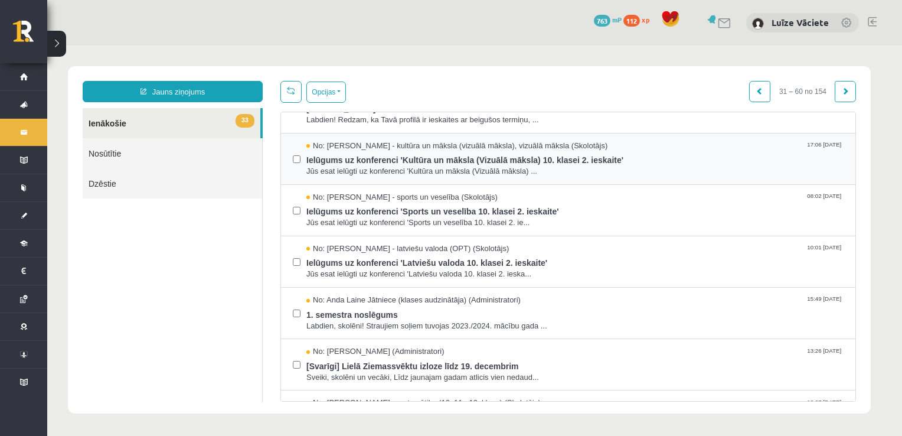
drag, startPoint x: 296, startPoint y: 146, endPoint x: 298, endPoint y: 152, distance: 6.7
click at [298, 151] on label at bounding box center [297, 154] width 8 height 26
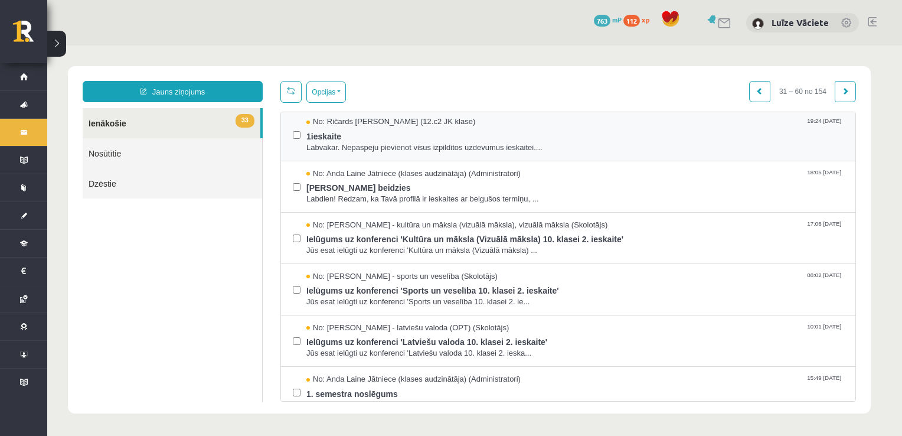
scroll to position [118, 0]
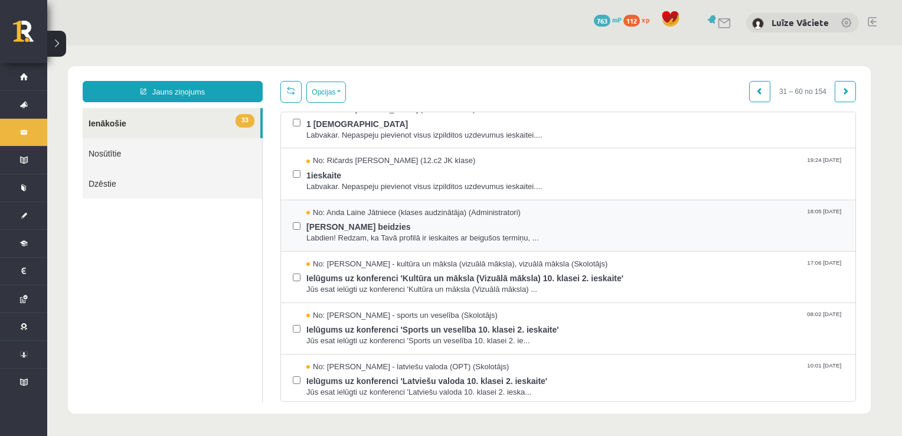
click at [296, 240] on div at bounding box center [297, 225] width 8 height 37
click at [296, 220] on label at bounding box center [297, 220] width 8 height 26
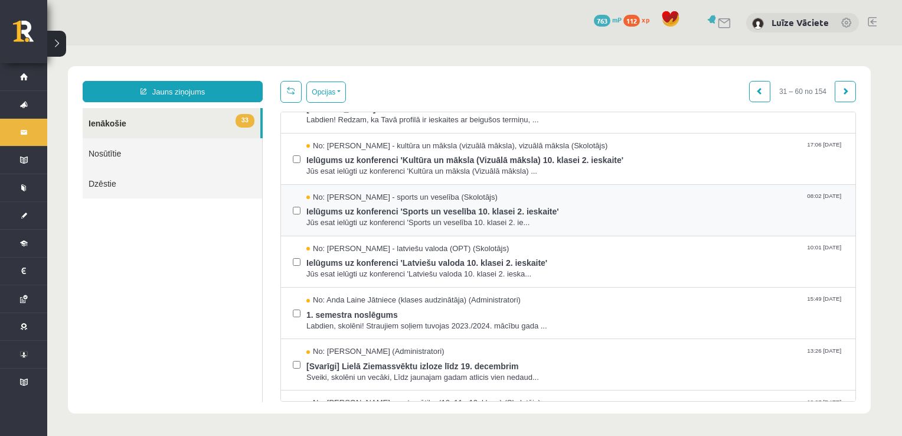
drag, startPoint x: 298, startPoint y: 217, endPoint x: 295, endPoint y: 232, distance: 15.0
click at [298, 218] on div at bounding box center [297, 210] width 8 height 37
drag, startPoint x: 294, startPoint y: 202, endPoint x: 299, endPoint y: 228, distance: 26.4
click at [295, 203] on label at bounding box center [297, 205] width 8 height 26
click at [297, 251] on label at bounding box center [297, 256] width 8 height 26
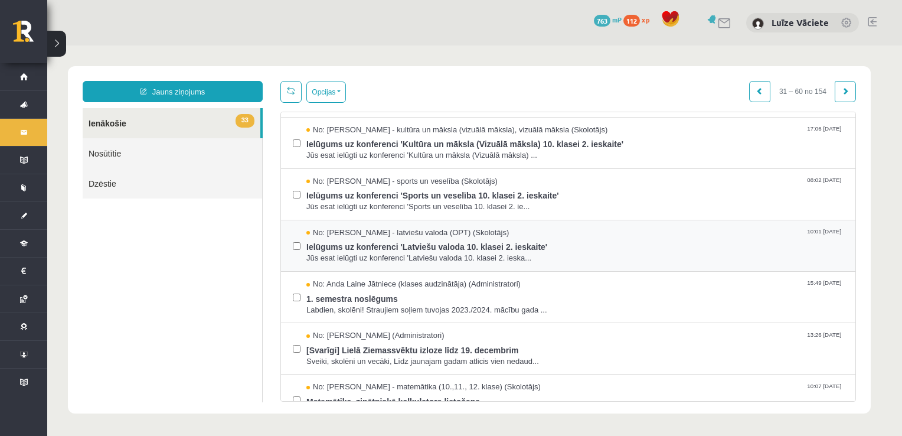
scroll to position [295, 0]
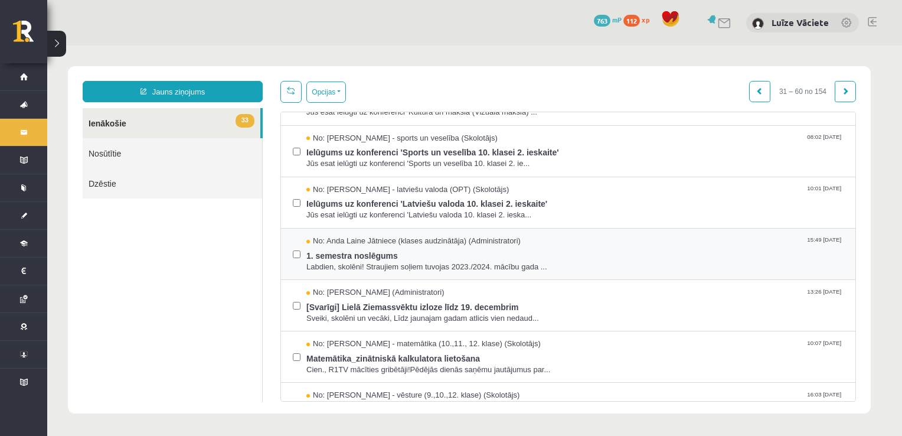
click at [301, 250] on div "No: Anda Laine Jātniece (klases audzinātāja) (Administratori) 15:49 30/11/2023 …" at bounding box center [568, 254] width 551 height 37
click at [296, 246] on label at bounding box center [297, 249] width 8 height 26
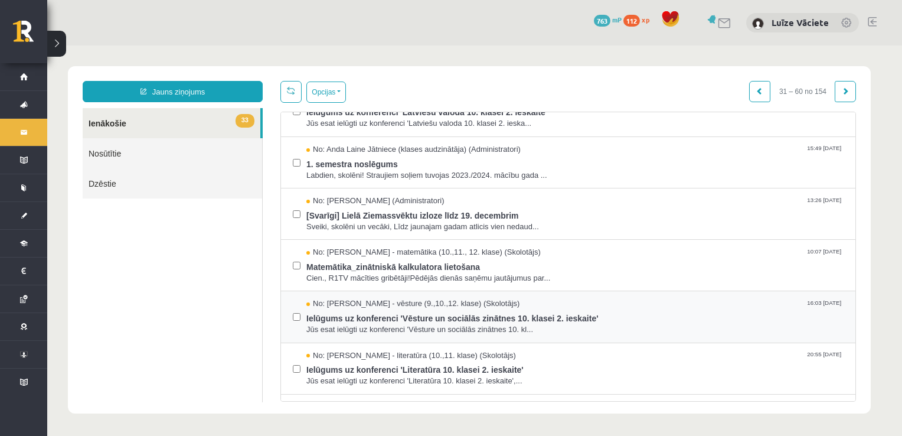
scroll to position [472, 0]
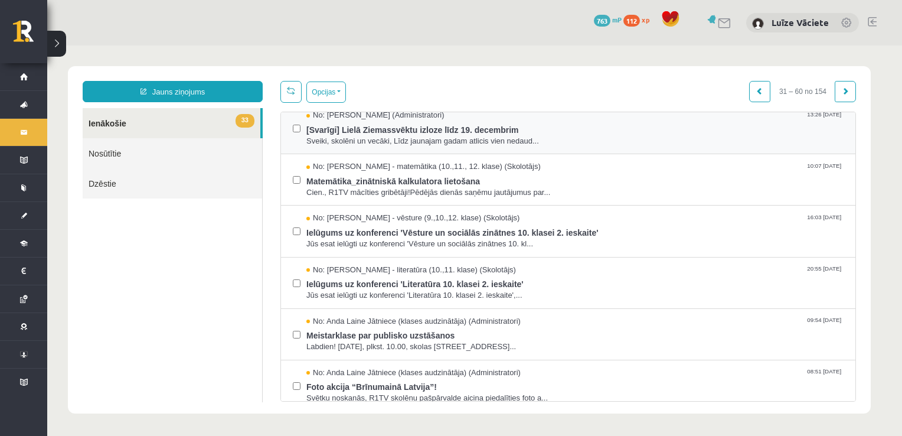
click at [293, 138] on div at bounding box center [297, 128] width 8 height 37
click at [294, 132] on label at bounding box center [297, 123] width 8 height 26
click at [304, 229] on div "No: Kristīna Kižlo - vēsture (9.,10.,12. klase) (Skolotājs) 16:03 28/11/2023 Ie…" at bounding box center [568, 231] width 551 height 37
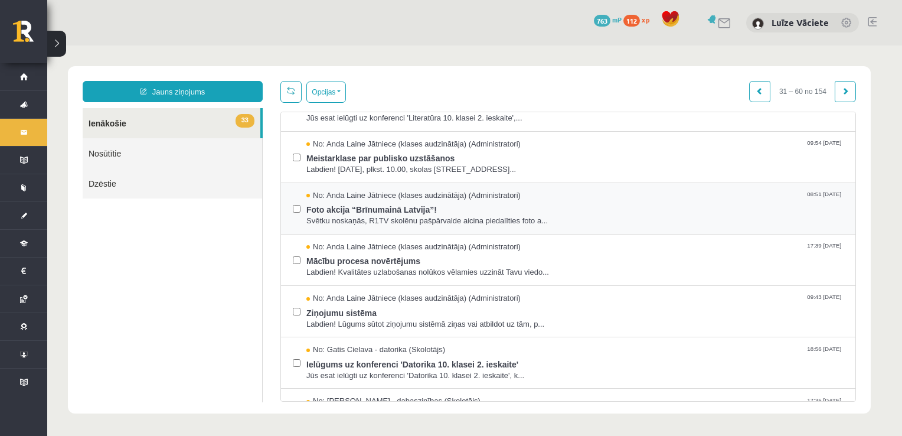
click at [302, 205] on div "No: Anda Laine Jātniece (klases audzinātāja) (Administratori) 08:51 14/11/2023 …" at bounding box center [568, 208] width 551 height 37
click at [298, 252] on label at bounding box center [297, 255] width 8 height 26
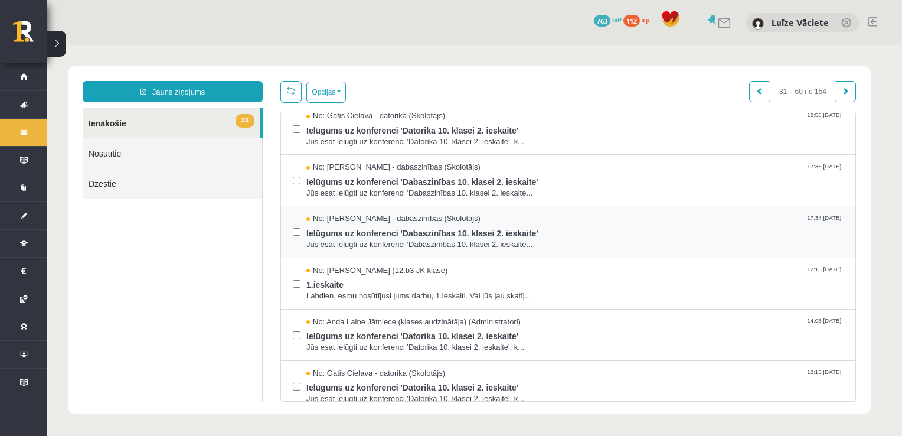
scroll to position [886, 0]
click at [300, 217] on div "No: Sanita Baumane - dabaszinības (Skolotājs) 17:34 08/11/2023 Ielūgums uz konf…" at bounding box center [568, 229] width 551 height 37
drag, startPoint x: 300, startPoint y: 217, endPoint x: 295, endPoint y: 221, distance: 6.3
click at [295, 221] on label at bounding box center [297, 224] width 8 height 26
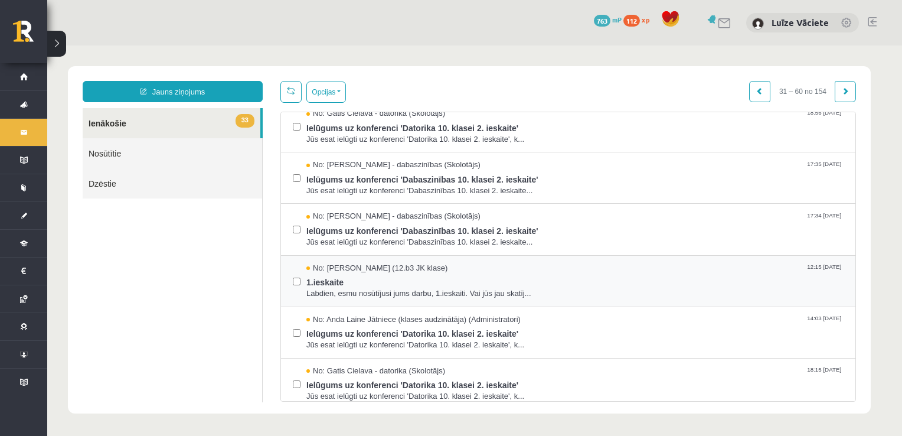
click at [298, 275] on label at bounding box center [297, 276] width 8 height 26
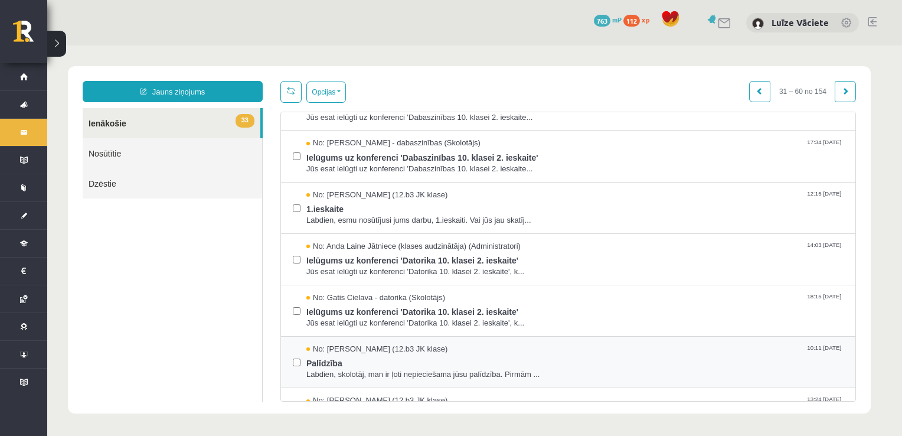
scroll to position [1063, 0]
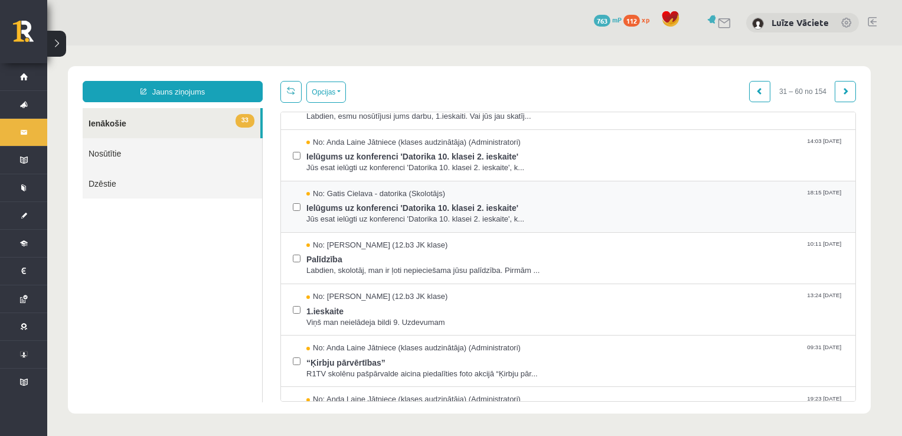
click at [302, 204] on div "No: Gatis Cielava - datorika (Skolotājs) 18:15 02/11/2023 Ielūgums uz konferenc…" at bounding box center [568, 206] width 551 height 37
click at [294, 263] on div at bounding box center [297, 258] width 8 height 37
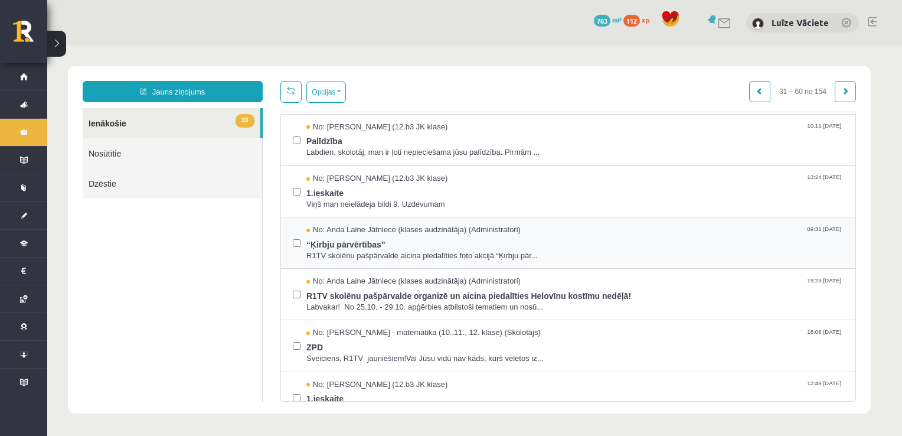
click at [301, 245] on div "No: Anda Laine Jātniece (klases audzinātāja) (Administratori) 09:31 27/10/2023 …" at bounding box center [568, 242] width 551 height 37
click at [295, 243] on label at bounding box center [297, 237] width 8 height 26
click at [292, 295] on div "No: Anda Laine Jātniece (klases audzinātāja) (Administratori) 19:23 24/10/2023 …" at bounding box center [568, 294] width 575 height 51
click at [301, 288] on div "No: Anda Laine Jātniece (klases audzinātāja) (Administratori) 19:23 24/10/2023 …" at bounding box center [568, 294] width 551 height 37
click at [298, 338] on div "No: Laima Tukāne - Grosa - matemātika (10.,11., 12. klase) (Skolotājs) 18:06 24…" at bounding box center [568, 345] width 551 height 37
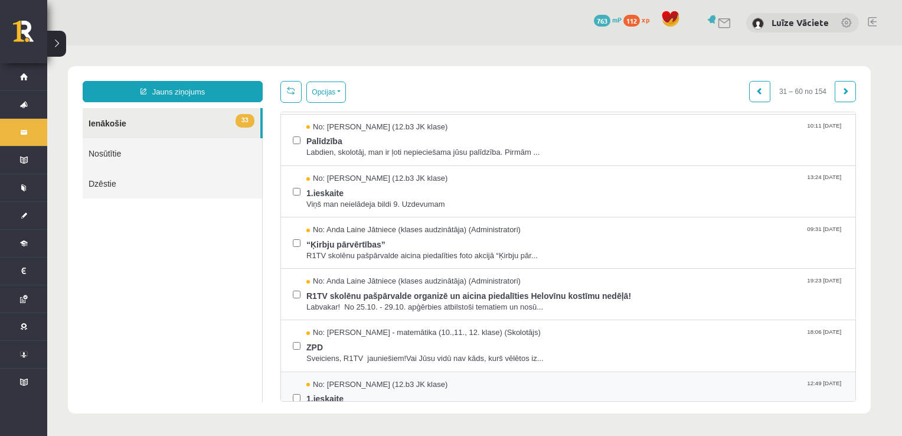
click at [296, 389] on label at bounding box center [297, 392] width 8 height 26
click at [331, 100] on button "Opcijas" at bounding box center [327, 92] width 40 height 21
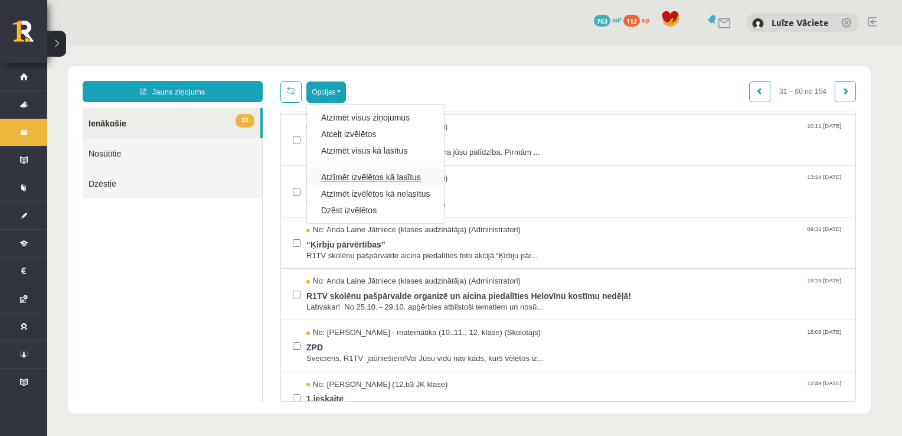
click at [354, 176] on link "Atzīmēt izvēlētos kā lasītus" at bounding box center [375, 177] width 109 height 12
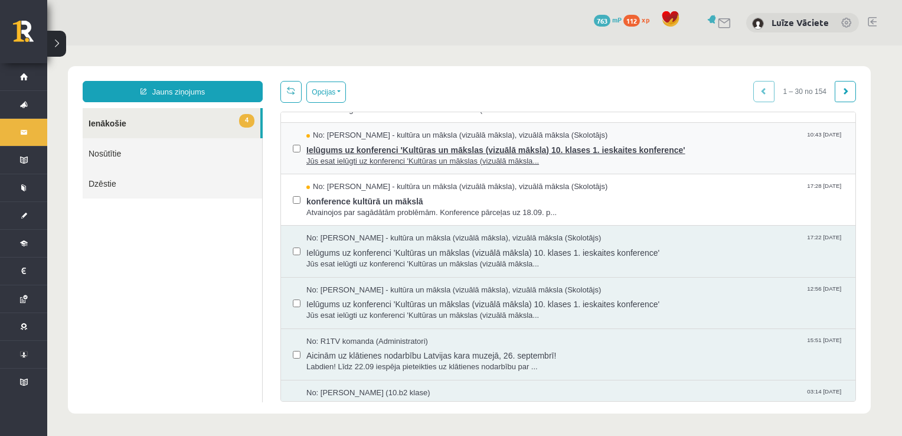
scroll to position [0, 0]
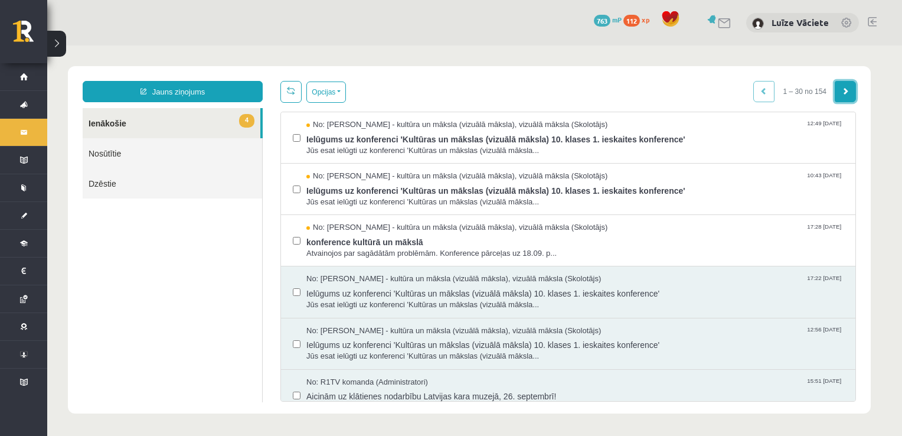
click at [843, 91] on span at bounding box center [845, 90] width 7 height 7
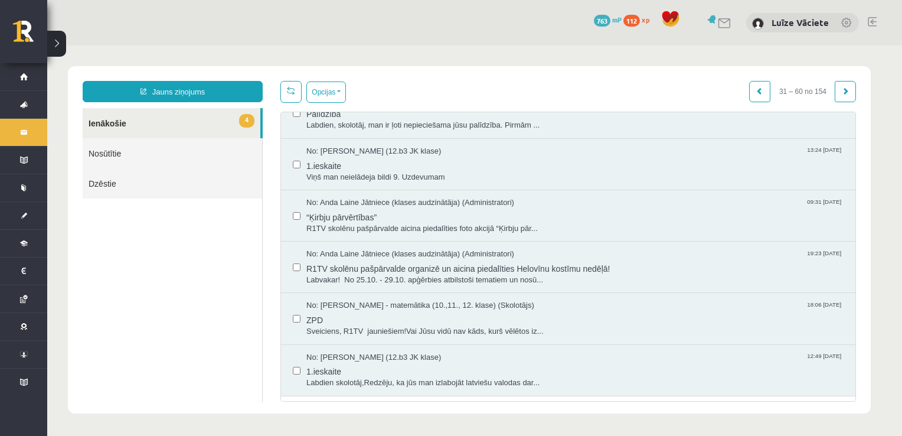
scroll to position [1250, 0]
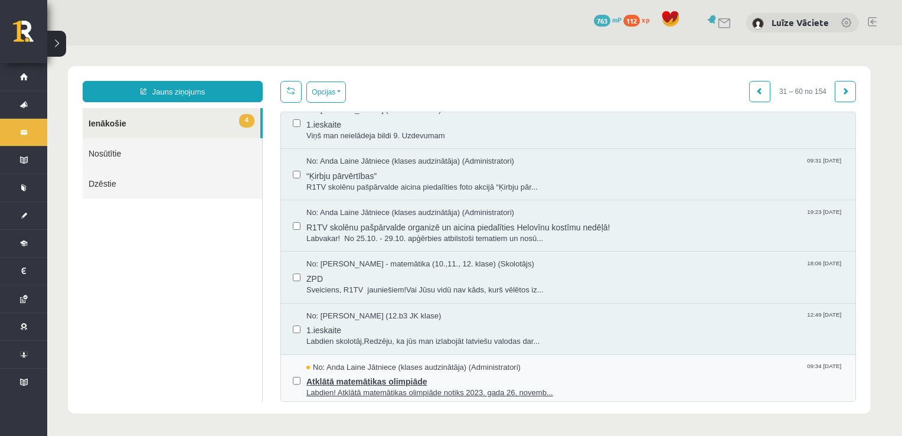
click at [386, 387] on span "Labdien! Atklātā matemātikas olimpiāde notiks 2023. gada 26. novemb..." at bounding box center [575, 392] width 537 height 11
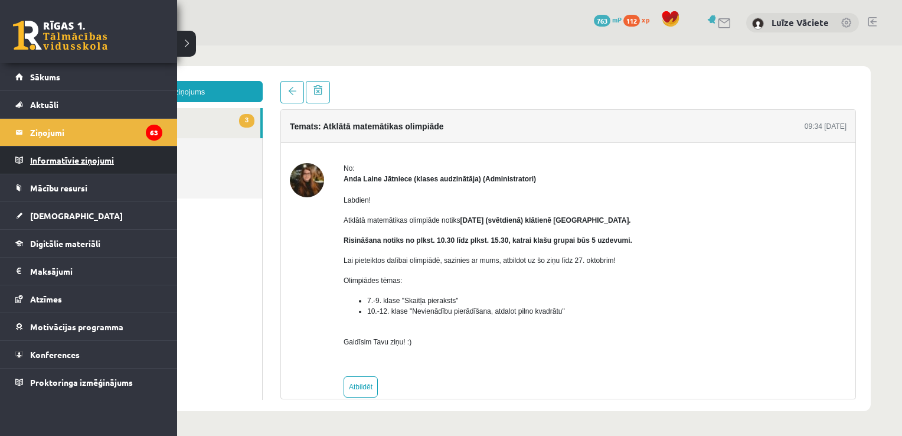
scroll to position [0, 0]
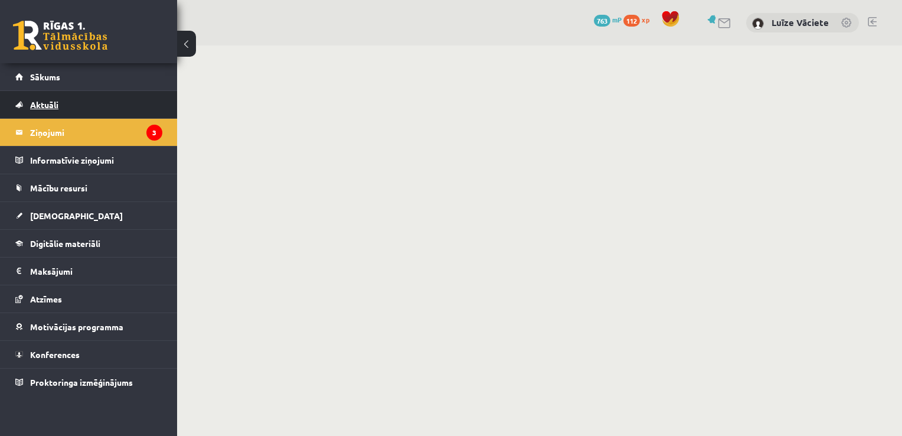
click at [70, 110] on link "Aktuāli" at bounding box center [88, 104] width 147 height 27
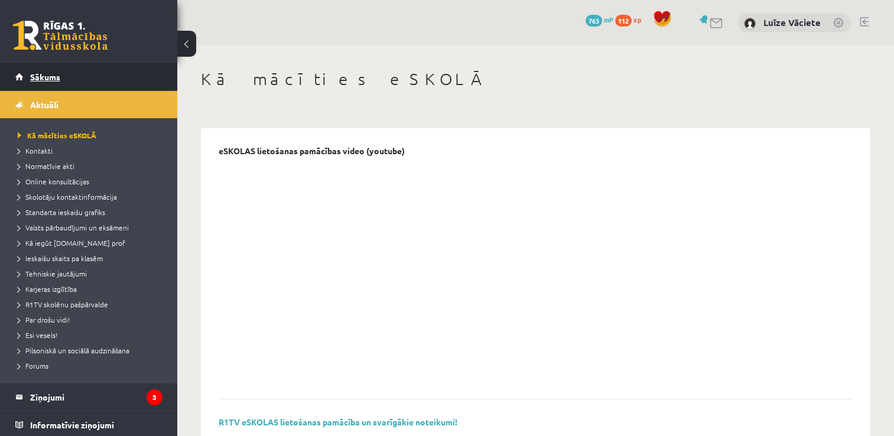
click at [45, 67] on link "Sākums" at bounding box center [88, 76] width 147 height 27
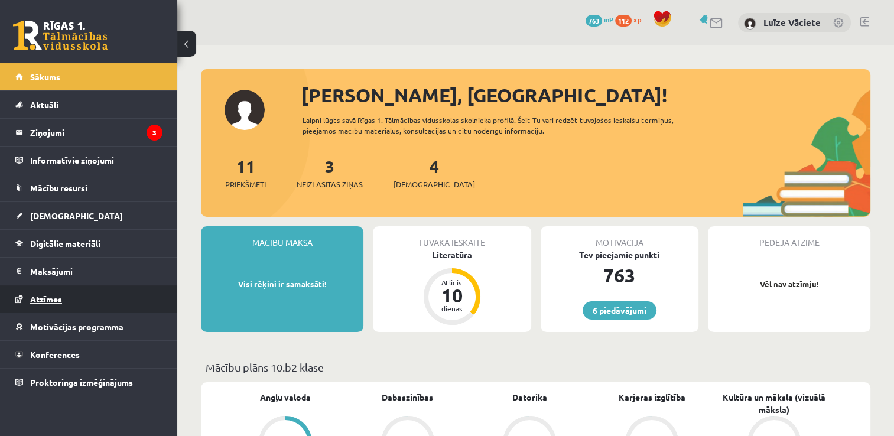
click at [83, 299] on link "Atzīmes" at bounding box center [88, 298] width 147 height 27
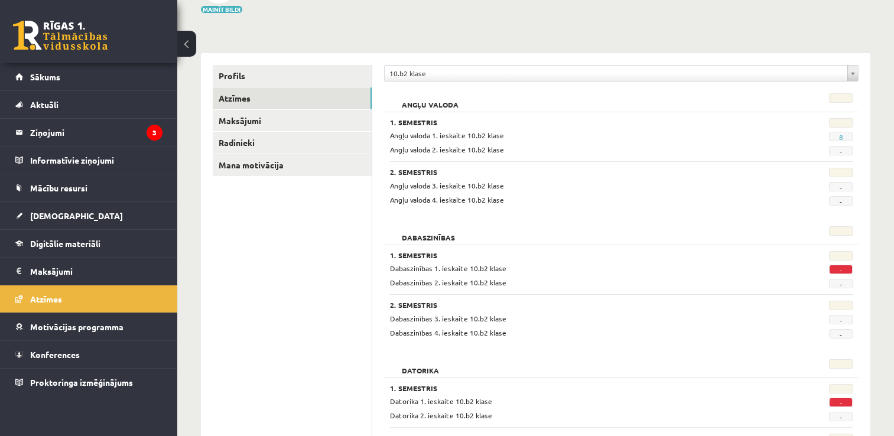
scroll to position [118, 0]
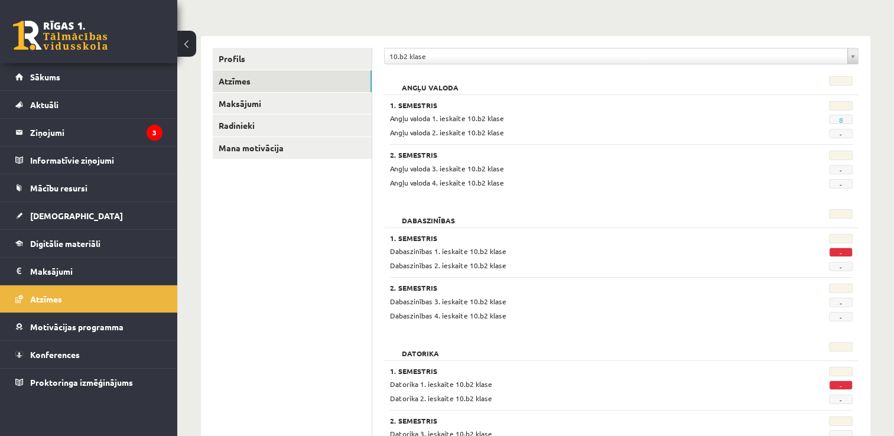
click at [848, 252] on span "-" at bounding box center [841, 251] width 24 height 9
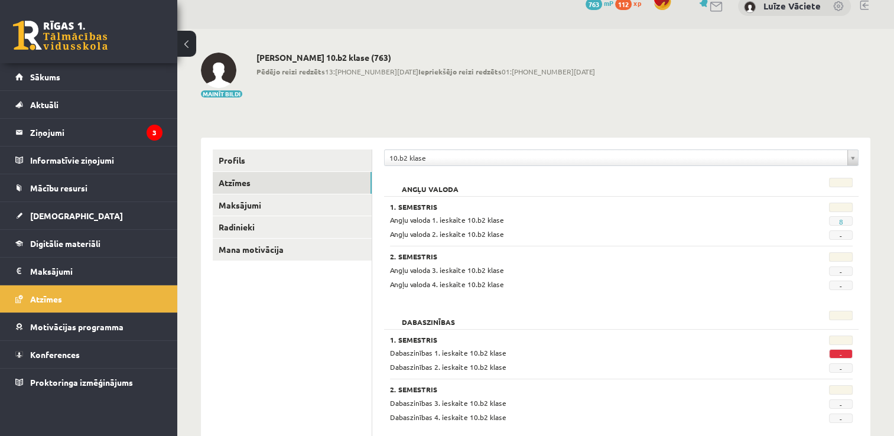
scroll to position [0, 0]
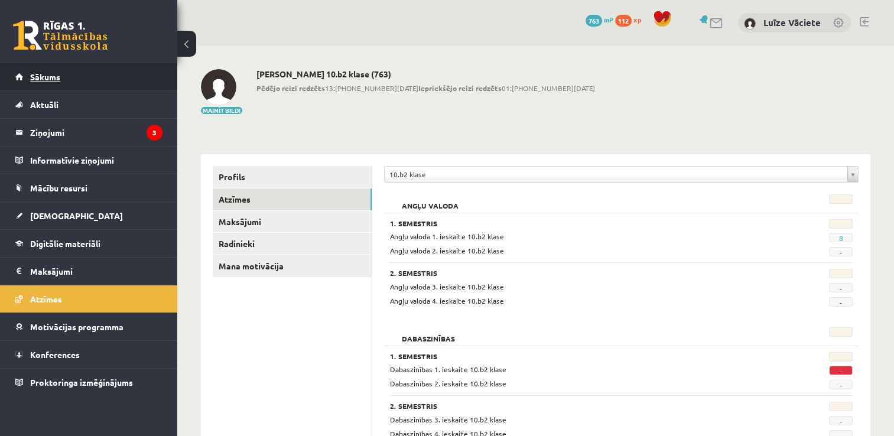
click at [99, 78] on link "Sākums" at bounding box center [88, 76] width 147 height 27
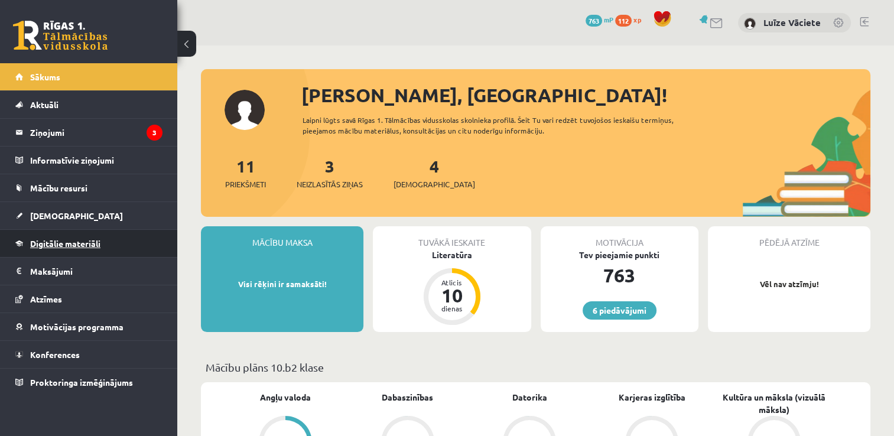
click at [73, 242] on span "Digitālie materiāli" at bounding box center [65, 243] width 70 height 11
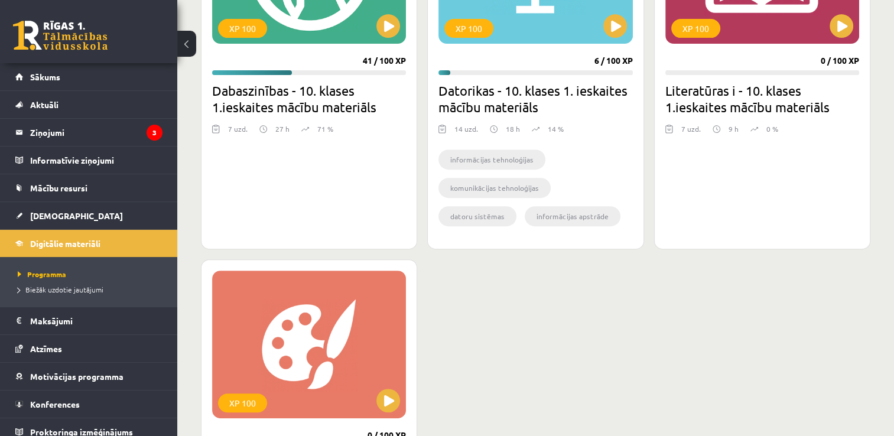
scroll to position [354, 0]
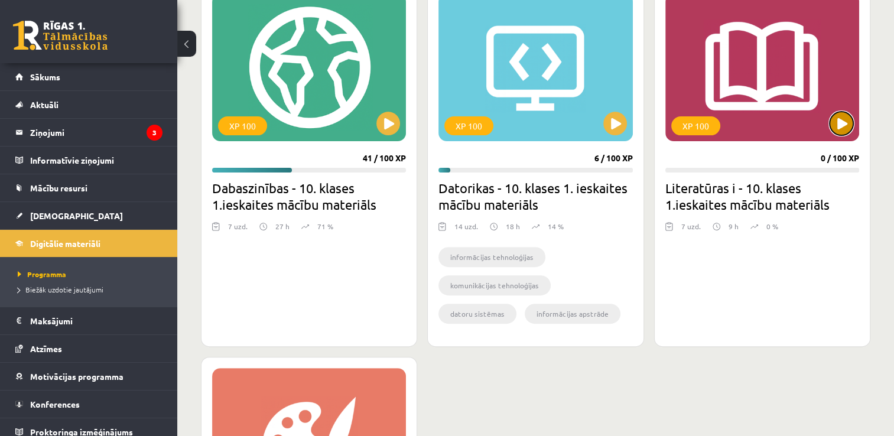
click at [844, 124] on button at bounding box center [841, 124] width 24 height 24
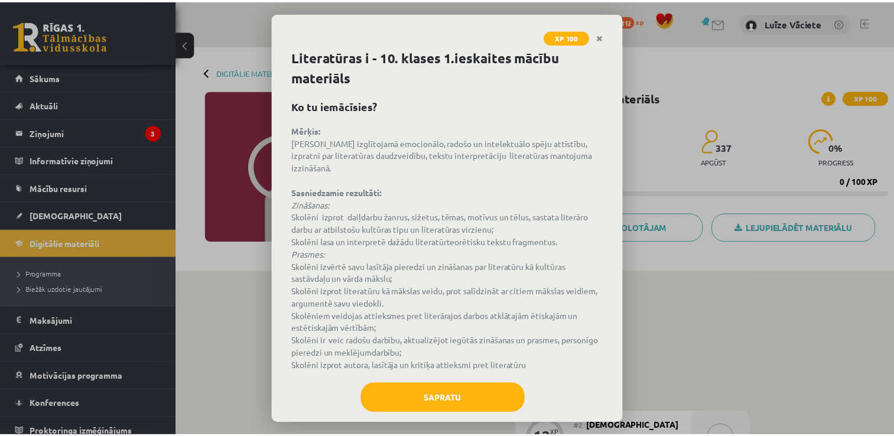
scroll to position [17, 0]
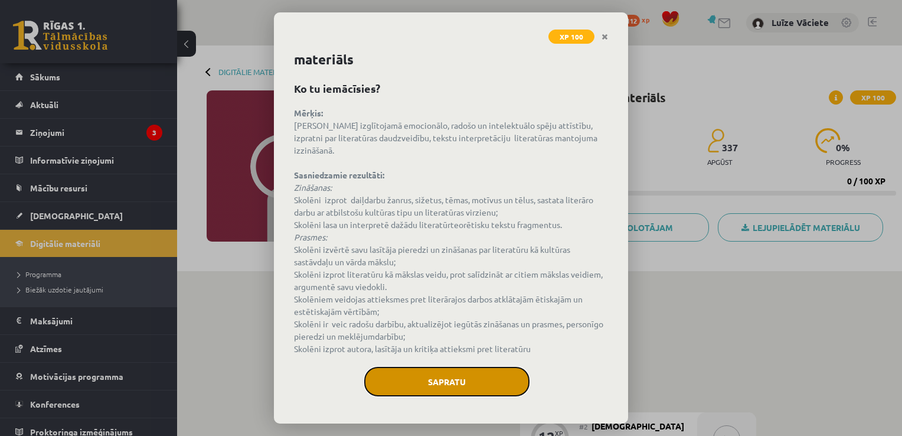
click at [446, 384] on button "Sapratu" at bounding box center [446, 382] width 165 height 30
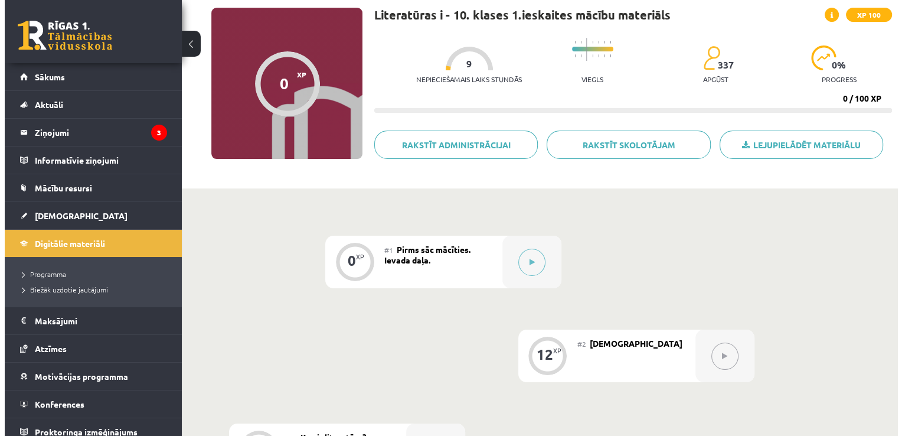
scroll to position [177, 0]
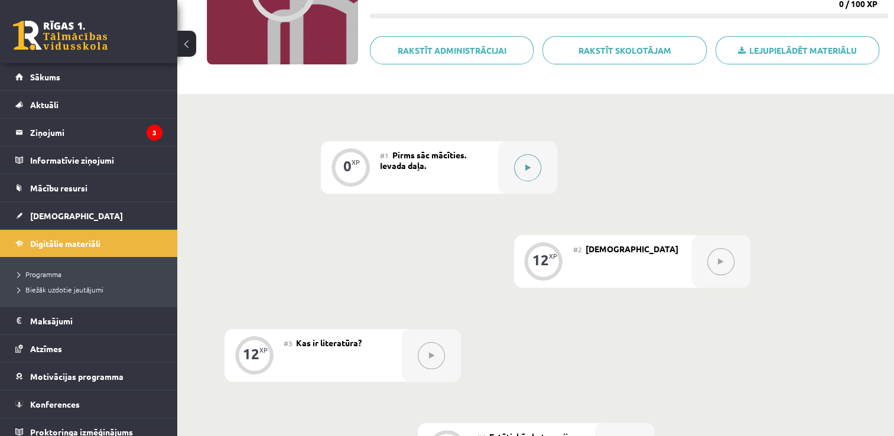
click at [526, 169] on icon at bounding box center [527, 167] width 5 height 7
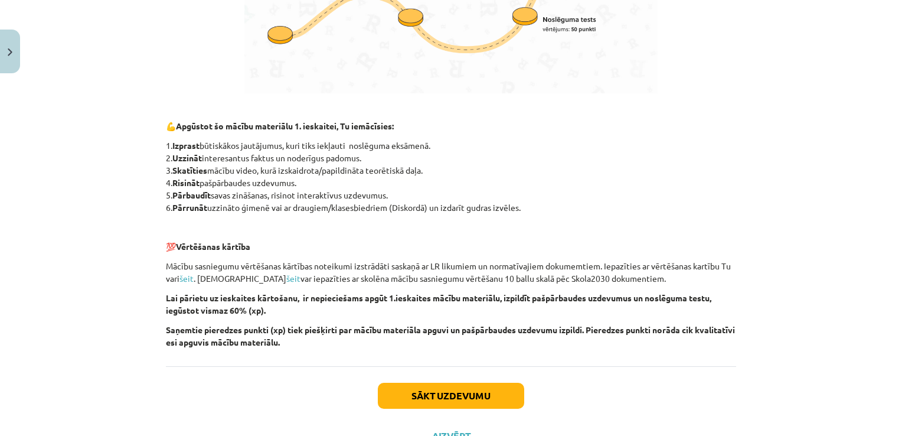
scroll to position [818, 0]
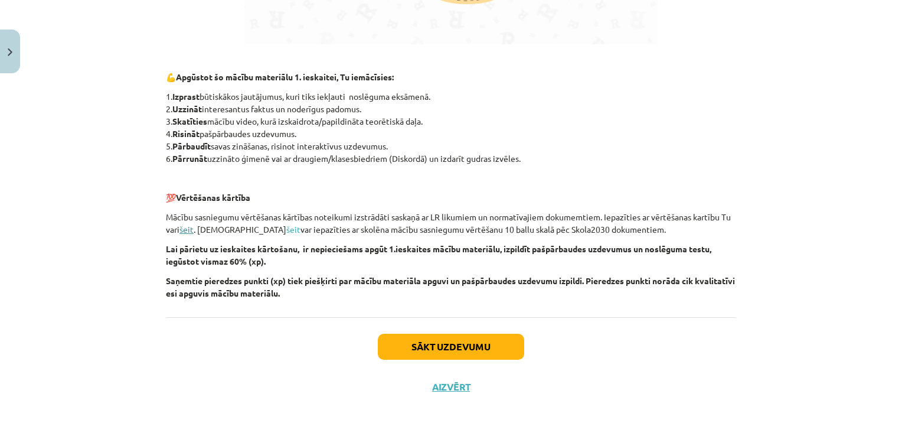
click at [186, 229] on link "šeit" at bounding box center [187, 229] width 14 height 11
click at [435, 343] on button "Sākt uzdevumu" at bounding box center [451, 347] width 146 height 26
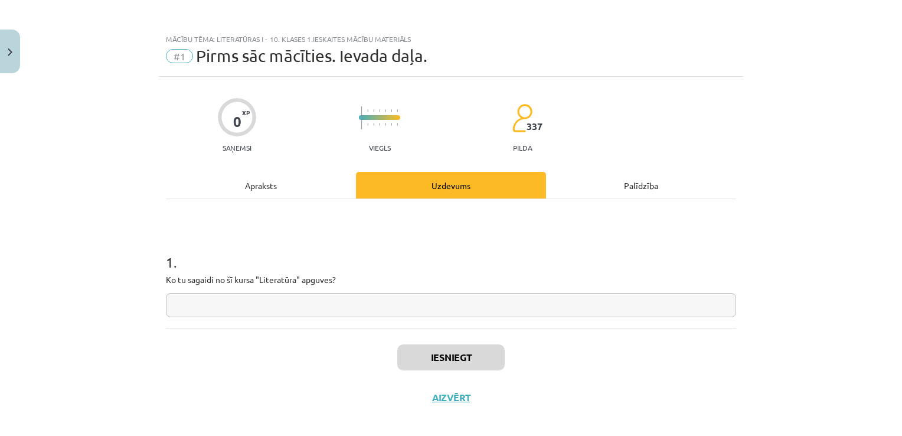
scroll to position [0, 0]
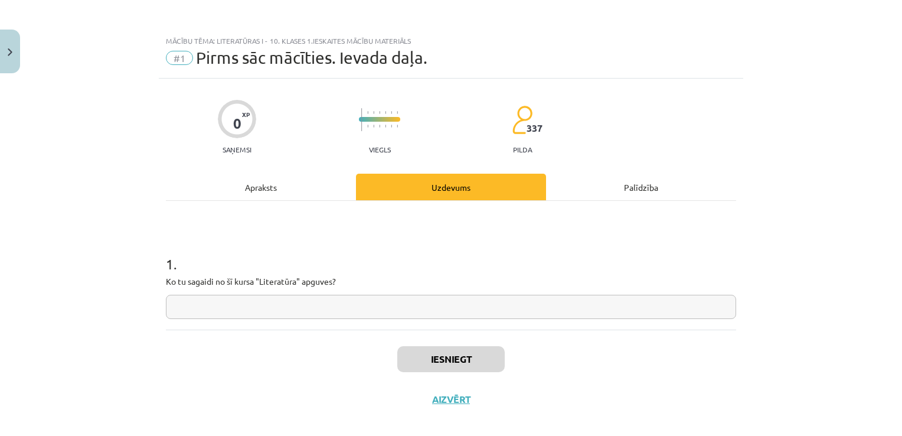
drag, startPoint x: 349, startPoint y: 289, endPoint x: 163, endPoint y: 278, distance: 186.4
click at [166, 278] on div "1 . Ko tu sagaidi no šī kursa "Literatūra" apguves?" at bounding box center [451, 277] width 571 height 84
drag, startPoint x: 163, startPoint y: 278, endPoint x: 294, endPoint y: 191, distance: 156.9
click at [294, 191] on div "Apraksts" at bounding box center [261, 187] width 190 height 27
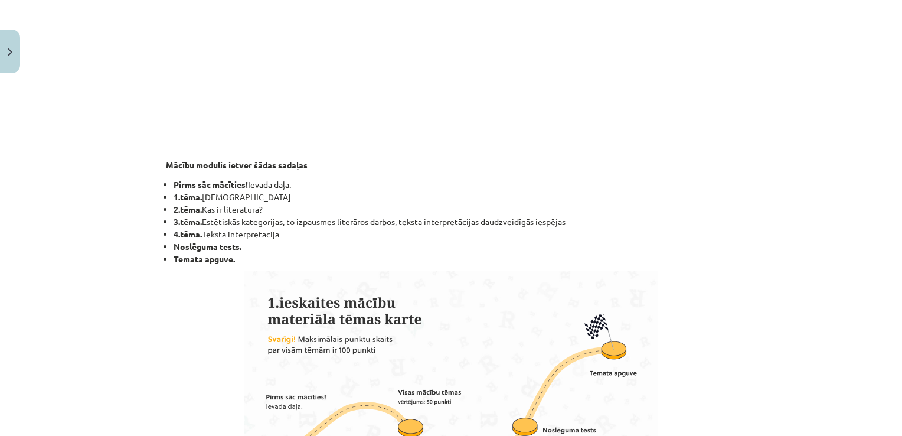
scroll to position [354, 0]
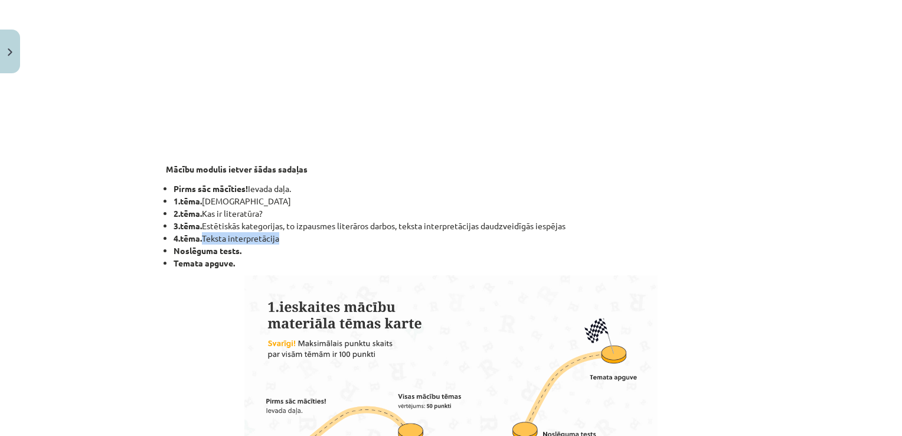
drag, startPoint x: 283, startPoint y: 238, endPoint x: 200, endPoint y: 243, distance: 83.4
click at [200, 243] on li "4.tēma. Teksta interpretācija" at bounding box center [455, 238] width 563 height 12
copy li "Teksta interpretācija"
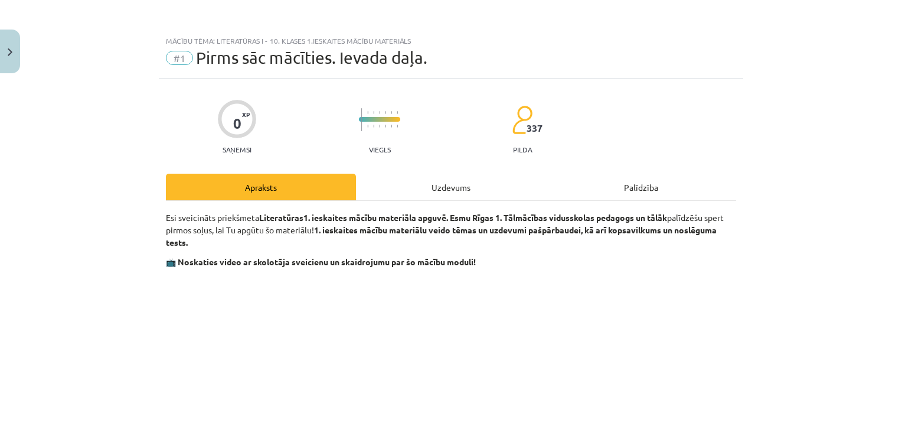
click at [425, 177] on div "Uzdevums" at bounding box center [451, 187] width 190 height 27
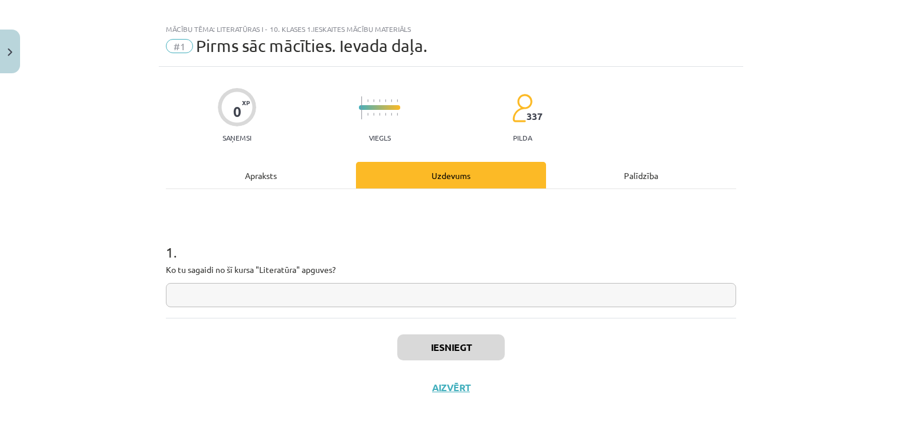
click at [344, 294] on input "text" at bounding box center [451, 295] width 571 height 24
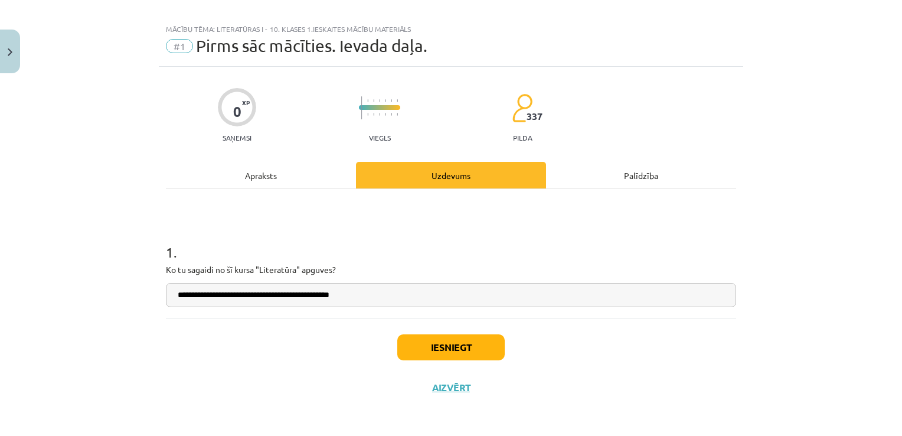
paste input "**********"
click at [354, 294] on input "**********" at bounding box center [451, 295] width 571 height 24
click at [452, 302] on input "**********" at bounding box center [451, 295] width 571 height 24
type input "**********"
click at [478, 343] on button "Iesniegt" at bounding box center [450, 347] width 107 height 26
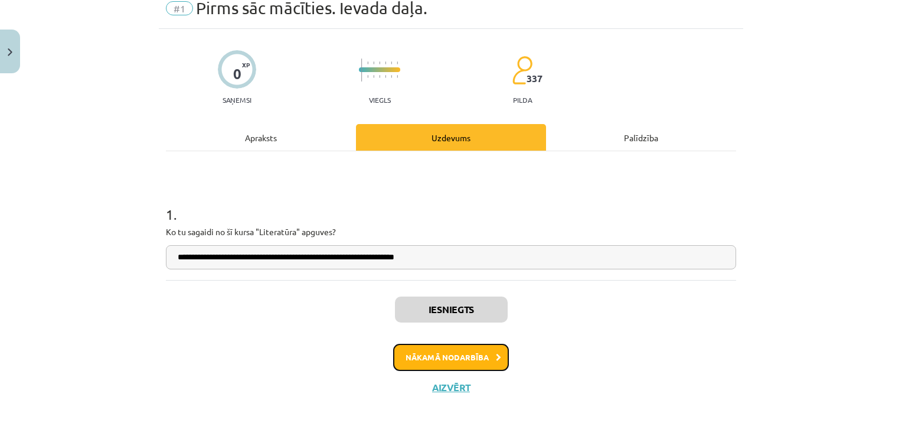
click at [489, 354] on button "Nākamā nodarbība" at bounding box center [451, 357] width 116 height 27
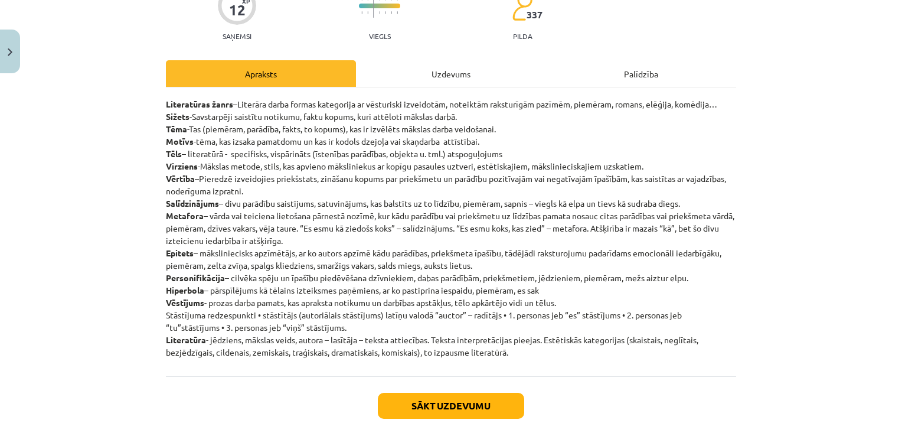
click at [439, 76] on div "Uzdevums" at bounding box center [451, 73] width 190 height 27
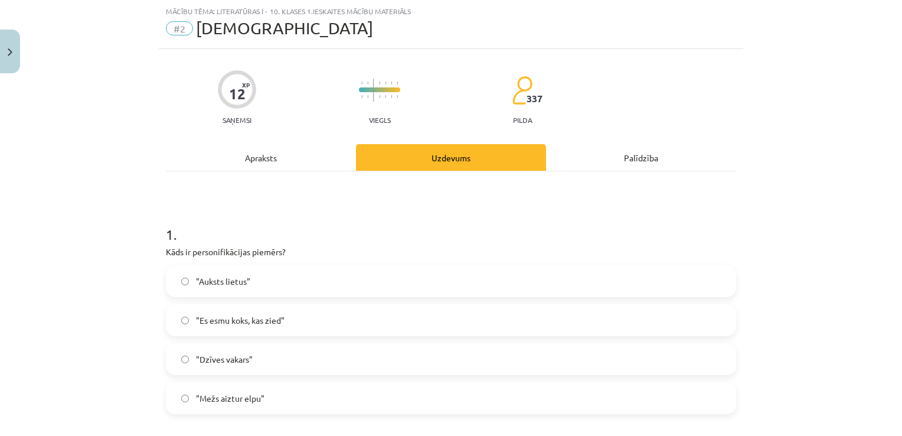
click at [288, 159] on div "Apraksts" at bounding box center [261, 157] width 190 height 27
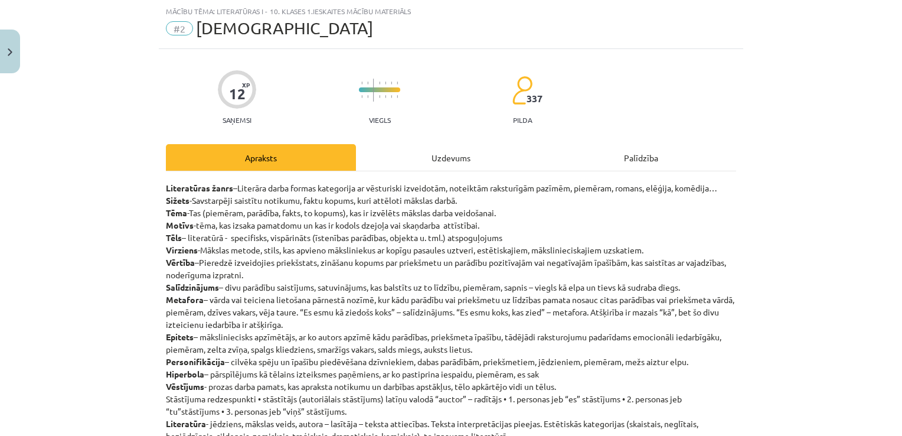
click at [409, 144] on div "Uzdevums" at bounding box center [451, 157] width 190 height 27
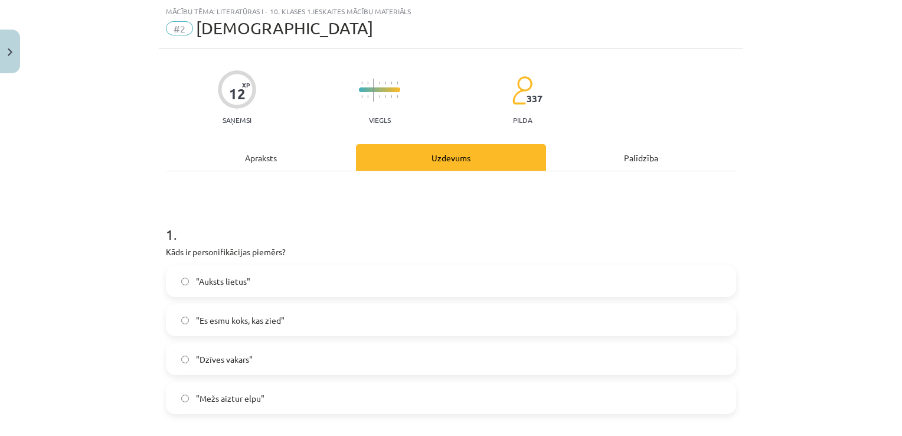
click at [268, 160] on div "Apraksts" at bounding box center [261, 157] width 190 height 27
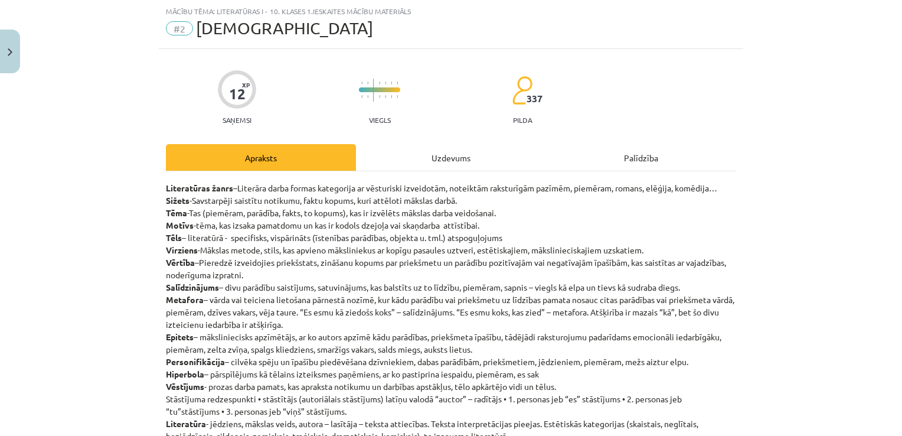
click at [417, 157] on div "Uzdevums" at bounding box center [451, 157] width 190 height 27
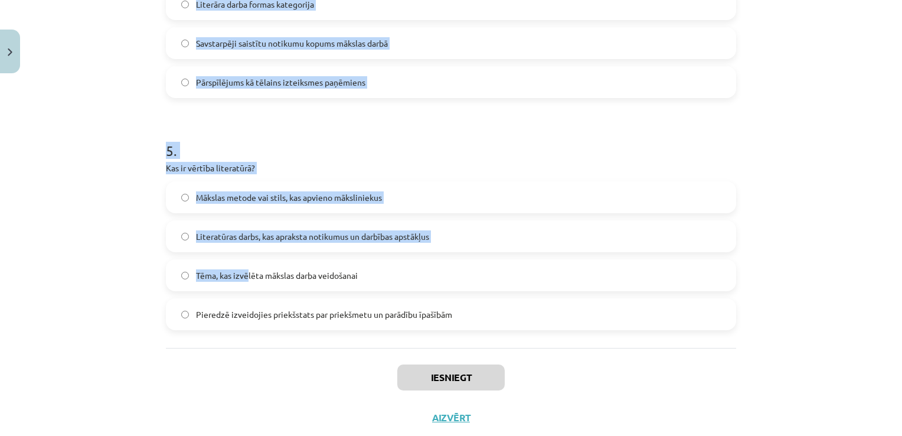
scroll to position [1073, 0]
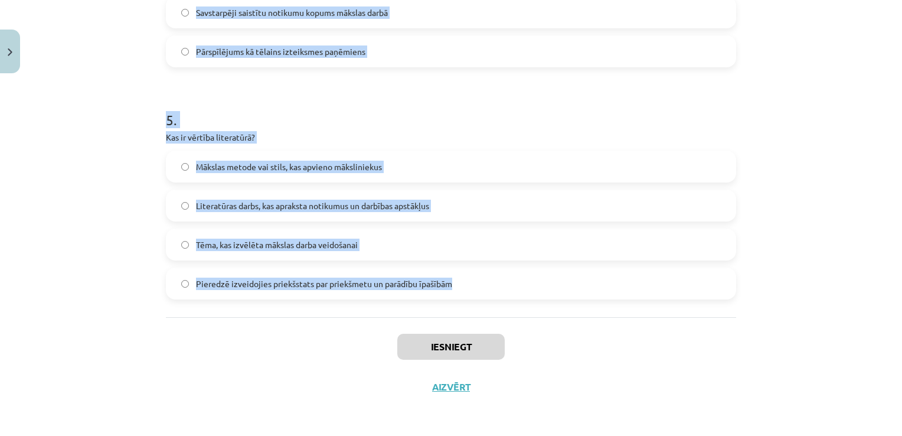
drag, startPoint x: 150, startPoint y: 119, endPoint x: 490, endPoint y: 276, distance: 374.2
click at [490, 276] on div "Mācību tēma: Literatūras i - 10. klases 1.ieskaites mācību materiāls #2 Jēdzien…" at bounding box center [451, 218] width 902 height 436
copy form "3 . Lore ip dolorsitametcons adipisc? "Elitse doeius" "Te inci utla, etd magn" …"
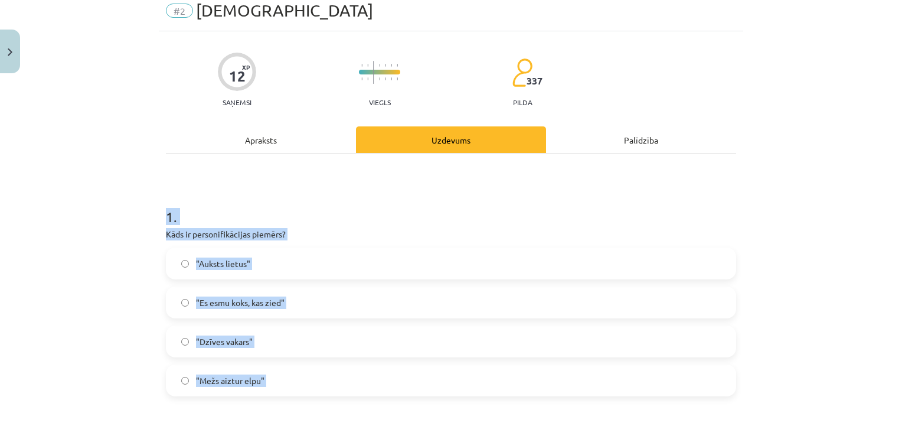
scroll to position [0, 0]
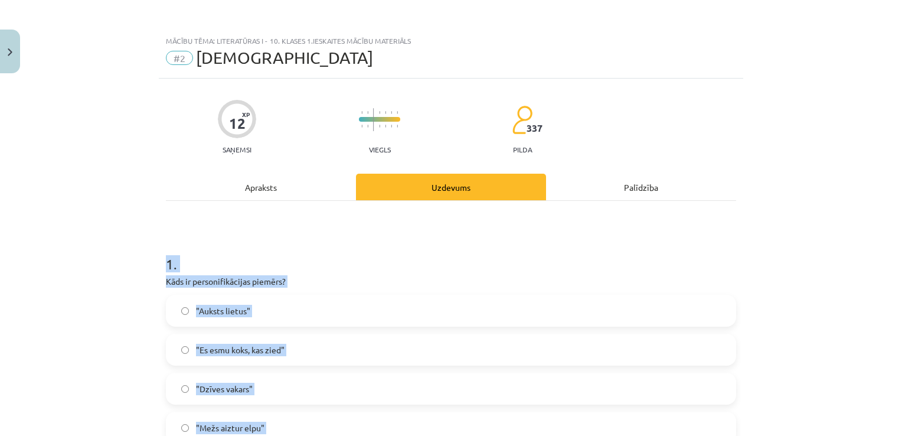
click at [126, 236] on div "Mācību tēma: Literatūras i - 10. klases 1.ieskaites mācību materiāls #2 Jēdzien…" at bounding box center [451, 218] width 902 height 436
click at [195, 261] on h1 "1 ." at bounding box center [451, 253] width 571 height 37
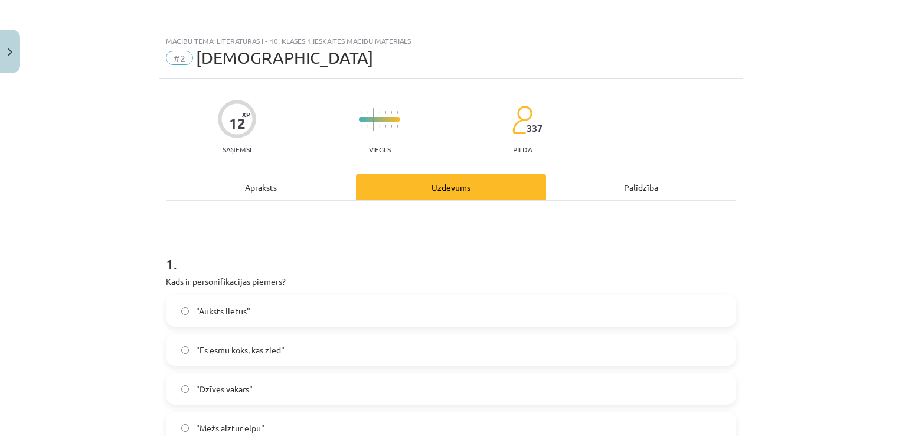
scroll to position [59, 0]
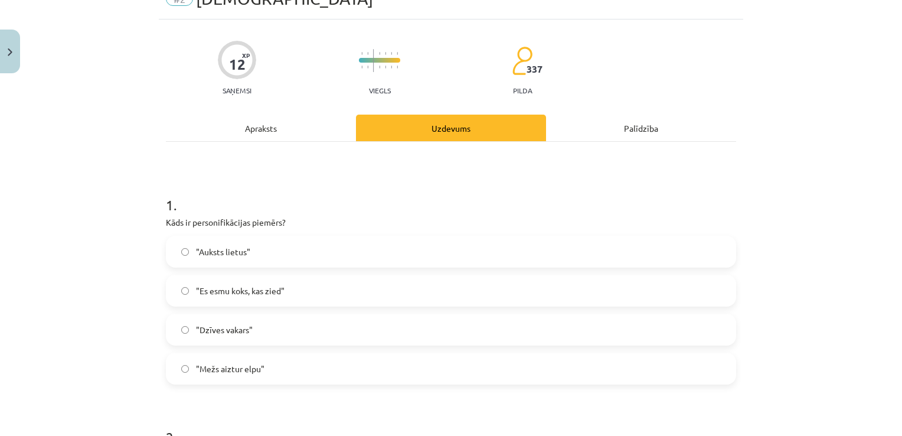
click at [243, 331] on span ""Dzīves vakars"" at bounding box center [224, 330] width 57 height 12
click at [242, 376] on label ""Mežs aiztur elpu"" at bounding box center [451, 369] width 568 height 30
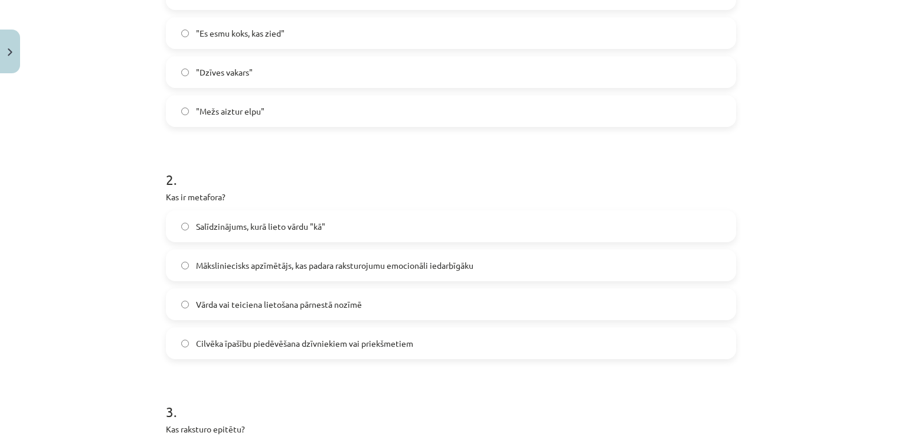
scroll to position [413, 0]
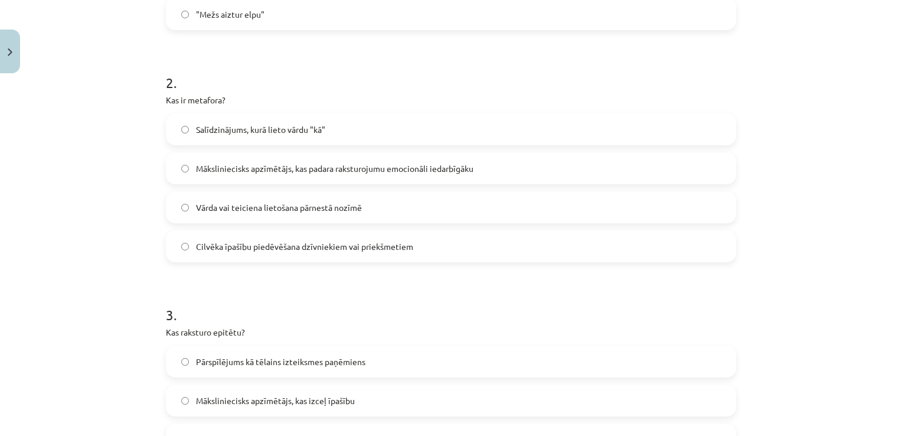
click at [351, 206] on span "Vārda vai teiciena lietošana pārnestā nozīmē" at bounding box center [279, 207] width 166 height 12
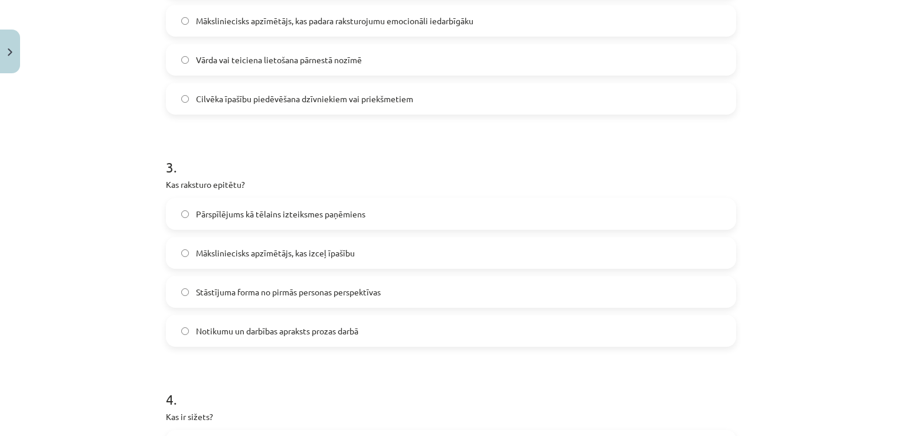
scroll to position [591, 0]
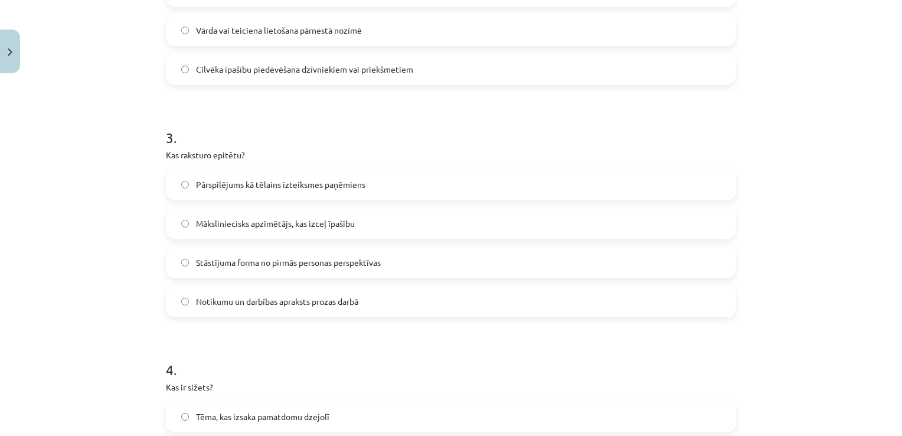
click at [369, 232] on label "Māksliniecisks apzīmētājs, kas izceļ īpašību" at bounding box center [451, 223] width 568 height 30
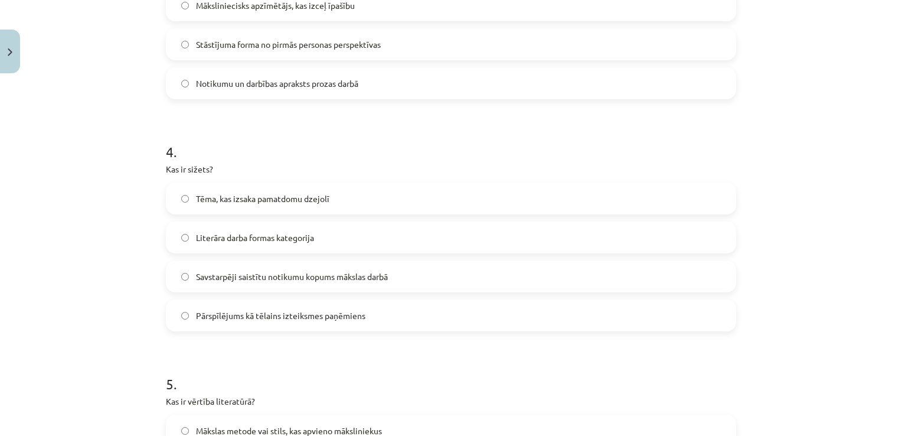
scroll to position [827, 0]
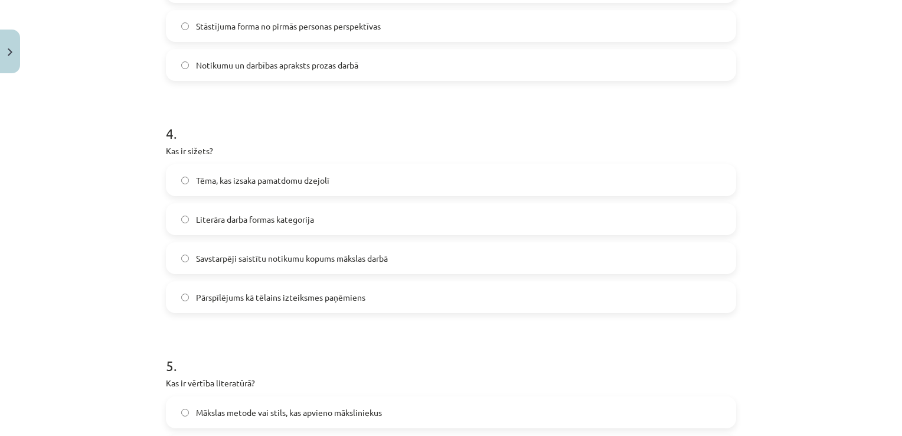
click at [283, 219] on span "Literāra darba formas kategorija" at bounding box center [255, 219] width 118 height 12
click at [348, 268] on label "Savstarpēji saistītu notikumu kopums mākslas darbā" at bounding box center [451, 258] width 568 height 30
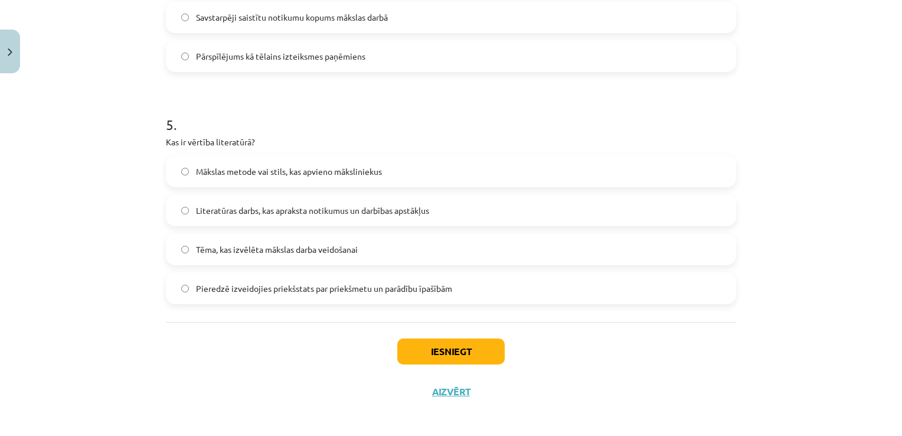
scroll to position [1073, 0]
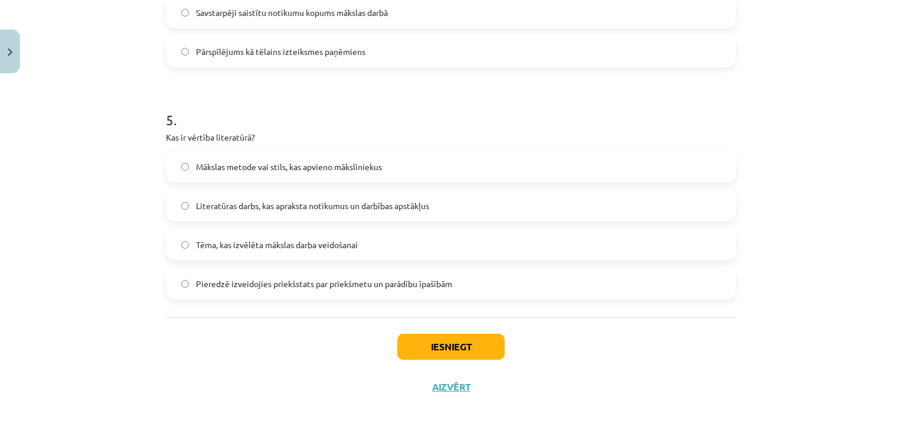
click at [273, 285] on span "Pieredzē izveidojies priekšstats par priekšmetu un parādību īpašībām" at bounding box center [324, 284] width 256 height 12
click at [408, 340] on button "Iesniegt" at bounding box center [450, 347] width 107 height 26
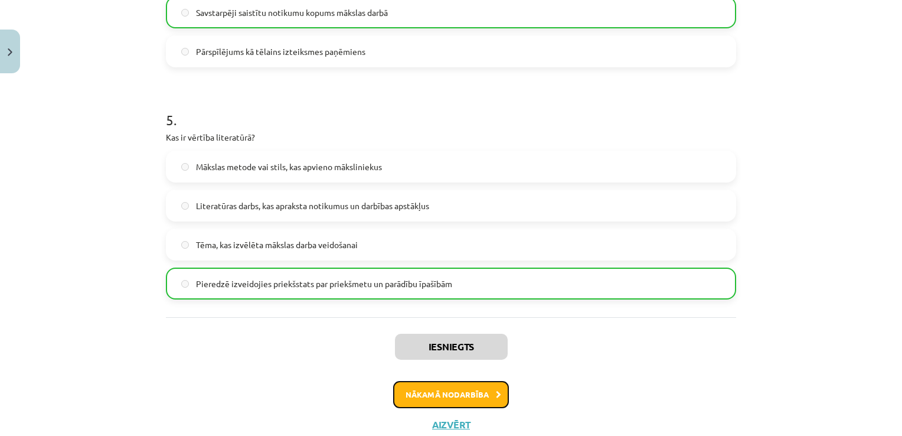
click at [474, 394] on button "Nākamā nodarbība" at bounding box center [451, 394] width 116 height 27
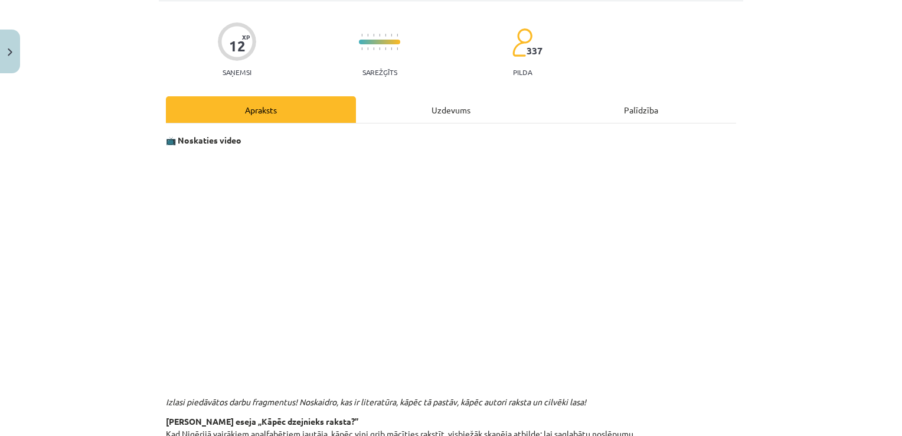
scroll to position [0, 0]
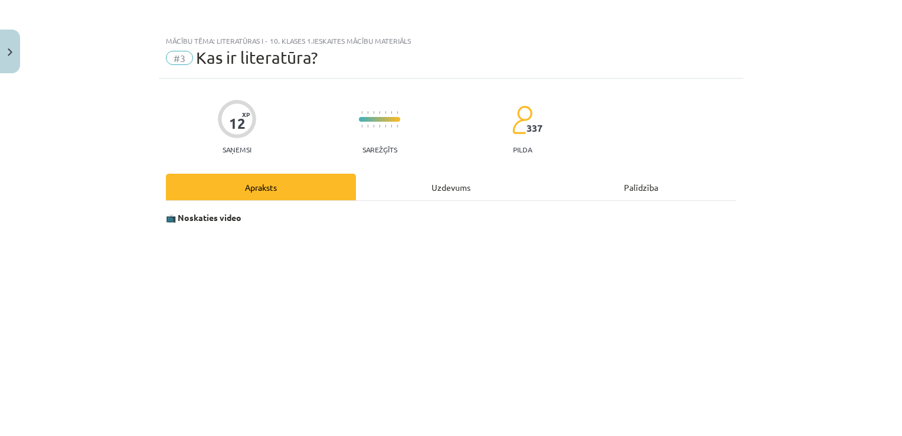
click at [407, 177] on div "Uzdevums" at bounding box center [451, 187] width 190 height 27
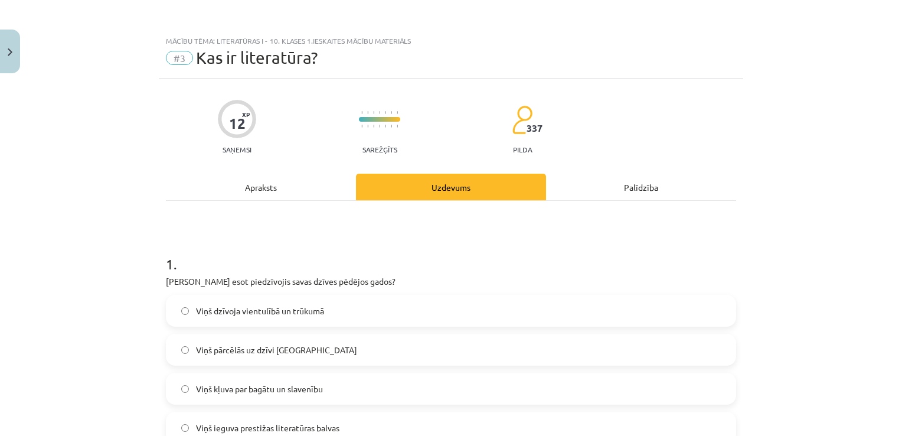
click at [266, 175] on div "Apraksts" at bounding box center [261, 187] width 190 height 27
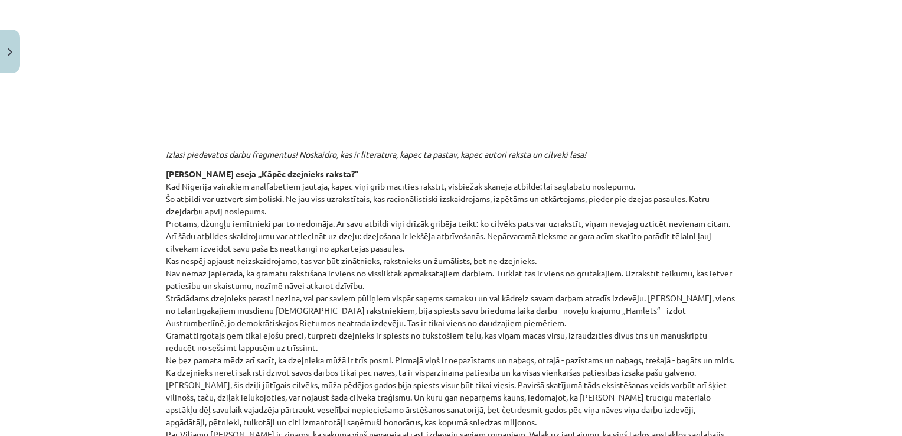
scroll to position [443, 0]
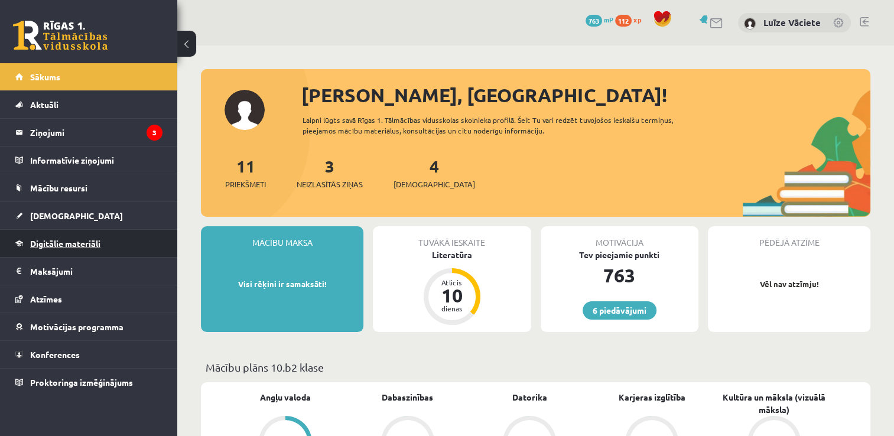
click at [64, 240] on span "Digitālie materiāli" at bounding box center [65, 243] width 70 height 11
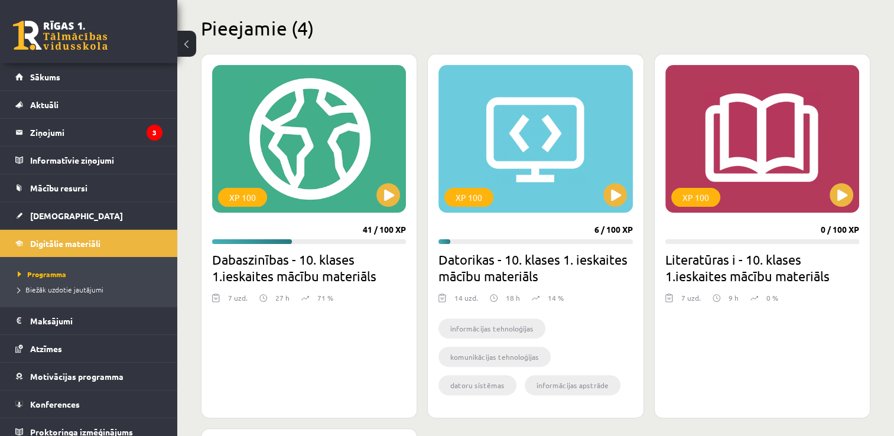
scroll to position [354, 0]
